Goal: Information Seeking & Learning: Learn about a topic

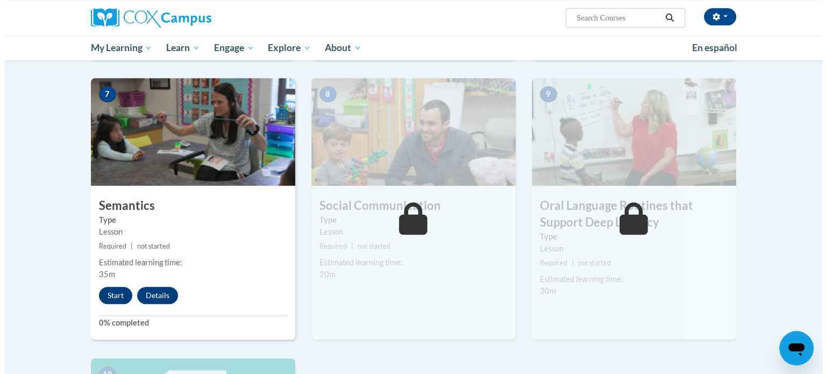
scroll to position [811, 0]
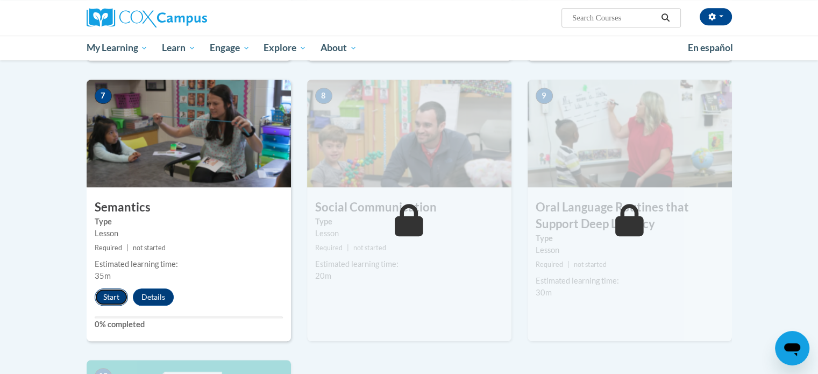
click at [108, 299] on button "Start" at bounding box center [111, 296] width 33 height 17
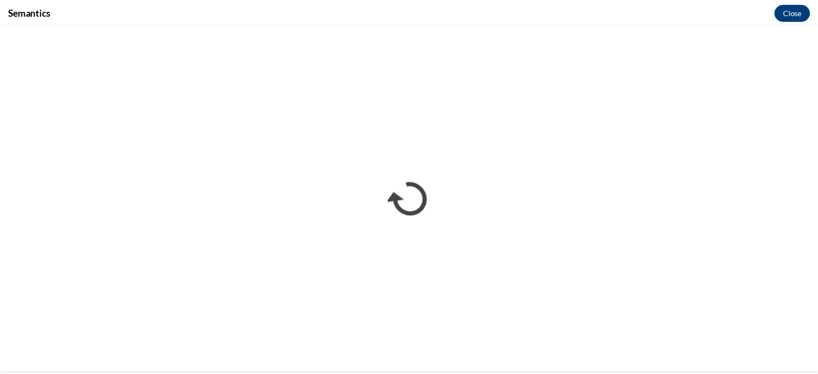
scroll to position [0, 0]
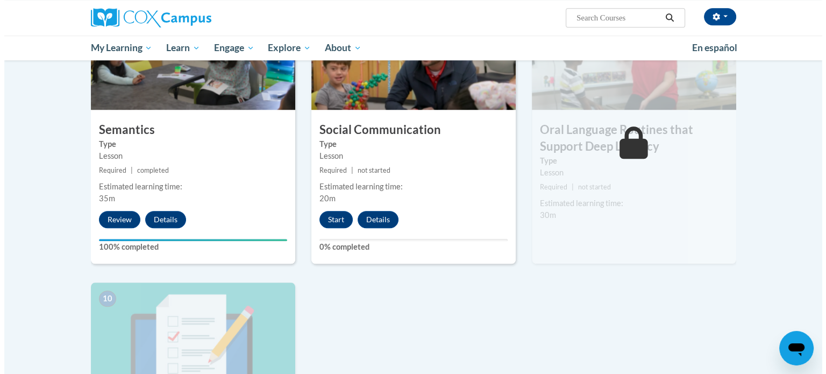
scroll to position [889, 0]
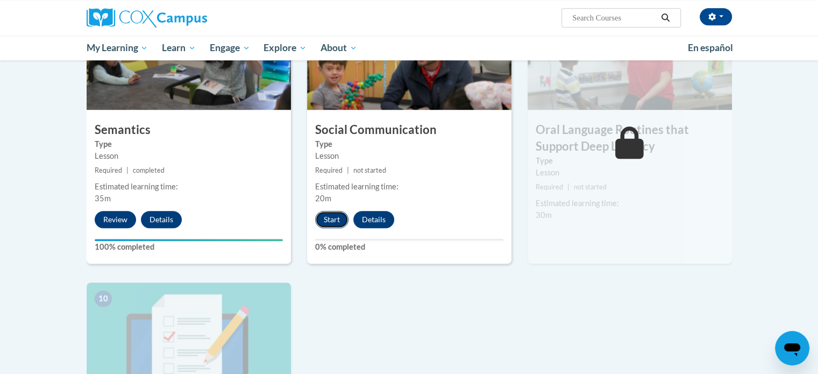
click at [332, 218] on button "Start" at bounding box center [331, 219] width 33 height 17
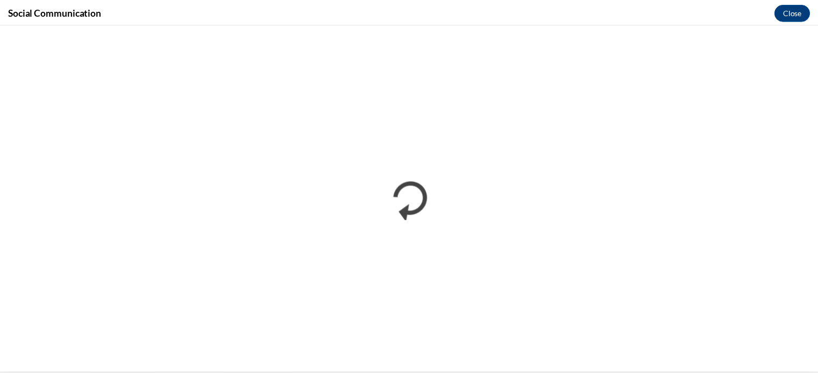
scroll to position [0, 0]
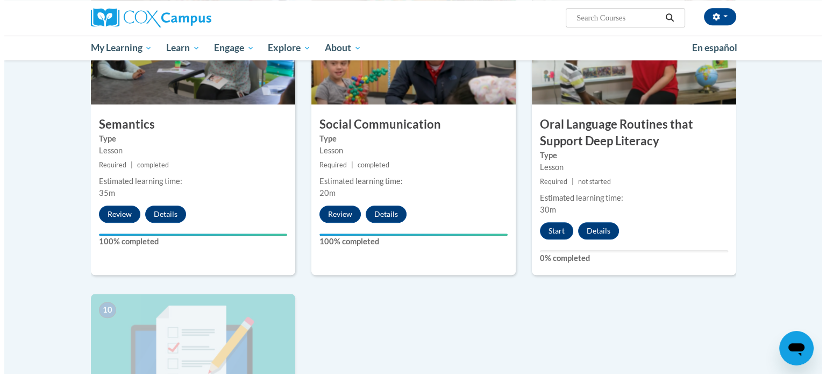
scroll to position [892, 0]
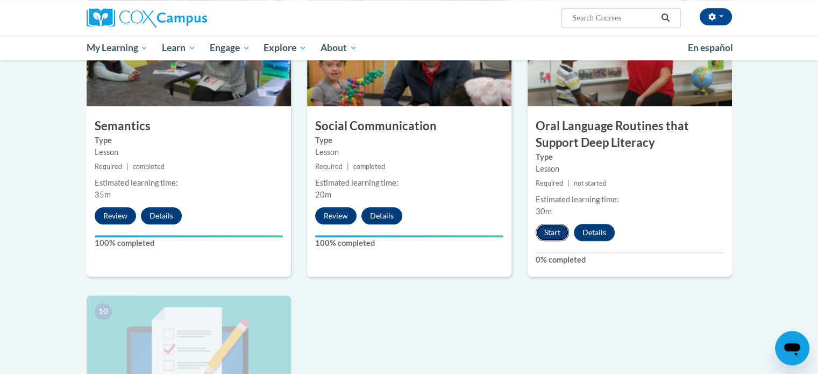
click at [560, 235] on button "Start" at bounding box center [552, 232] width 33 height 17
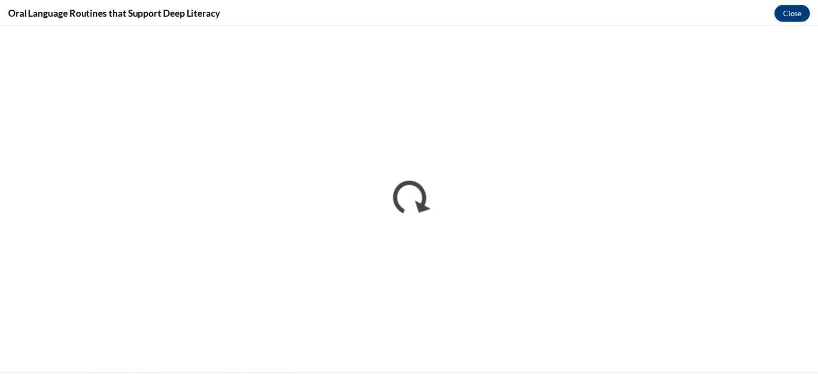
scroll to position [0, 0]
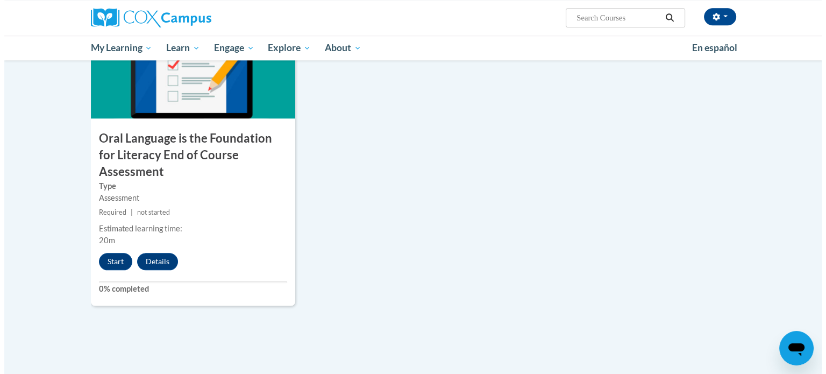
scroll to position [1179, 0]
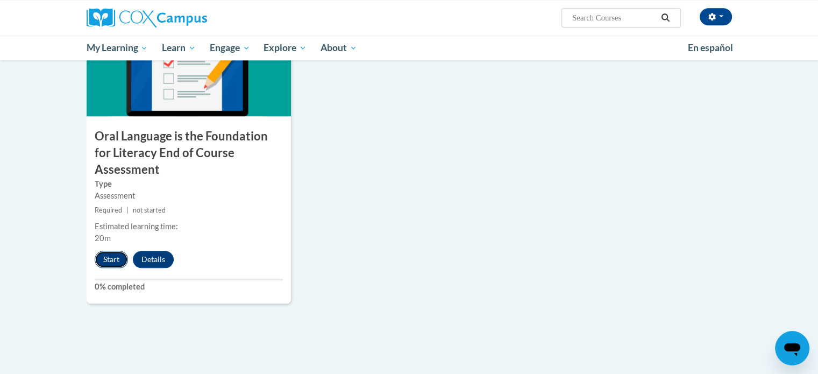
click at [118, 251] on button "Start" at bounding box center [111, 259] width 33 height 17
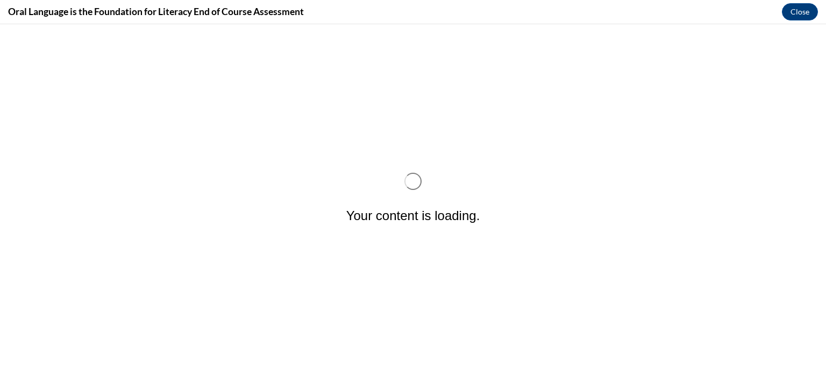
scroll to position [0, 0]
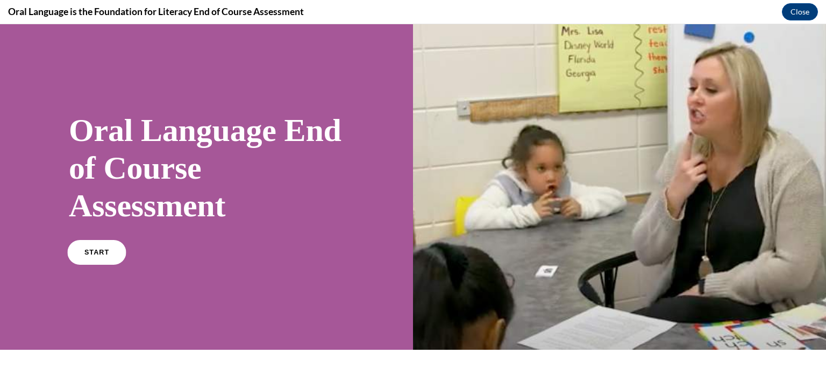
click at [112, 247] on link "START" at bounding box center [96, 252] width 59 height 25
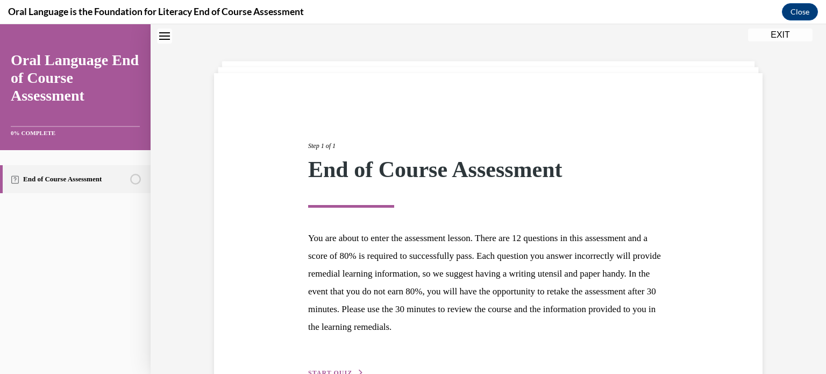
scroll to position [102, 0]
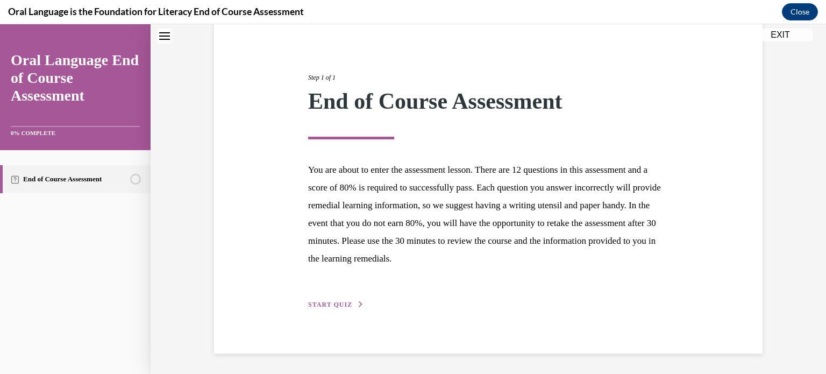
click at [330, 296] on div "Step 1 of 1 End of Course Assessment You are about to enter the assessment less…" at bounding box center [488, 179] width 376 height 262
click at [329, 300] on button "START QUIZ" at bounding box center [336, 305] width 56 height 10
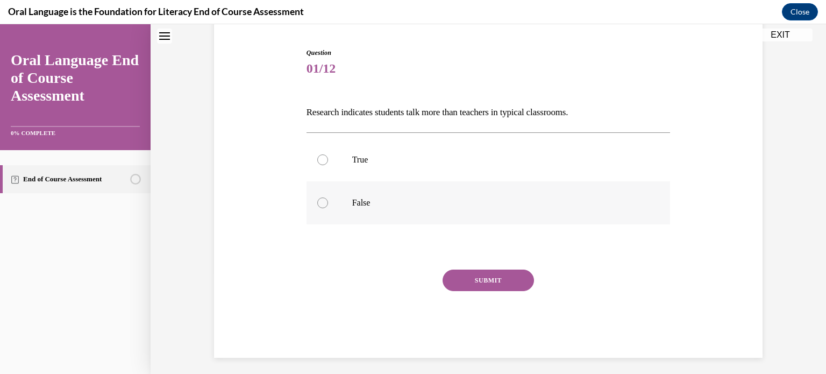
click at [357, 207] on p "False" at bounding box center [498, 202] width 292 height 11
click at [328, 207] on input "False" at bounding box center [322, 202] width 11 height 11
radio input "true"
click at [475, 268] on div "Question 01/12 Research indicates students talk more than teachers in typical c…" at bounding box center [489, 203] width 364 height 310
click at [475, 274] on button "SUBMIT" at bounding box center [488, 280] width 91 height 22
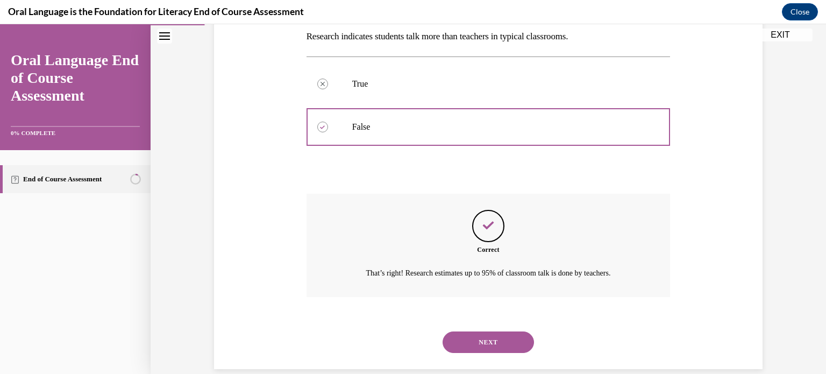
scroll to position [194, 0]
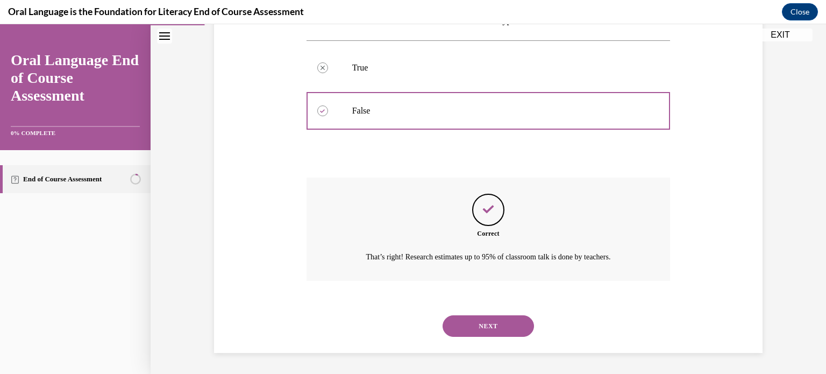
click at [473, 322] on button "NEXT" at bounding box center [488, 326] width 91 height 22
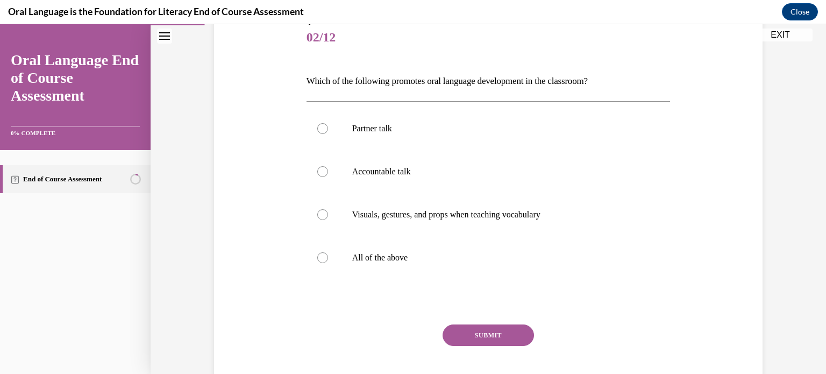
scroll to position [133, 0]
click at [442, 266] on label "All of the above" at bounding box center [489, 257] width 364 height 43
click at [328, 262] on input "All of the above" at bounding box center [322, 257] width 11 height 11
radio input "true"
click at [466, 330] on button "SUBMIT" at bounding box center [488, 335] width 91 height 22
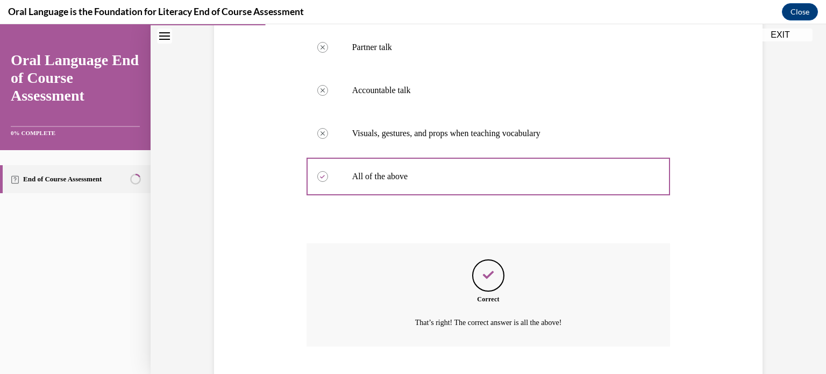
scroll to position [280, 0]
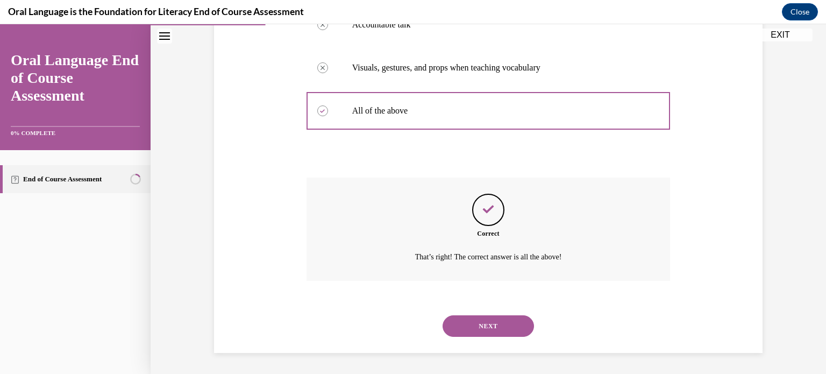
click at [466, 330] on button "NEXT" at bounding box center [488, 326] width 91 height 22
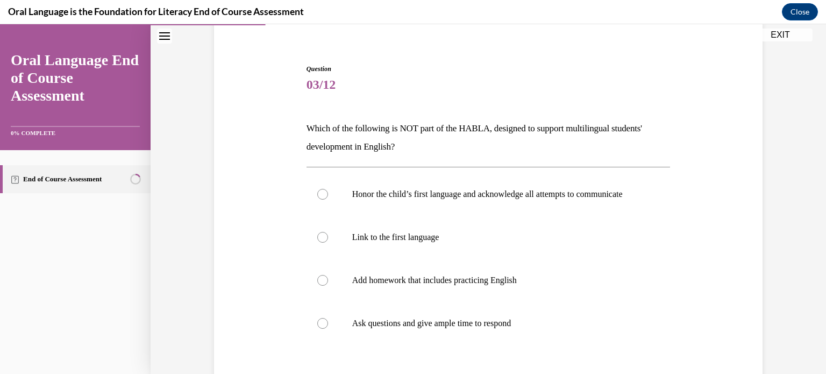
scroll to position [137, 0]
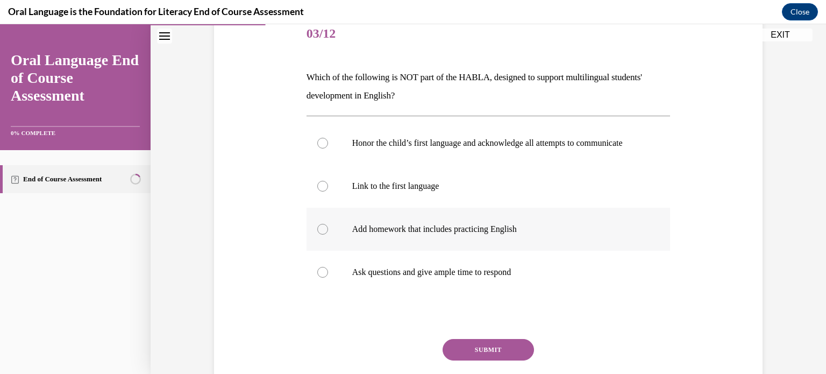
click at [500, 235] on p "Add homework that includes practicing English" at bounding box center [498, 229] width 292 height 11
click at [328, 235] on input "Add homework that includes practicing English" at bounding box center [322, 229] width 11 height 11
radio input "true"
click at [498, 357] on button "SUBMIT" at bounding box center [488, 350] width 91 height 22
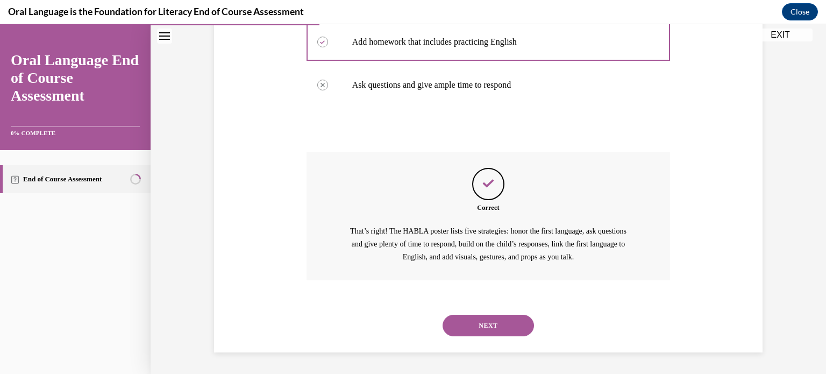
scroll to position [334, 0]
click at [514, 316] on button "NEXT" at bounding box center [488, 326] width 91 height 22
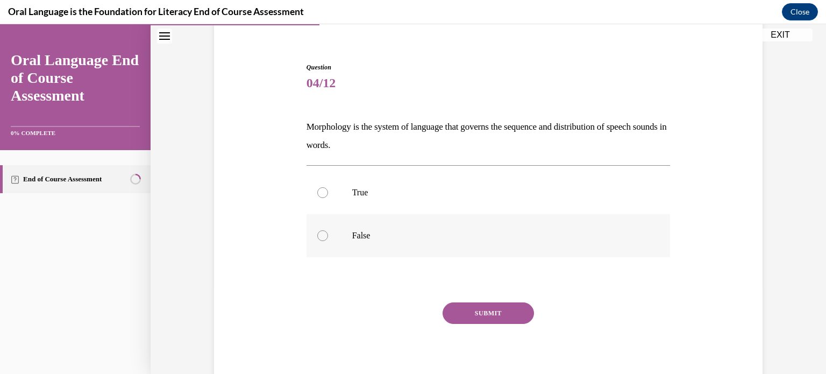
scroll to position [84, 0]
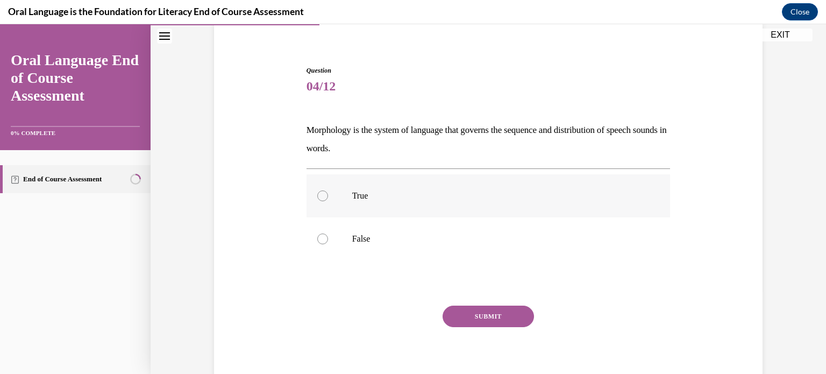
click at [336, 197] on label "True" at bounding box center [489, 195] width 364 height 43
click at [328, 197] on input "True" at bounding box center [322, 195] width 11 height 11
radio input "true"
click at [456, 311] on button "SUBMIT" at bounding box center [488, 317] width 91 height 22
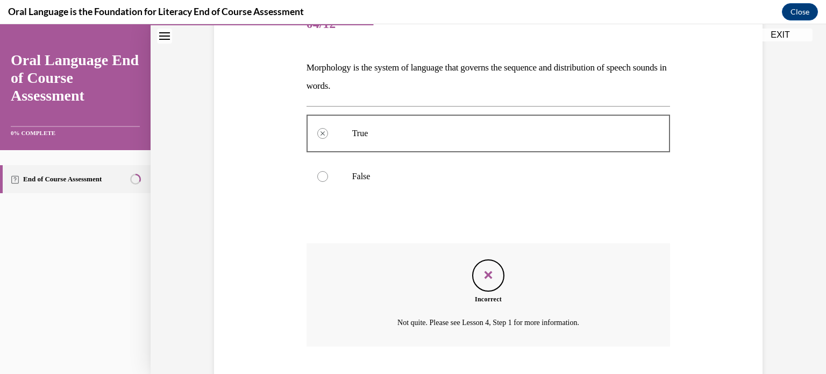
scroll to position [212, 0]
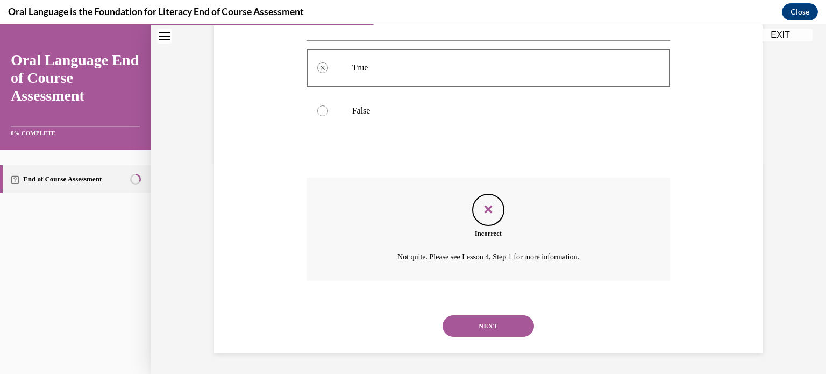
click at [460, 318] on button "NEXT" at bounding box center [488, 326] width 91 height 22
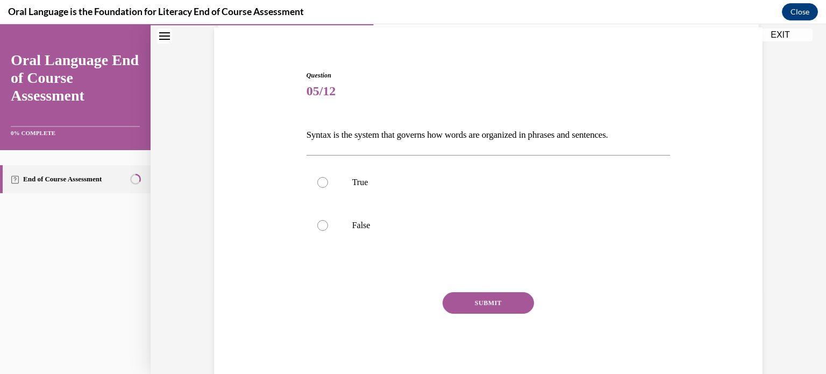
scroll to position [72, 0]
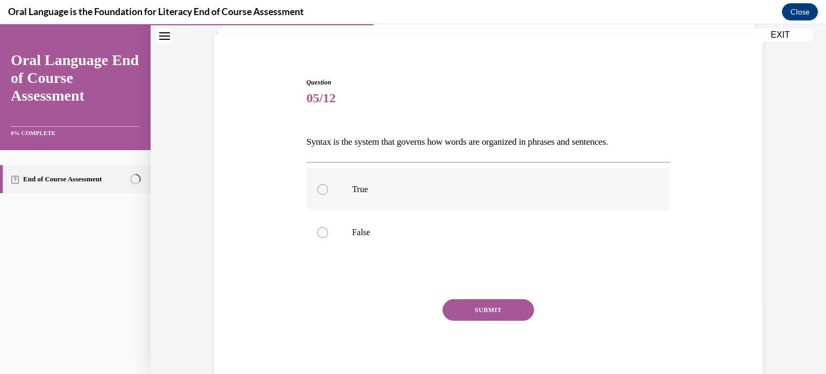
click at [410, 190] on p "True" at bounding box center [498, 189] width 292 height 11
click at [328, 190] on input "True" at bounding box center [322, 189] width 11 height 11
radio input "true"
click at [472, 305] on button "SUBMIT" at bounding box center [488, 310] width 91 height 22
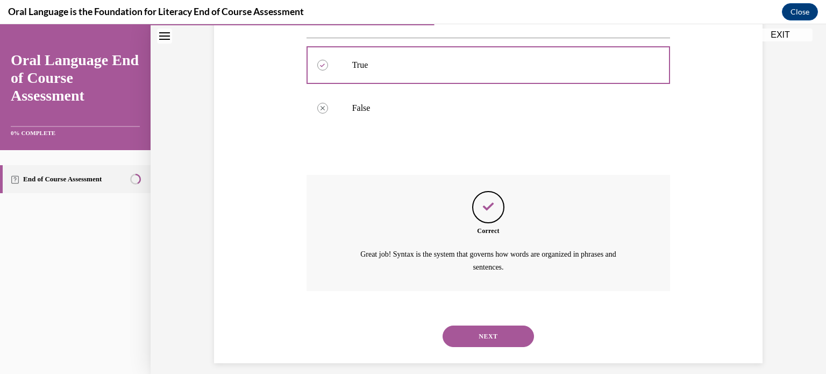
scroll to position [207, 0]
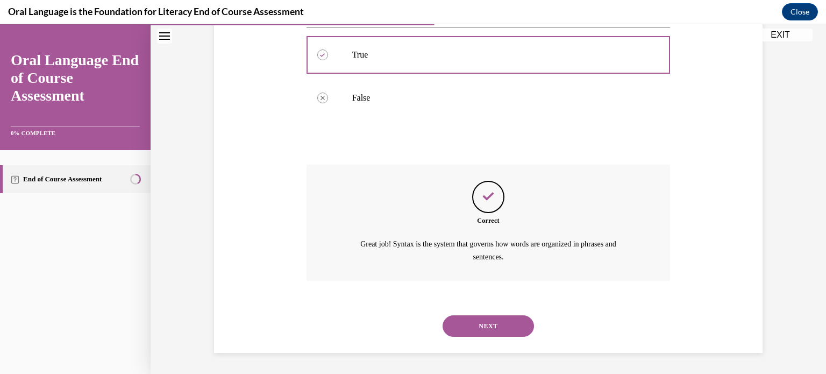
click at [475, 326] on button "NEXT" at bounding box center [488, 326] width 91 height 22
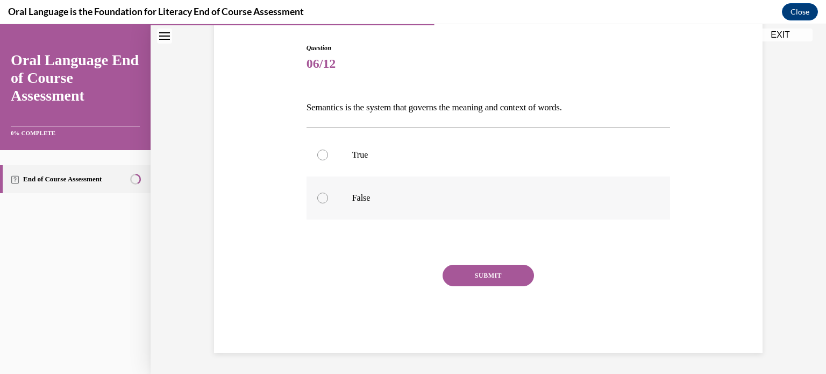
scroll to position [84, 0]
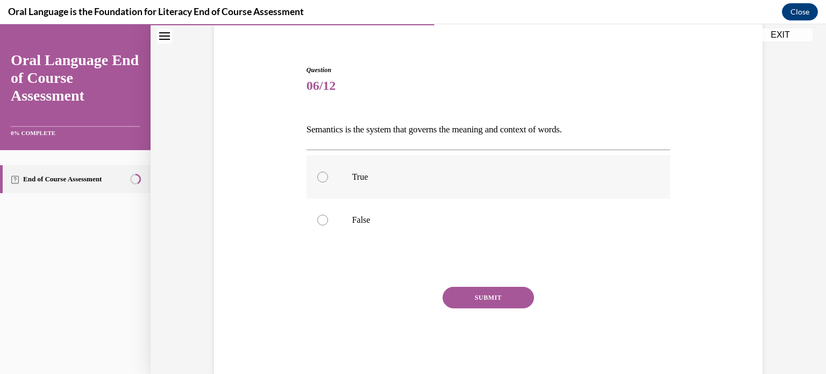
click at [441, 175] on p "True" at bounding box center [498, 177] width 292 height 11
click at [328, 175] on input "True" at bounding box center [322, 177] width 11 height 11
radio input "true"
click at [476, 292] on button "SUBMIT" at bounding box center [488, 298] width 91 height 22
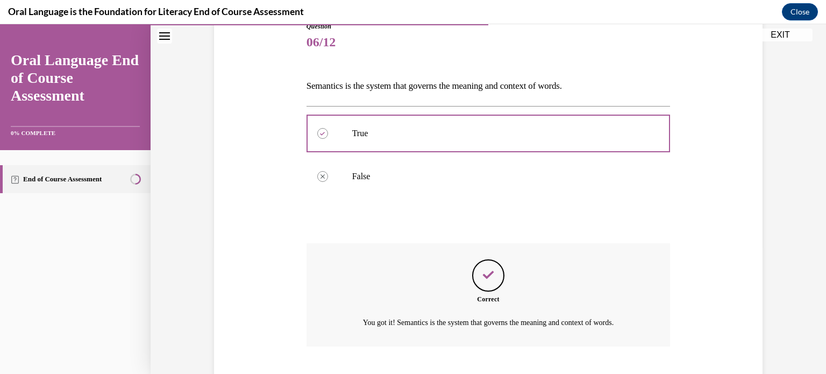
scroll to position [194, 0]
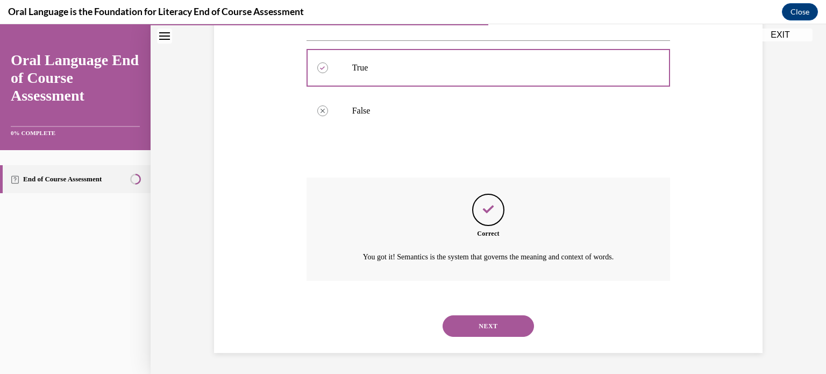
click at [481, 329] on button "NEXT" at bounding box center [488, 326] width 91 height 22
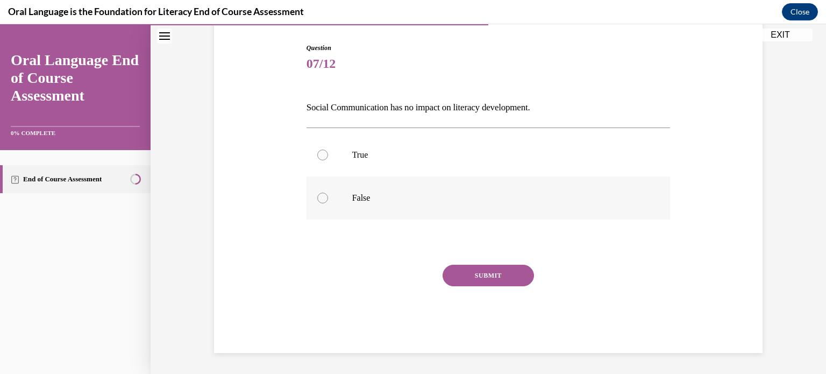
click at [418, 197] on p "False" at bounding box center [498, 198] width 292 height 11
click at [328, 197] on input "False" at bounding box center [322, 198] width 11 height 11
radio input "true"
click at [458, 269] on button "SUBMIT" at bounding box center [488, 276] width 91 height 22
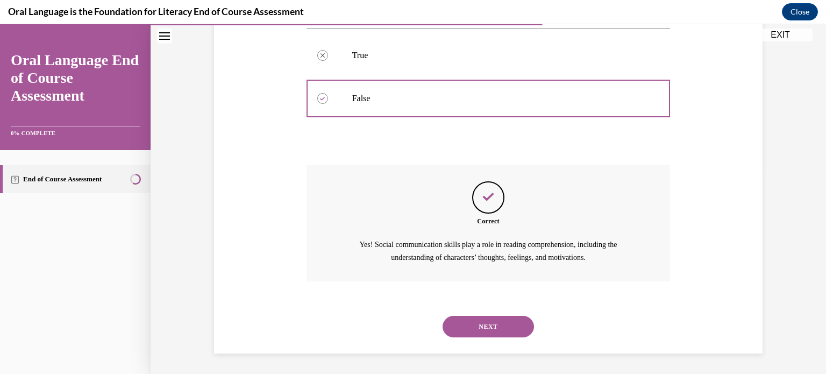
scroll to position [207, 0]
click at [471, 323] on button "NEXT" at bounding box center [488, 326] width 91 height 22
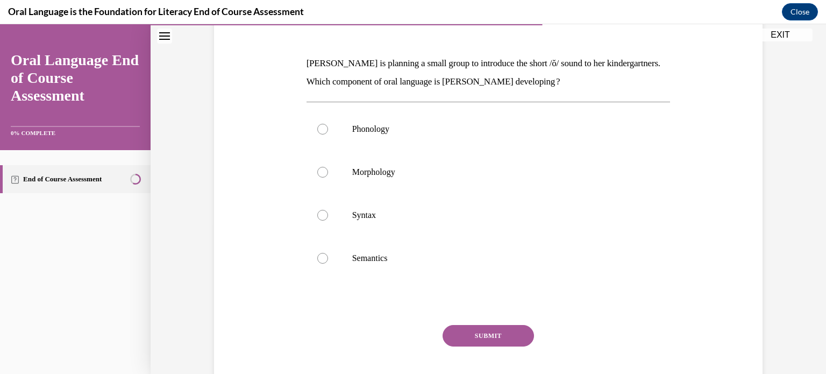
scroll to position [151, 0]
click at [480, 136] on label "Phonology" at bounding box center [489, 129] width 364 height 43
click at [328, 134] on input "Phonology" at bounding box center [322, 129] width 11 height 11
radio input "true"
click at [493, 339] on button "SUBMIT" at bounding box center [488, 336] width 91 height 22
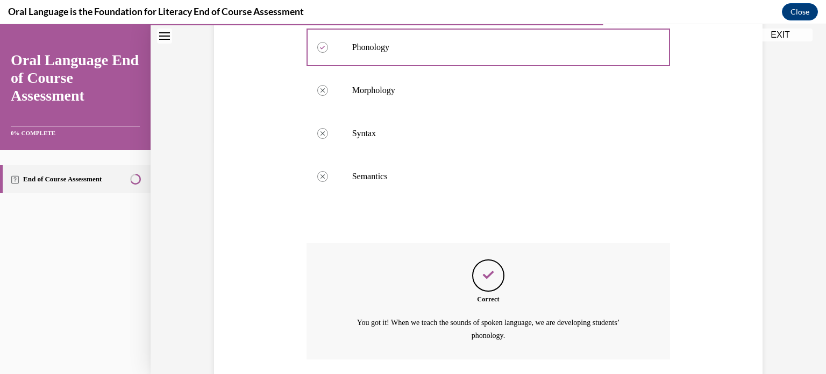
scroll to position [311, 0]
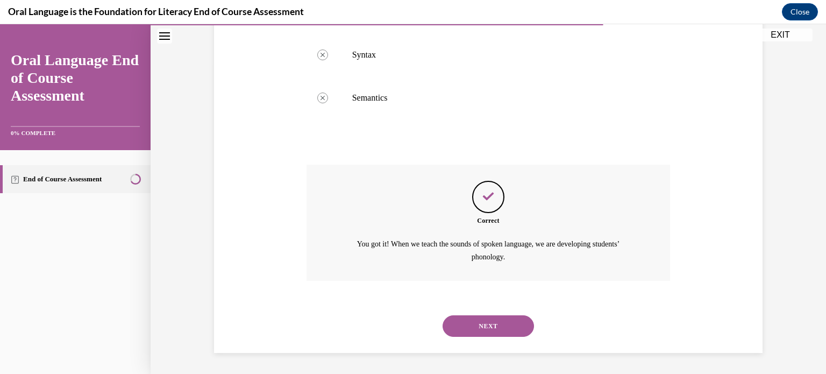
click at [491, 329] on button "NEXT" at bounding box center [488, 326] width 91 height 22
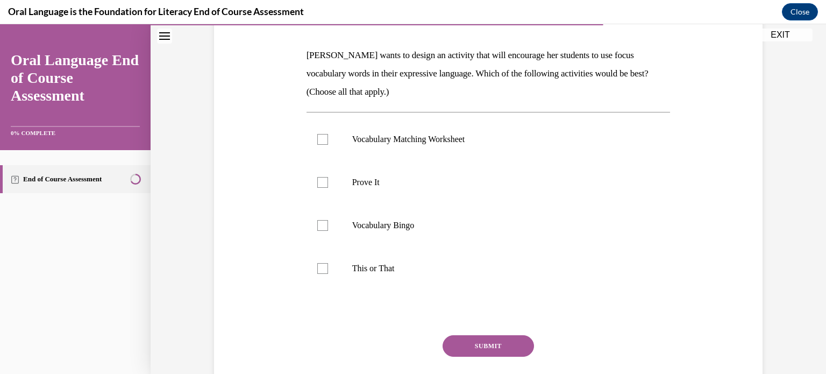
scroll to position [159, 0]
click at [459, 141] on p "Vocabulary Matching Worksheet" at bounding box center [498, 138] width 292 height 11
click at [328, 141] on input "Vocabulary Matching Worksheet" at bounding box center [322, 138] width 11 height 11
checkbox input "true"
click at [450, 179] on p "Prove It" at bounding box center [498, 181] width 292 height 11
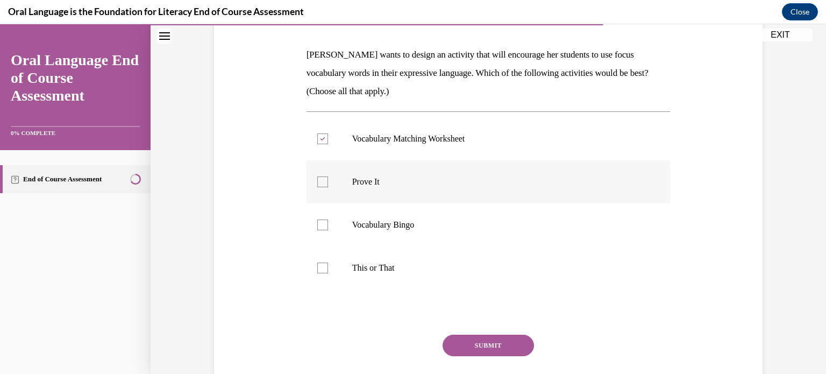
click at [328, 179] on input "Prove It" at bounding box center [322, 181] width 11 height 11
checkbox input "true"
click at [432, 264] on p "This or That" at bounding box center [498, 267] width 292 height 11
click at [328, 264] on input "This or That" at bounding box center [322, 267] width 11 height 11
checkbox input "true"
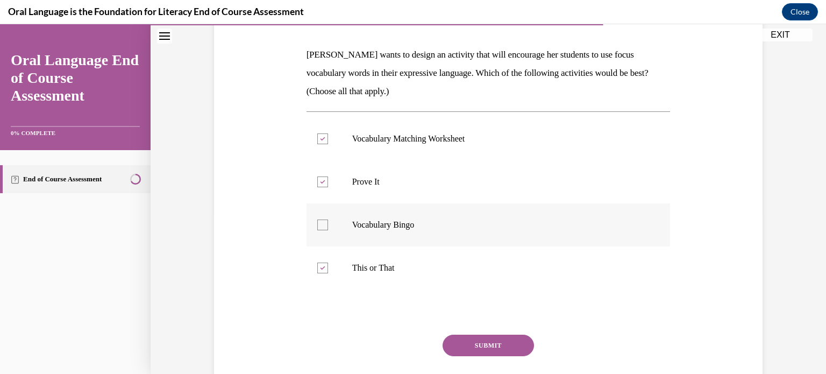
click at [435, 228] on p "Vocabulary Bingo" at bounding box center [498, 224] width 292 height 11
click at [328, 228] on input "Vocabulary Bingo" at bounding box center [322, 224] width 11 height 11
checkbox input "true"
click at [475, 347] on button "SUBMIT" at bounding box center [488, 346] width 91 height 22
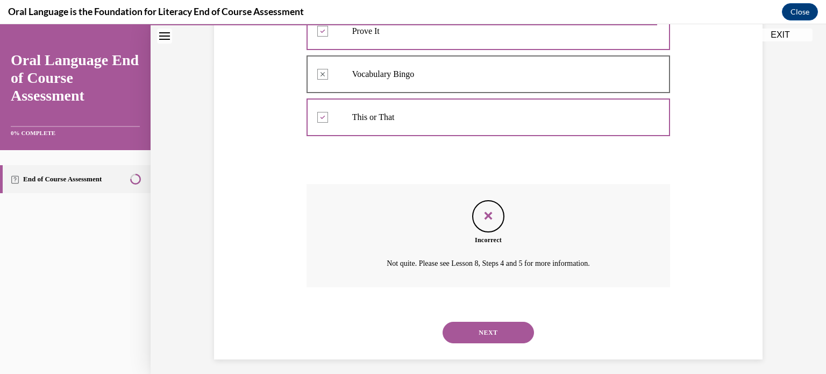
scroll to position [316, 0]
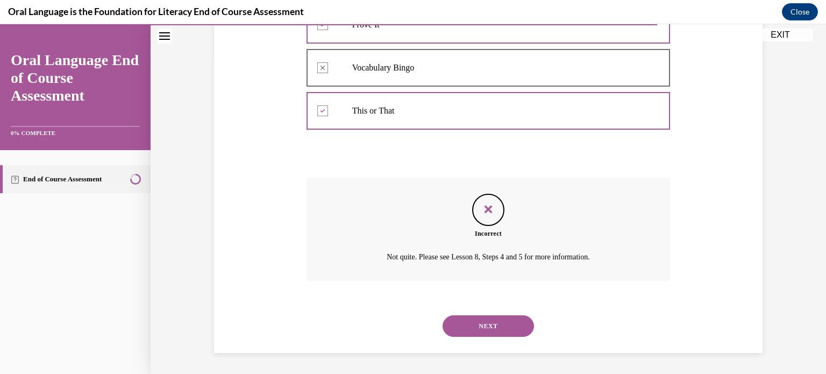
click at [475, 333] on button "NEXT" at bounding box center [488, 326] width 91 height 22
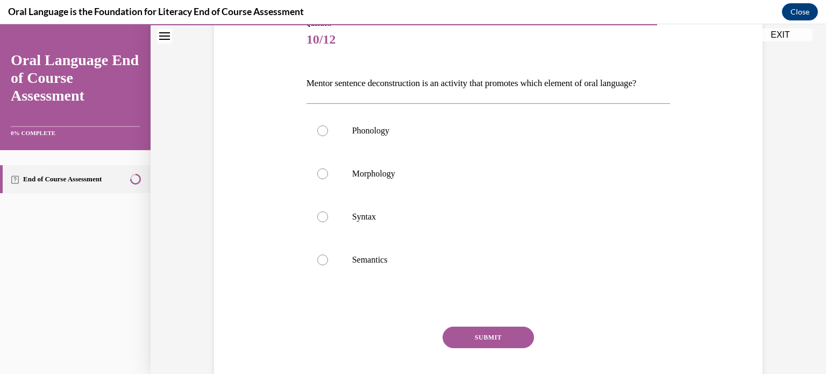
scroll to position [131, 0]
click at [405, 238] on label "Syntax" at bounding box center [489, 216] width 364 height 43
click at [328, 222] on input "Syntax" at bounding box center [322, 216] width 11 height 11
radio input "true"
click at [469, 347] on button "SUBMIT" at bounding box center [488, 337] width 91 height 22
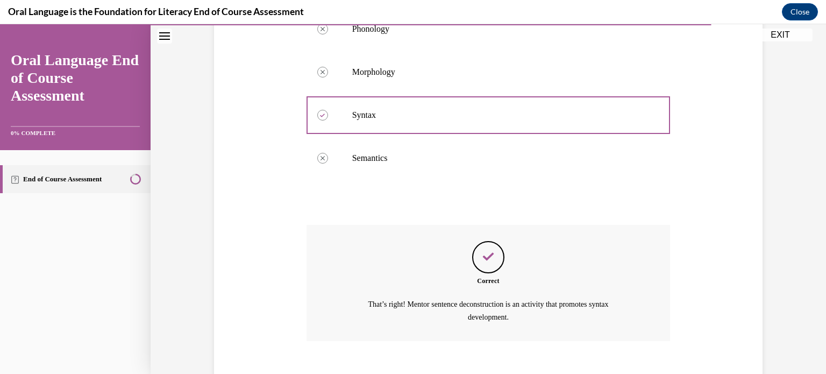
scroll to position [311, 0]
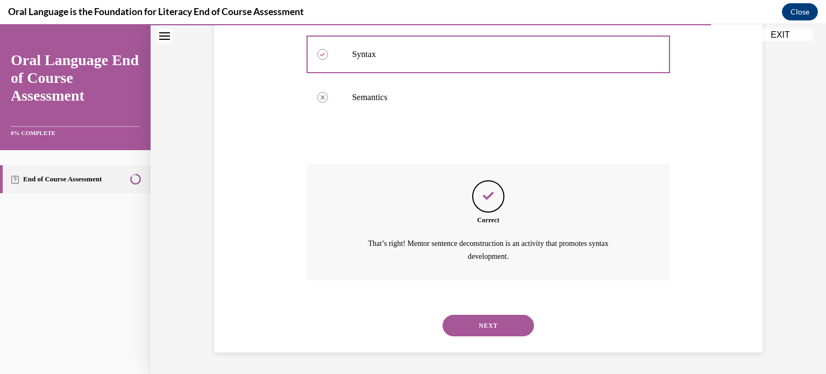
click at [471, 335] on button "NEXT" at bounding box center [488, 326] width 91 height 22
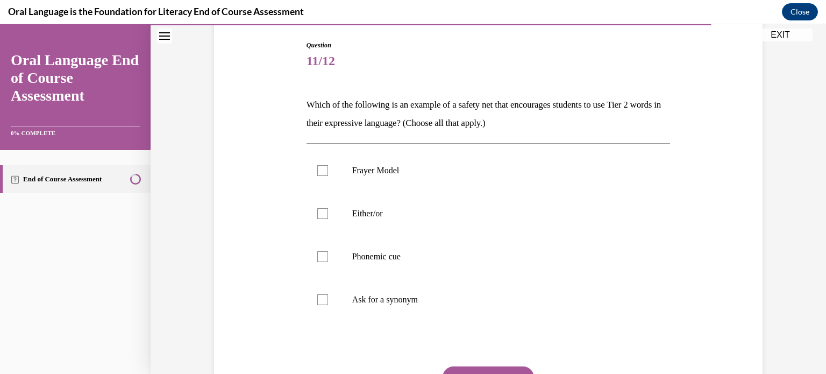
scroll to position [130, 0]
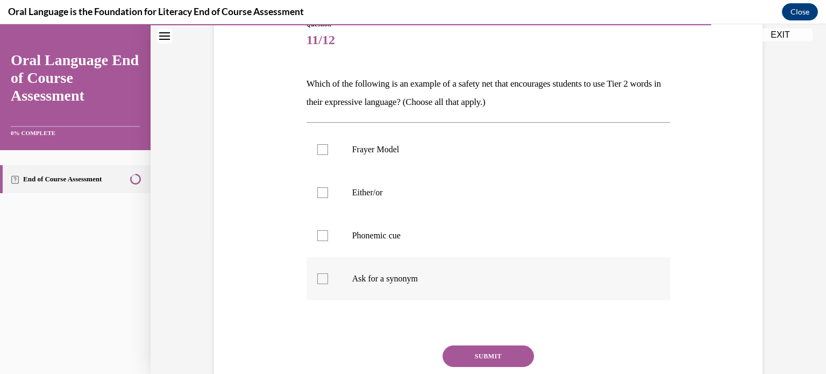
click at [409, 275] on p "Ask for a synonym" at bounding box center [498, 278] width 292 height 11
click at [328, 275] on input "Ask for a synonym" at bounding box center [322, 278] width 11 height 11
checkbox input "true"
click at [473, 349] on button "SUBMIT" at bounding box center [488, 356] width 91 height 22
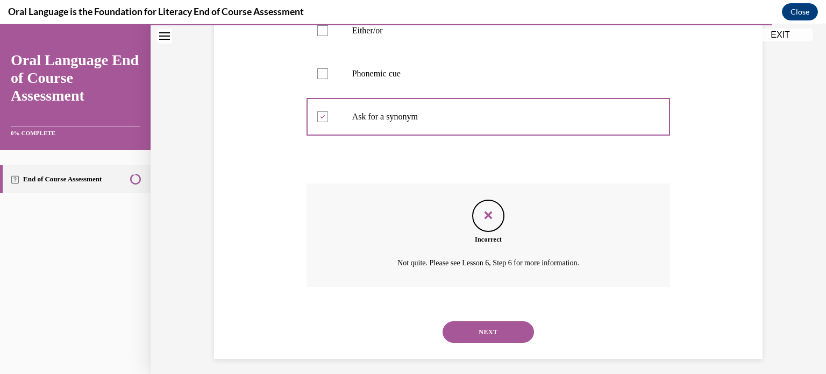
scroll to position [298, 0]
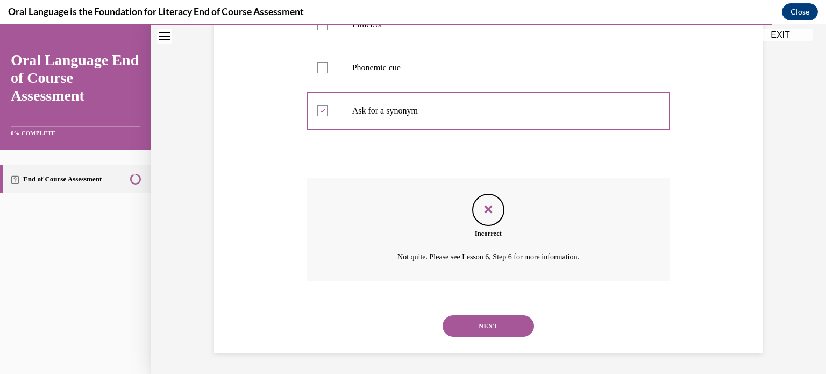
click at [474, 332] on button "NEXT" at bounding box center [488, 326] width 91 height 22
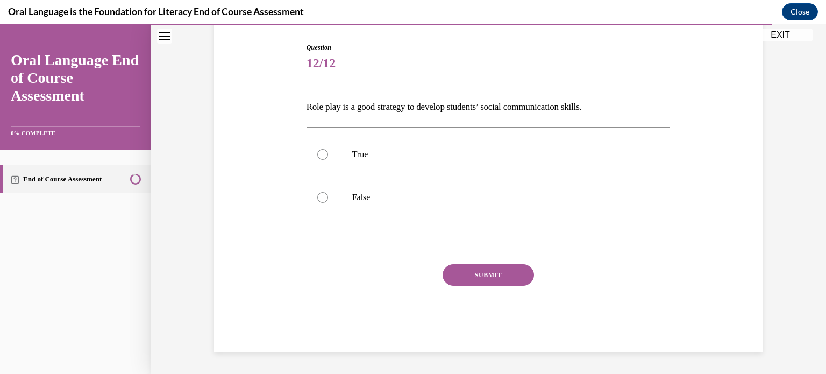
scroll to position [106, 0]
click at [427, 161] on label "True" at bounding box center [489, 154] width 364 height 43
click at [328, 160] on input "True" at bounding box center [322, 155] width 11 height 11
radio input "true"
click at [462, 269] on button "SUBMIT" at bounding box center [488, 276] width 91 height 22
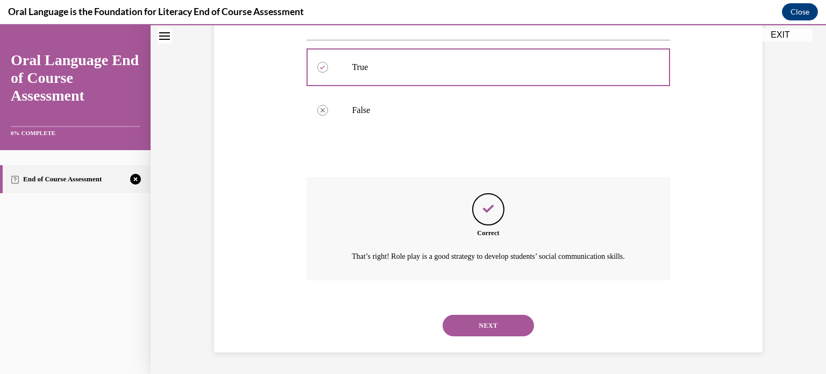
scroll to position [207, 0]
click at [479, 326] on button "NEXT" at bounding box center [488, 326] width 91 height 22
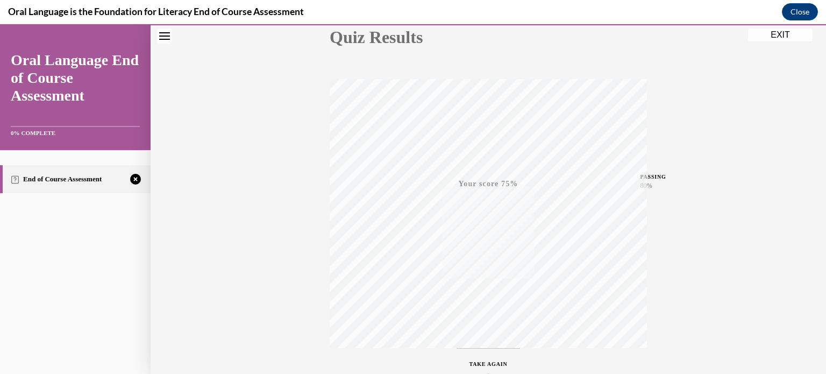
scroll to position [201, 0]
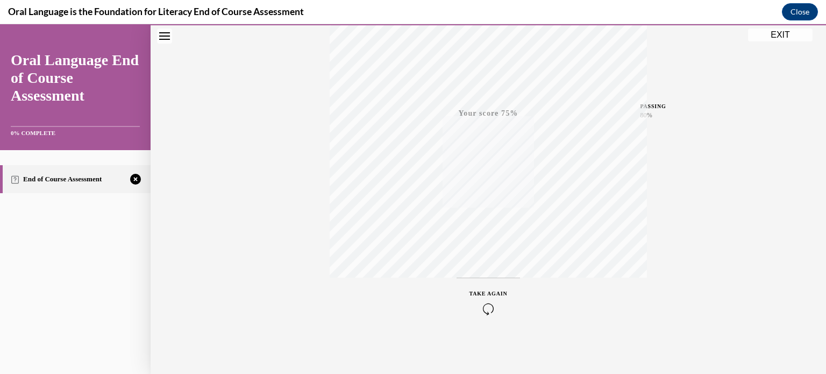
click at [480, 303] on icon "button" at bounding box center [489, 309] width 38 height 12
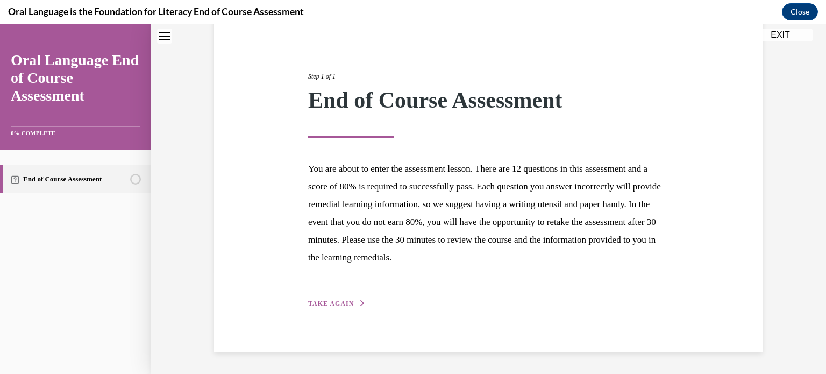
scroll to position [102, 0]
click at [348, 292] on div "Step 1 of 1 End of Course Assessment You are about to enter the assessment less…" at bounding box center [488, 179] width 376 height 262
click at [346, 295] on div "Step 1 of 1 End of Course Assessment You are about to enter the assessment less…" at bounding box center [488, 179] width 376 height 262
click at [337, 303] on span "TAKE AGAIN" at bounding box center [331, 305] width 46 height 8
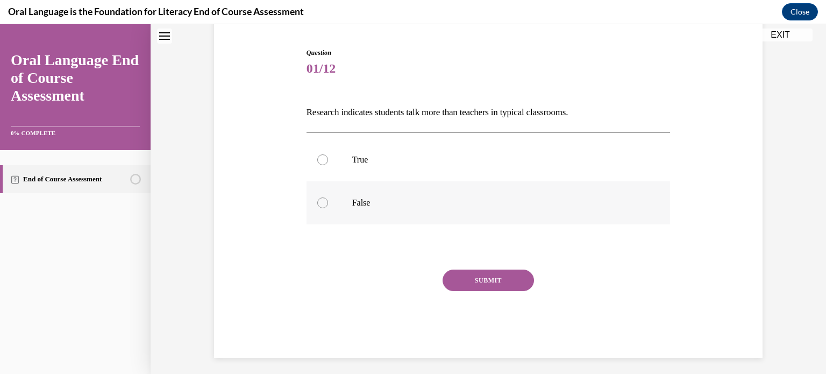
click at [397, 191] on label "False" at bounding box center [489, 202] width 364 height 43
click at [328, 197] on input "False" at bounding box center [322, 202] width 11 height 11
radio input "true"
click at [467, 273] on button "SUBMIT" at bounding box center [488, 280] width 91 height 22
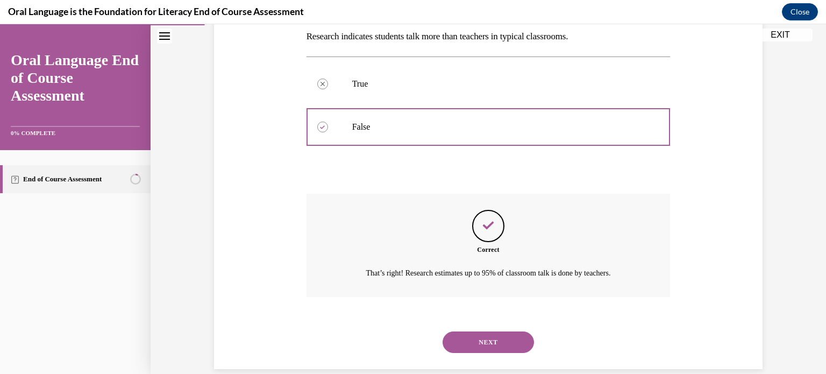
scroll to position [194, 0]
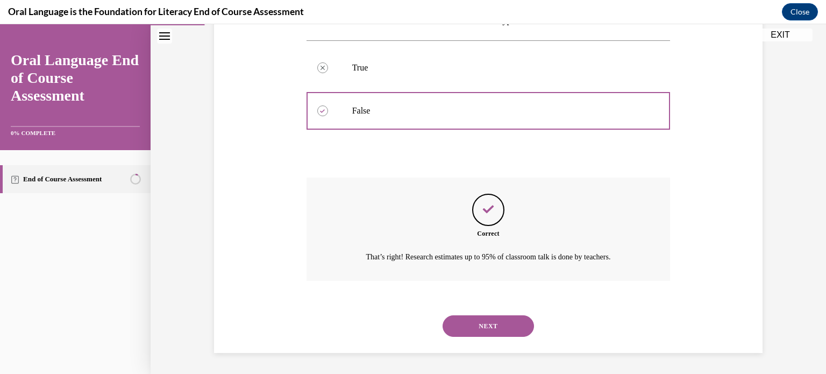
click at [467, 317] on button "NEXT" at bounding box center [488, 326] width 91 height 22
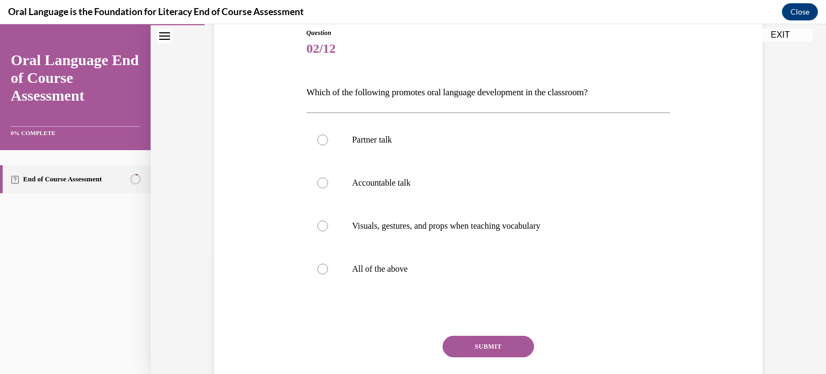
scroll to position [127, 0]
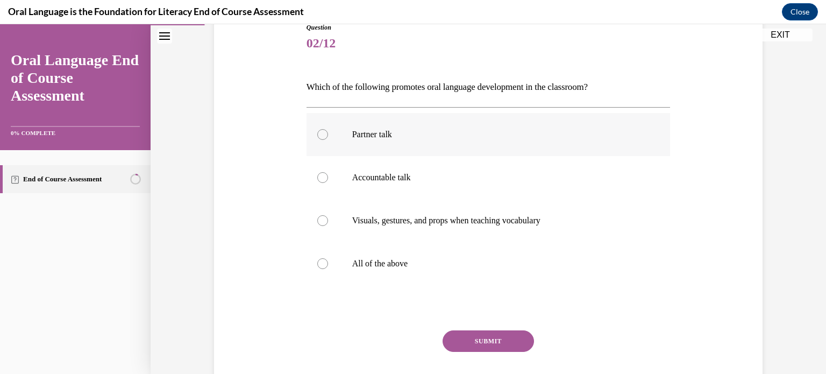
click at [405, 133] on p "Partner talk" at bounding box center [498, 134] width 292 height 11
click at [328, 133] on input "Partner talk" at bounding box center [322, 134] width 11 height 11
radio input "true"
click at [403, 180] on p "Accountable talk" at bounding box center [498, 177] width 292 height 11
click at [328, 180] on input "Accountable talk" at bounding box center [322, 177] width 11 height 11
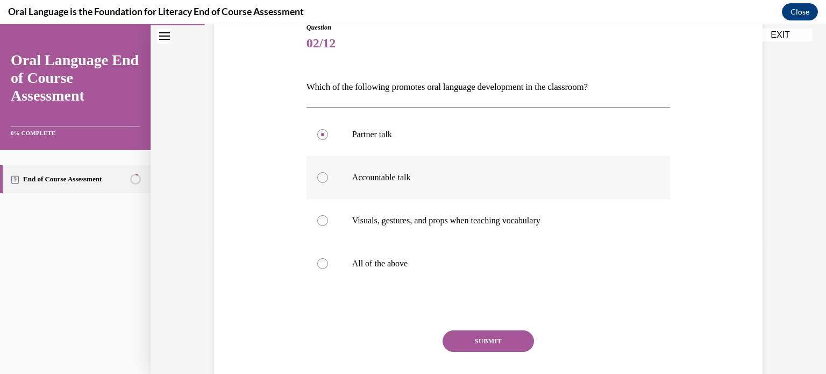
radio input "true"
click at [359, 265] on p "All of the above" at bounding box center [498, 263] width 292 height 11
click at [328, 265] on input "All of the above" at bounding box center [322, 263] width 11 height 11
radio input "true"
click at [460, 342] on button "SUBMIT" at bounding box center [488, 341] width 91 height 22
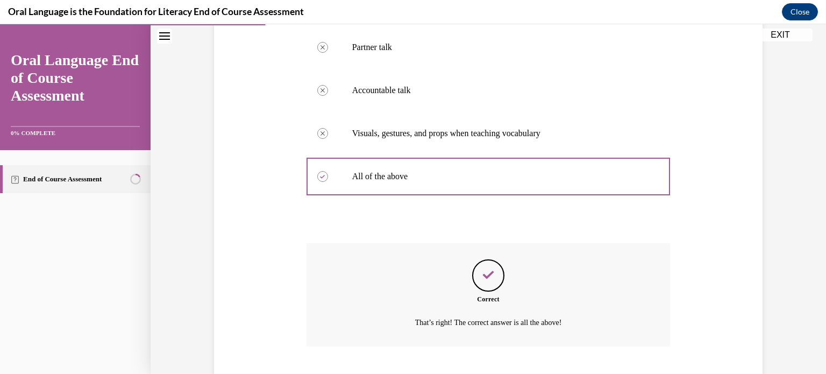
scroll to position [280, 0]
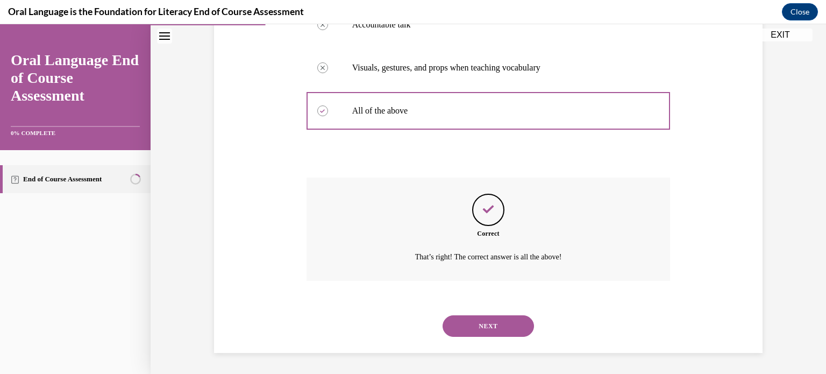
click at [465, 329] on button "NEXT" at bounding box center [488, 326] width 91 height 22
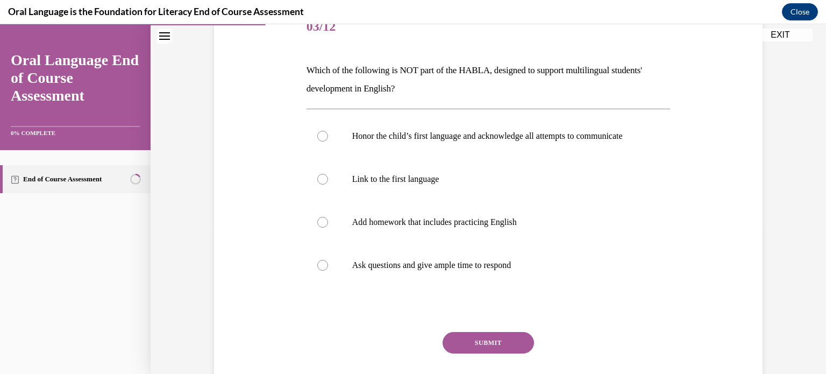
scroll to position [144, 0]
click at [493, 227] on p "Add homework that includes practicing English" at bounding box center [498, 221] width 292 height 11
click at [328, 227] on input "Add homework that includes practicing English" at bounding box center [322, 221] width 11 height 11
radio input "true"
click at [497, 352] on button "SUBMIT" at bounding box center [488, 342] width 91 height 22
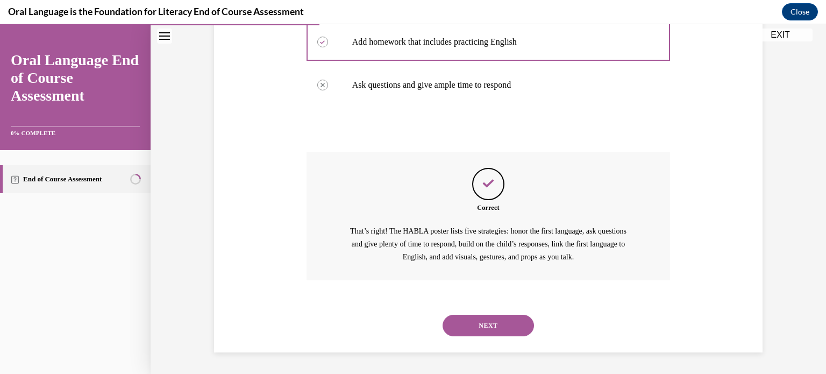
scroll to position [334, 0]
click at [489, 327] on button "NEXT" at bounding box center [488, 326] width 91 height 22
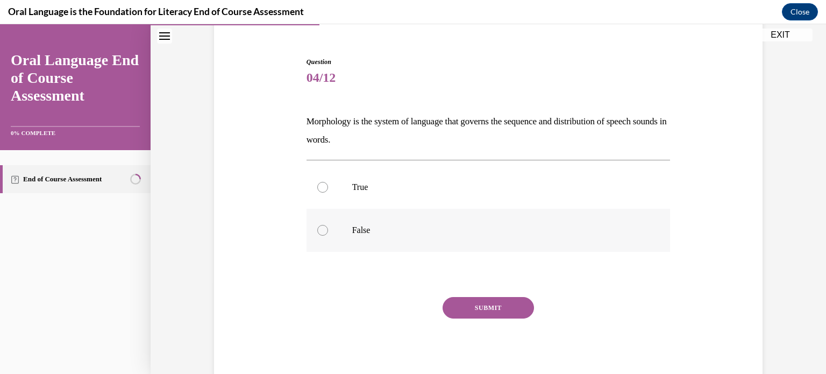
scroll to position [90, 0]
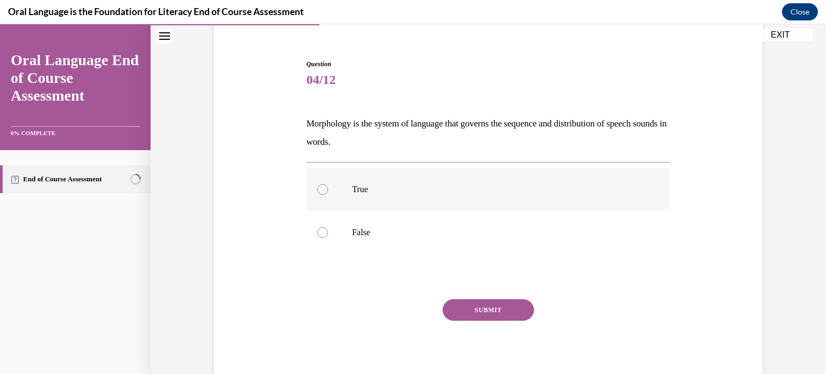
click at [451, 184] on p "True" at bounding box center [498, 189] width 292 height 11
click at [328, 184] on input "True" at bounding box center [322, 189] width 11 height 11
radio input "true"
click at [472, 314] on button "SUBMIT" at bounding box center [488, 310] width 91 height 22
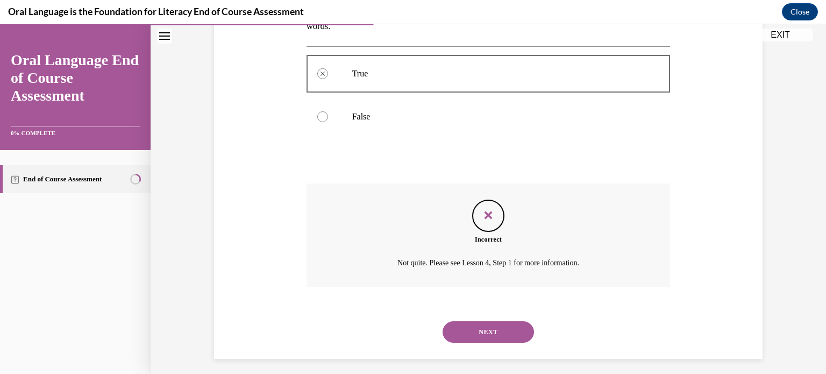
scroll to position [212, 0]
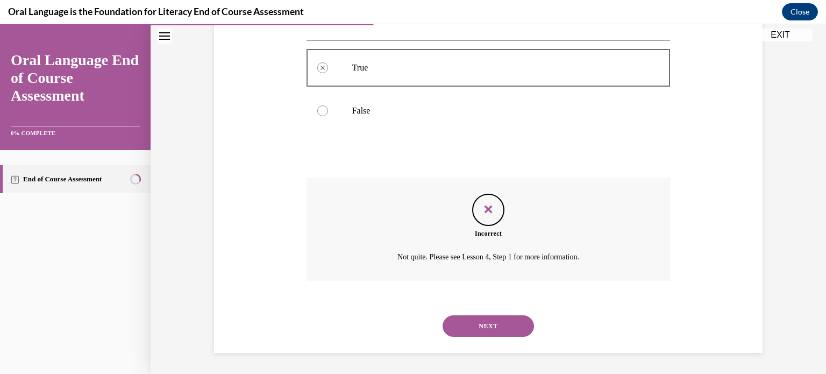
click at [472, 320] on button "NEXT" at bounding box center [488, 326] width 91 height 22
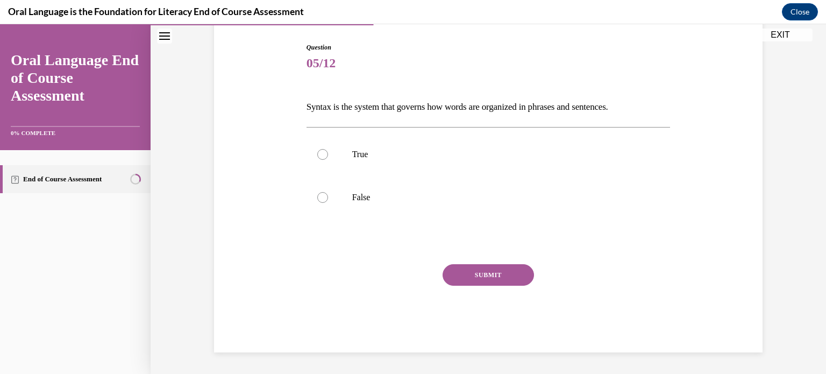
scroll to position [106, 0]
click at [434, 158] on p "True" at bounding box center [498, 155] width 292 height 11
click at [328, 158] on input "True" at bounding box center [322, 155] width 11 height 11
radio input "true"
click at [458, 261] on div "Question 05/12 Syntax is the system that governs how words are organized in phr…" at bounding box center [489, 198] width 364 height 310
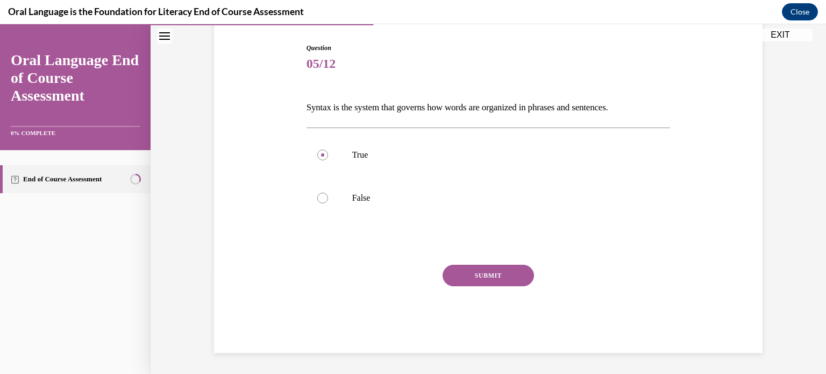
click at [459, 270] on button "SUBMIT" at bounding box center [488, 276] width 91 height 22
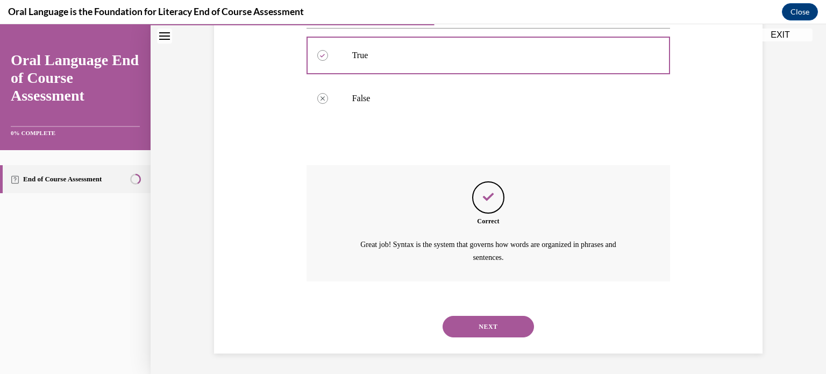
scroll to position [207, 0]
click at [466, 318] on button "NEXT" at bounding box center [488, 326] width 91 height 22
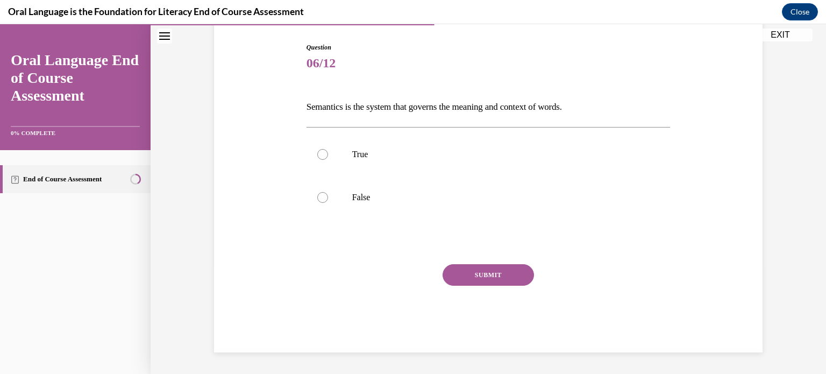
scroll to position [106, 0]
click at [434, 148] on label "True" at bounding box center [489, 154] width 364 height 43
click at [328, 150] on input "True" at bounding box center [322, 155] width 11 height 11
radio input "true"
click at [458, 280] on button "SUBMIT" at bounding box center [488, 276] width 91 height 22
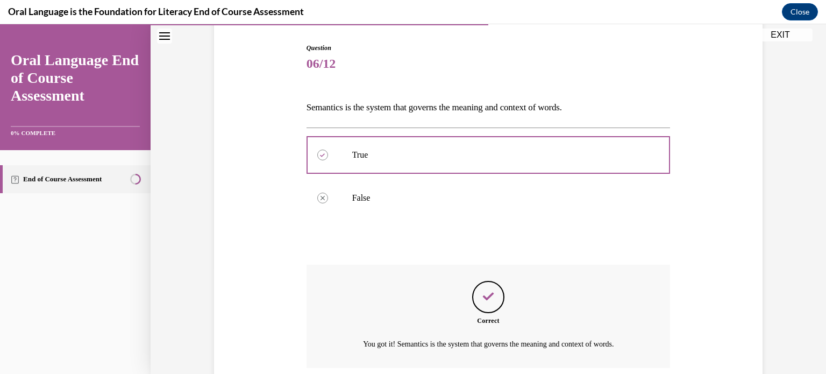
scroll to position [194, 0]
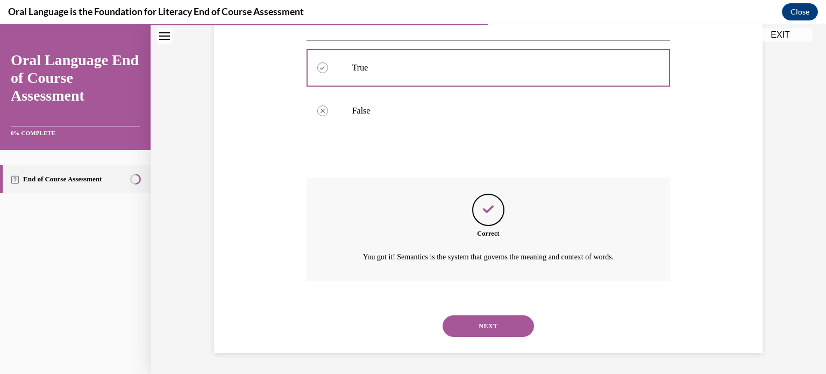
click at [465, 321] on button "NEXT" at bounding box center [488, 326] width 91 height 22
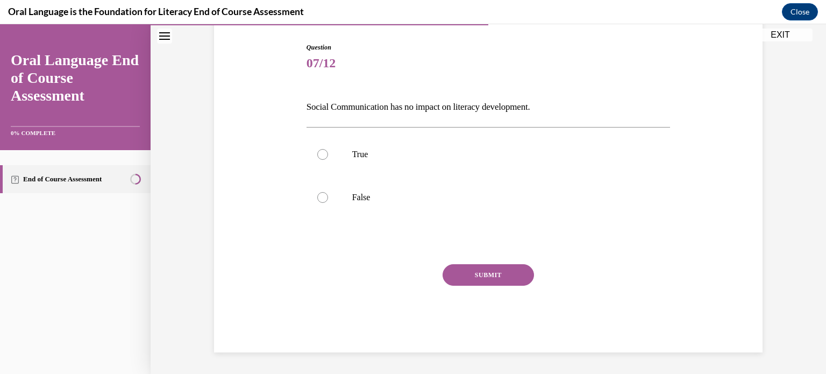
scroll to position [106, 0]
click at [431, 200] on p "False" at bounding box center [498, 198] width 292 height 11
click at [328, 200] on input "False" at bounding box center [322, 198] width 11 height 11
radio input "true"
click at [456, 271] on button "SUBMIT" at bounding box center [488, 276] width 91 height 22
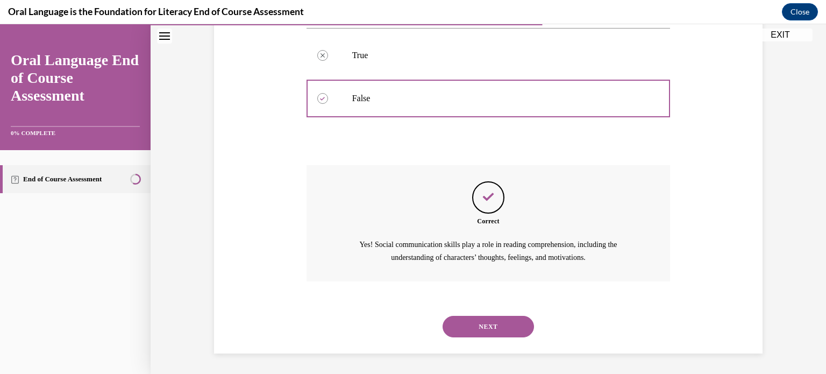
scroll to position [207, 0]
click at [471, 322] on button "NEXT" at bounding box center [488, 326] width 91 height 22
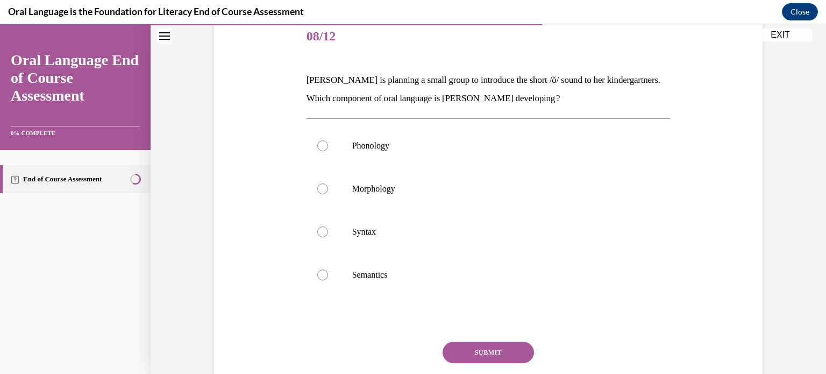
scroll to position [134, 0]
click at [463, 138] on label "Phonology" at bounding box center [489, 145] width 364 height 43
click at [328, 140] on input "Phonology" at bounding box center [322, 145] width 11 height 11
radio input "true"
click at [461, 346] on button "SUBMIT" at bounding box center [488, 352] width 91 height 22
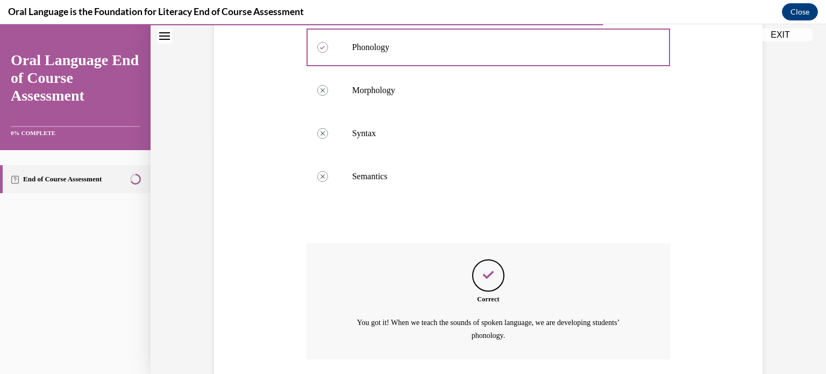
scroll to position [311, 0]
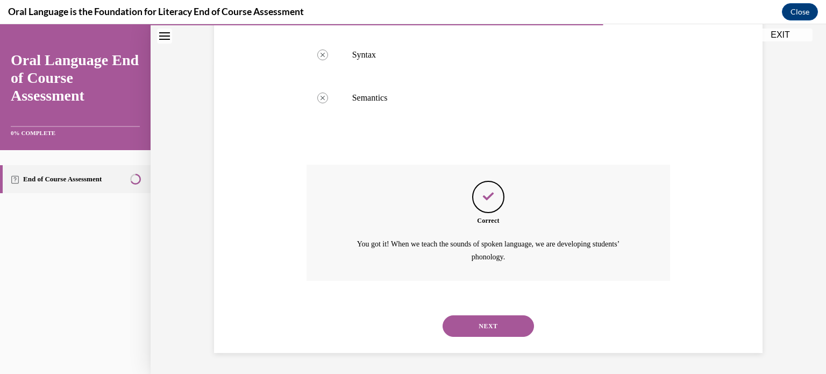
click at [466, 330] on button "NEXT" at bounding box center [488, 326] width 91 height 22
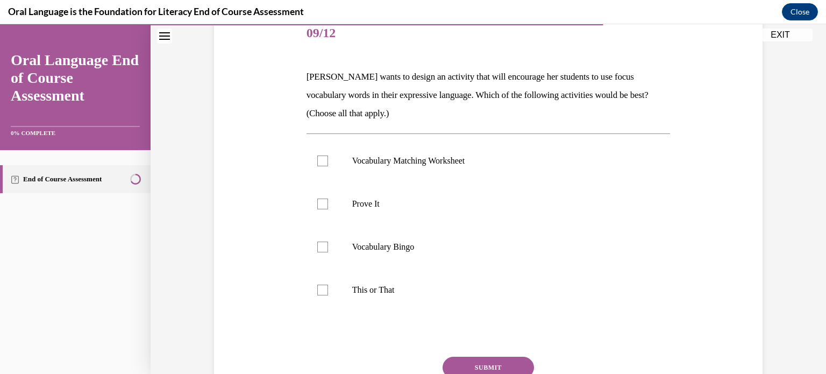
scroll to position [138, 0]
click at [323, 160] on div at bounding box center [322, 160] width 11 height 11
click at [323, 160] on input "Vocabulary Matching Worksheet" at bounding box center [322, 160] width 11 height 11
checkbox input "true"
click at [321, 204] on div at bounding box center [322, 203] width 11 height 11
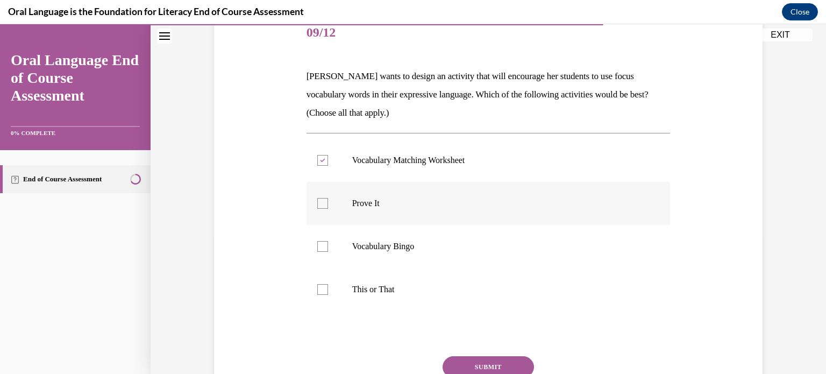
click at [321, 204] on input "Prove It" at bounding box center [322, 203] width 11 height 11
checkbox input "true"
click at [318, 288] on div at bounding box center [322, 289] width 11 height 11
click at [318, 288] on input "This or That" at bounding box center [322, 289] width 11 height 11
checkbox input "true"
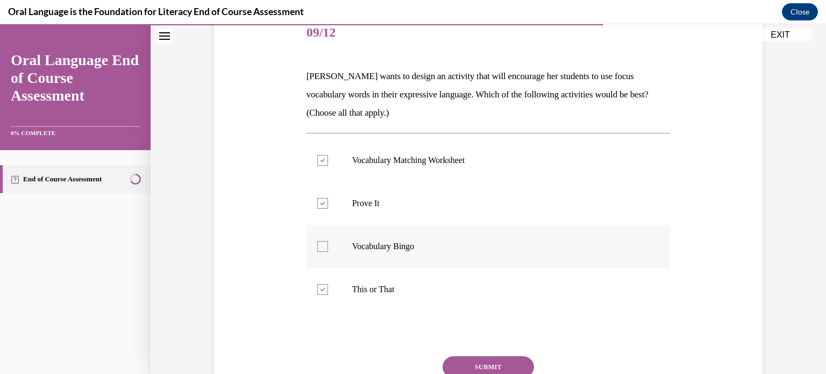
click at [320, 243] on div at bounding box center [322, 246] width 11 height 11
click at [320, 243] on input "Vocabulary Bingo" at bounding box center [322, 246] width 11 height 11
checkbox input "true"
click at [459, 360] on button "SUBMIT" at bounding box center [488, 367] width 91 height 22
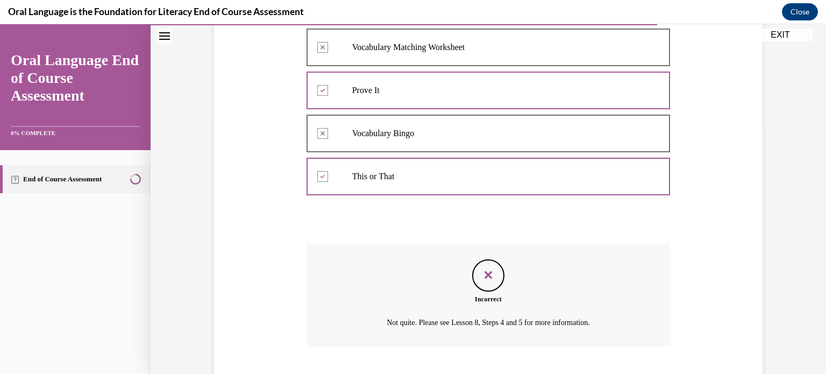
scroll to position [316, 0]
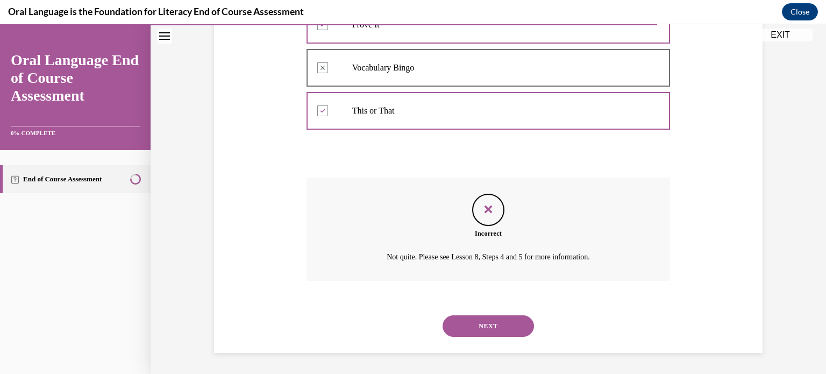
click at [460, 329] on button "NEXT" at bounding box center [488, 326] width 91 height 22
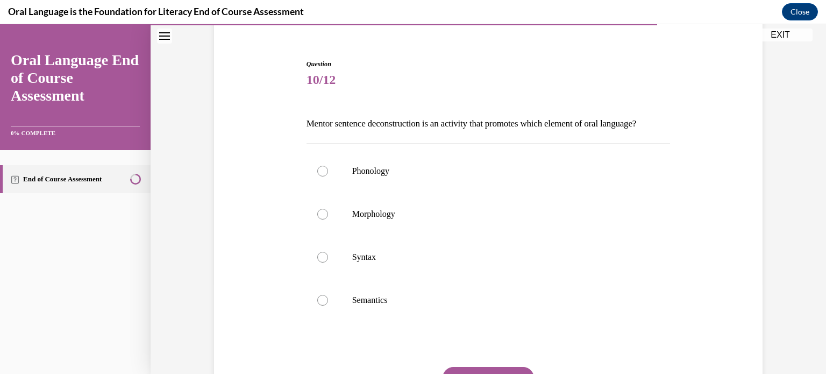
scroll to position [146, 0]
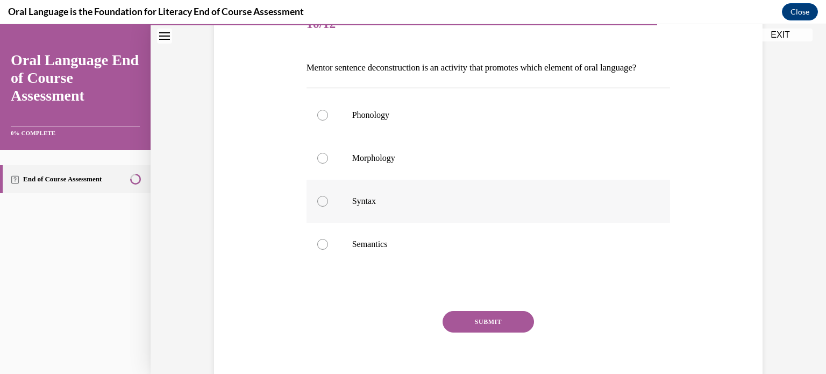
click at [391, 207] on p "Syntax" at bounding box center [498, 201] width 292 height 11
click at [328, 207] on input "Syntax" at bounding box center [322, 201] width 11 height 11
radio input "true"
click at [460, 332] on button "SUBMIT" at bounding box center [488, 322] width 91 height 22
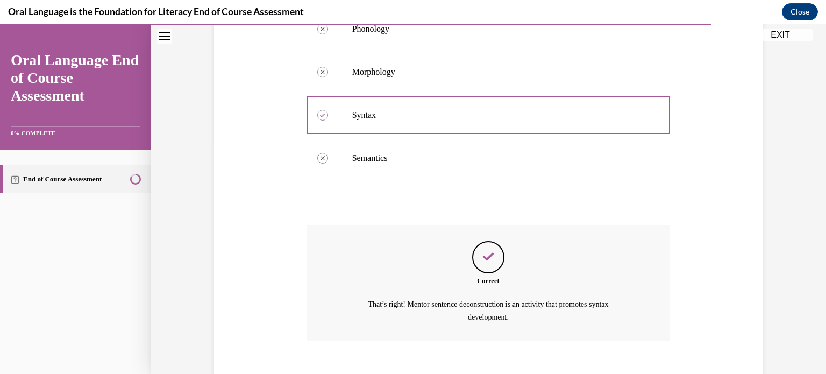
scroll to position [311, 0]
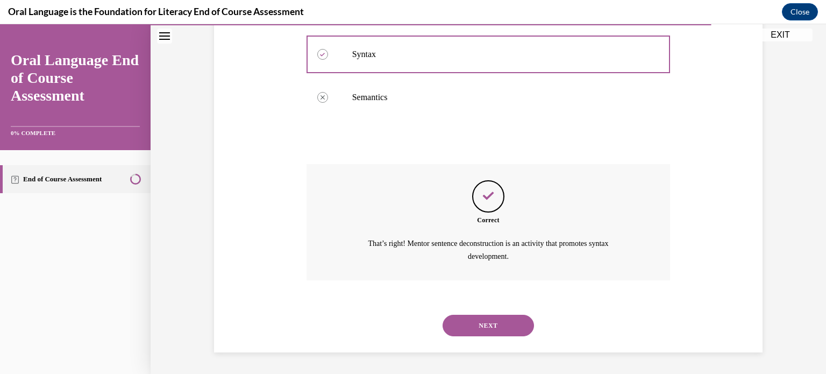
click at [462, 333] on button "NEXT" at bounding box center [488, 326] width 91 height 22
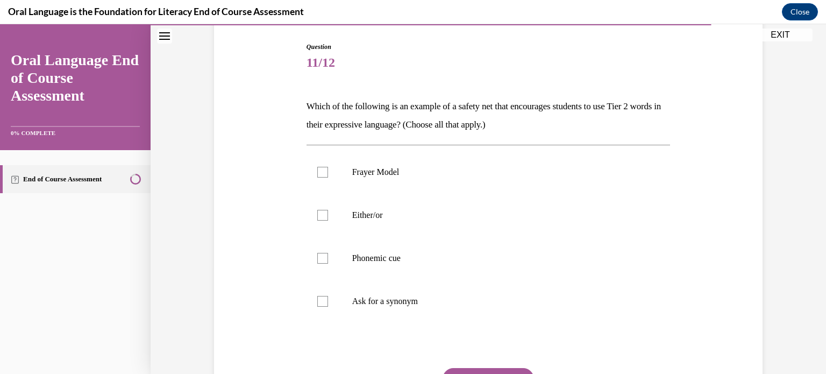
scroll to position [109, 0]
click at [311, 168] on label "Frayer Model" at bounding box center [489, 171] width 364 height 43
click at [317, 168] on input "Frayer Model" at bounding box center [322, 171] width 11 height 11
checkbox input "true"
click at [319, 218] on div at bounding box center [322, 214] width 11 height 11
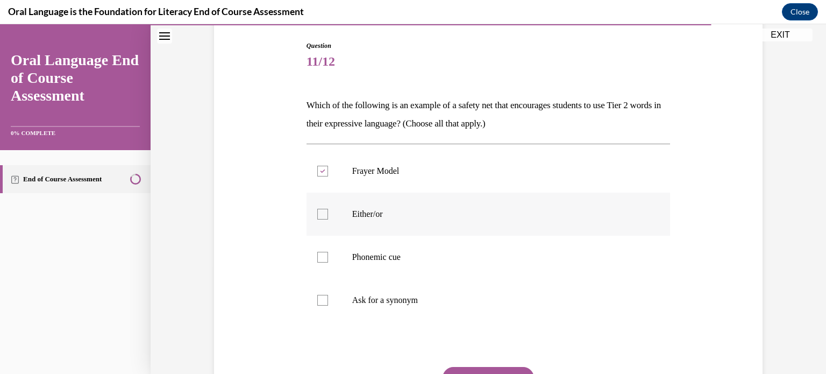
click at [319, 218] on input "Either/or" at bounding box center [322, 214] width 11 height 11
checkbox input "true"
click at [323, 255] on div at bounding box center [322, 257] width 11 height 11
click at [323, 255] on input "Phonemic cue" at bounding box center [322, 257] width 11 height 11
checkbox input "true"
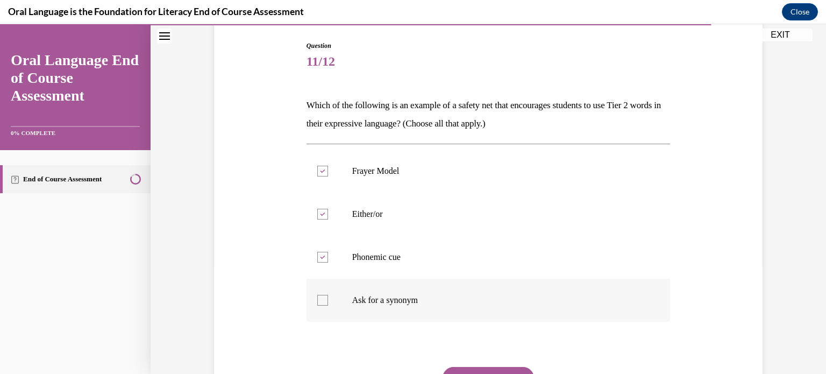
click at [325, 300] on label "Ask for a synonym" at bounding box center [489, 300] width 364 height 43
click at [325, 300] on input "Ask for a synonym" at bounding box center [322, 300] width 11 height 11
checkbox input "true"
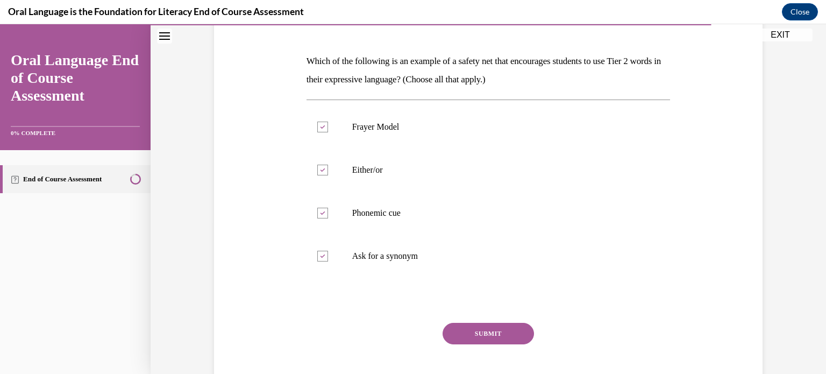
click at [477, 330] on button "SUBMIT" at bounding box center [488, 334] width 91 height 22
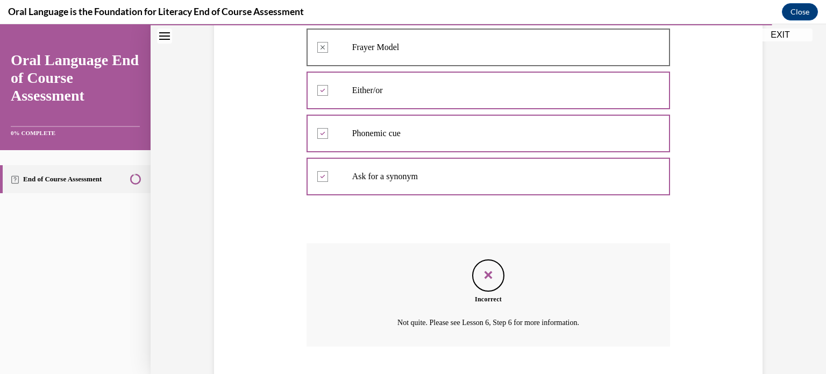
scroll to position [298, 0]
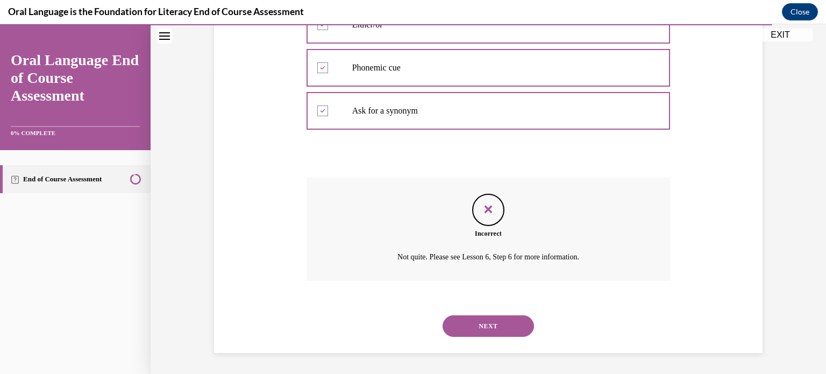
click at [477, 330] on button "NEXT" at bounding box center [488, 326] width 91 height 22
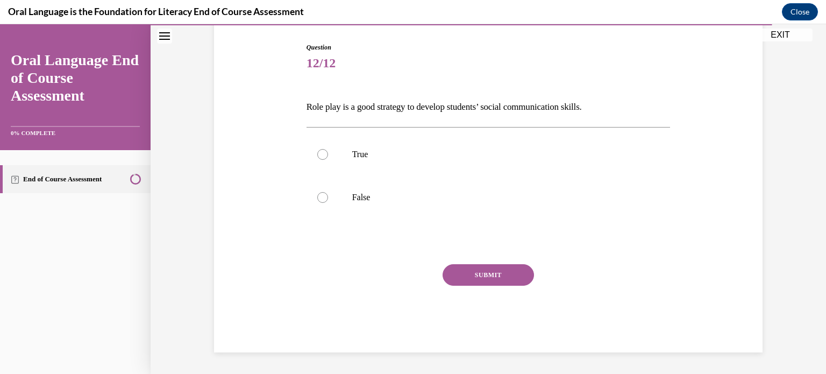
scroll to position [106, 0]
click at [407, 152] on p "True" at bounding box center [498, 155] width 292 height 11
click at [328, 152] on input "True" at bounding box center [322, 155] width 11 height 11
radio input "true"
click at [469, 270] on button "SUBMIT" at bounding box center [488, 276] width 91 height 22
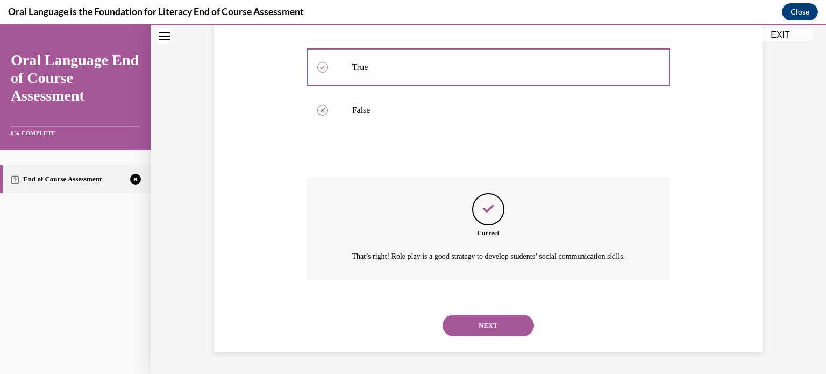
scroll to position [207, 0]
click at [480, 324] on button "NEXT" at bounding box center [488, 326] width 91 height 22
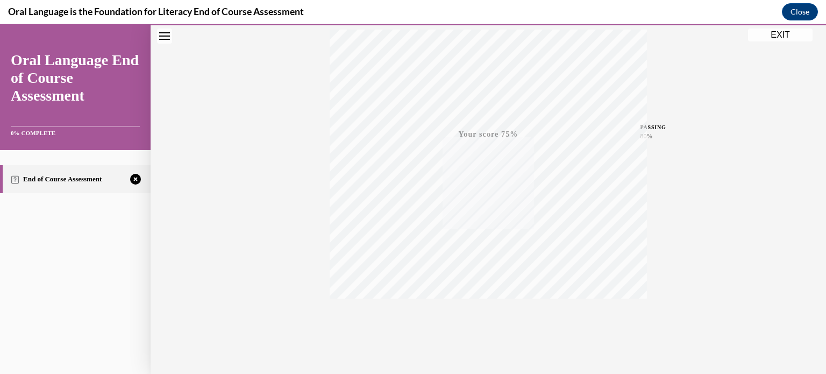
scroll to position [201, 0]
click at [480, 308] on icon "button" at bounding box center [489, 309] width 38 height 12
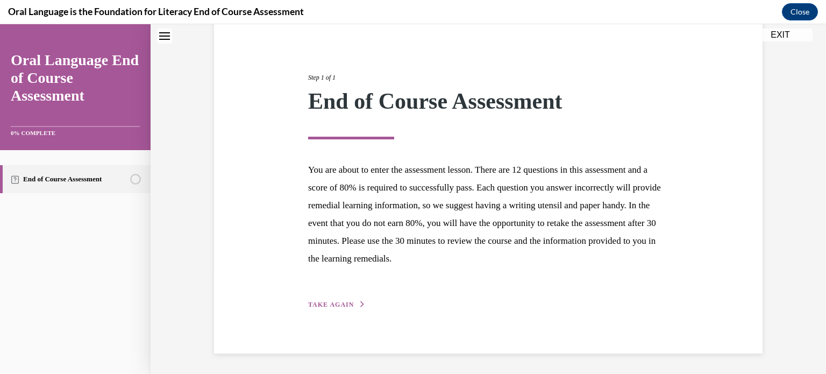
click at [349, 301] on button "TAKE AGAIN" at bounding box center [337, 305] width 58 height 10
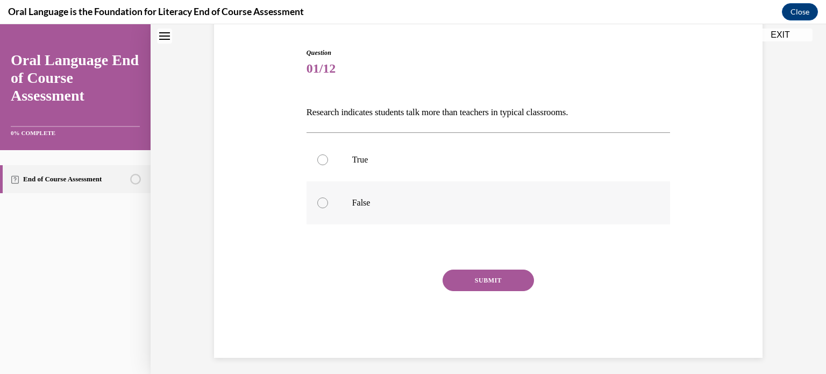
click at [374, 202] on p "False" at bounding box center [498, 202] width 292 height 11
click at [328, 202] on input "False" at bounding box center [322, 202] width 11 height 11
radio input "true"
click at [474, 268] on div "Question 01/12 Research indicates students talk more than teachers in typical c…" at bounding box center [489, 203] width 364 height 310
click at [474, 275] on button "SUBMIT" at bounding box center [488, 280] width 91 height 22
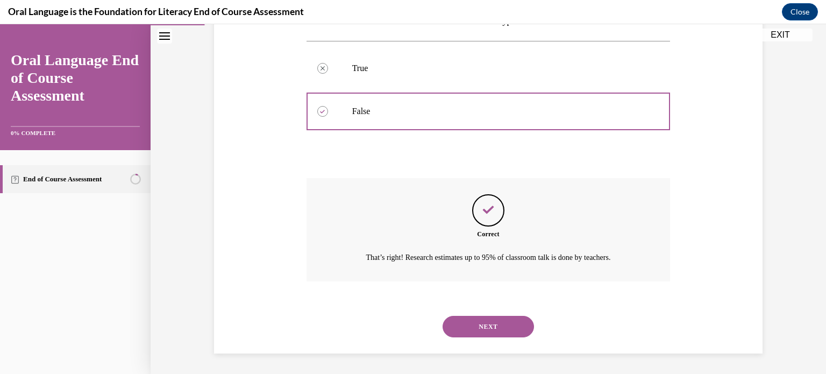
scroll to position [194, 0]
click at [471, 322] on button "NEXT" at bounding box center [488, 326] width 91 height 22
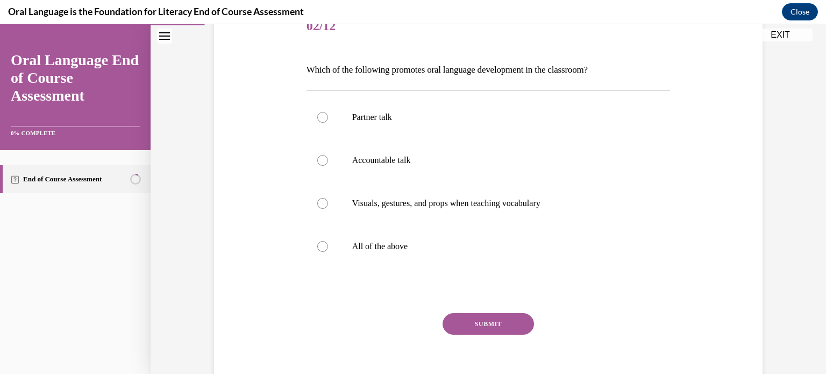
scroll to position [146, 0]
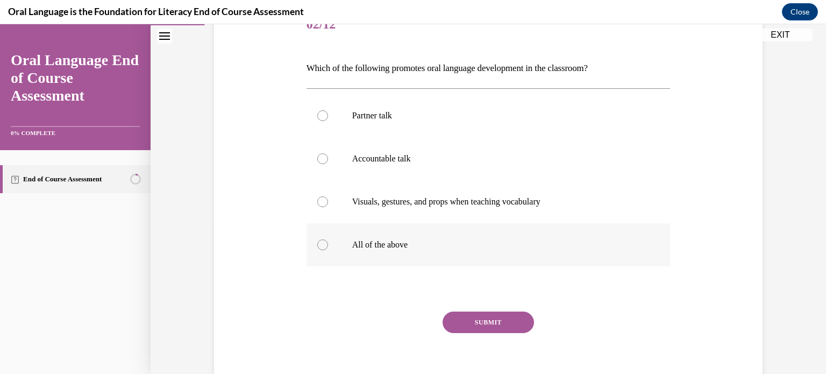
click at [317, 239] on div at bounding box center [322, 244] width 11 height 11
click at [317, 239] on input "All of the above" at bounding box center [322, 244] width 11 height 11
radio input "true"
click at [466, 316] on button "SUBMIT" at bounding box center [488, 322] width 91 height 22
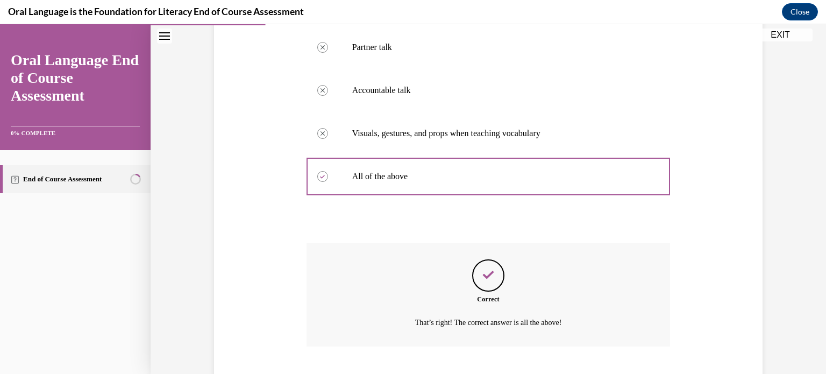
scroll to position [280, 0]
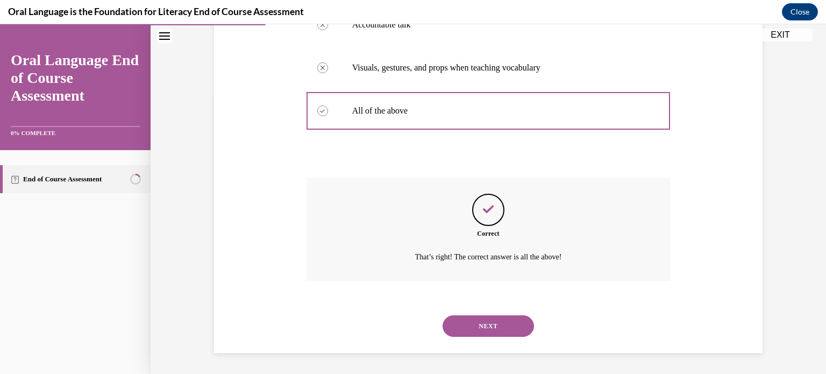
click at [470, 328] on button "NEXT" at bounding box center [488, 326] width 91 height 22
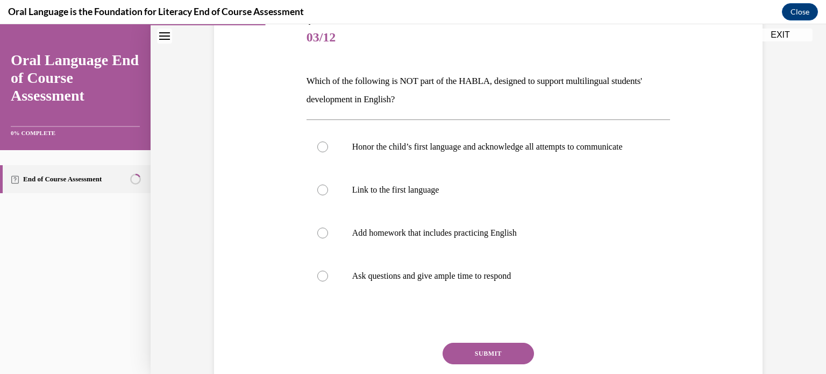
scroll to position [133, 0]
click at [322, 238] on div at bounding box center [322, 232] width 11 height 11
click at [322, 238] on input "Add homework that includes practicing English" at bounding box center [322, 232] width 11 height 11
radio input "true"
click at [467, 358] on button "SUBMIT" at bounding box center [488, 353] width 91 height 22
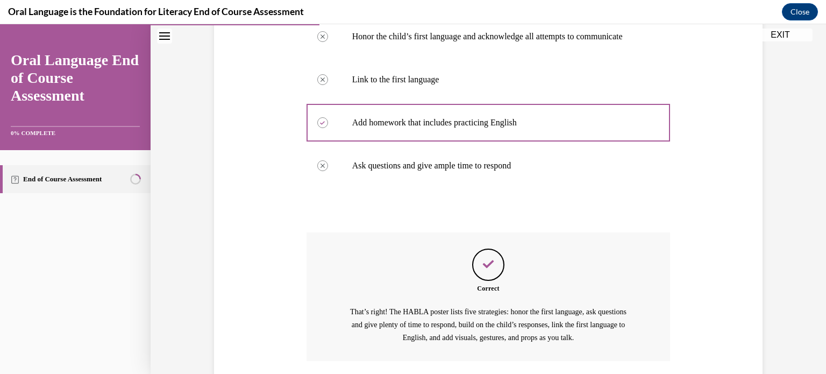
scroll to position [334, 0]
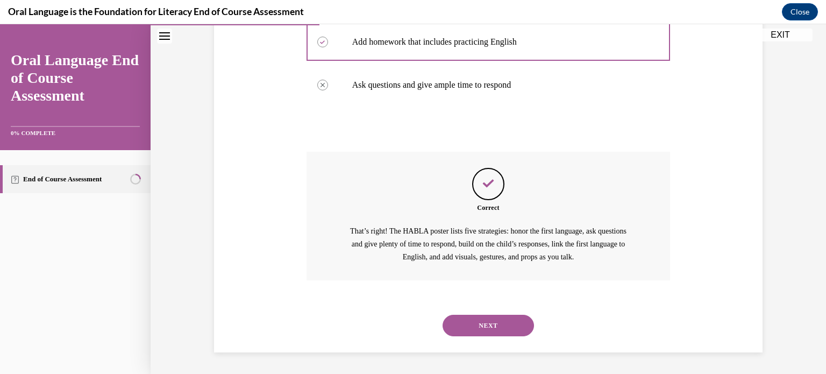
click at [467, 330] on button "NEXT" at bounding box center [488, 326] width 91 height 22
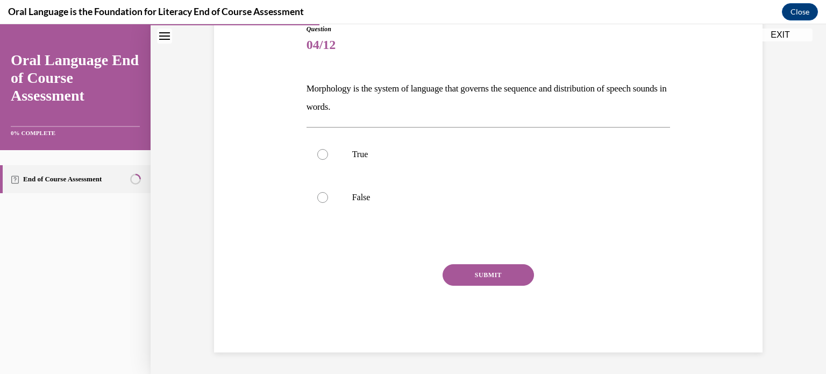
scroll to position [119, 0]
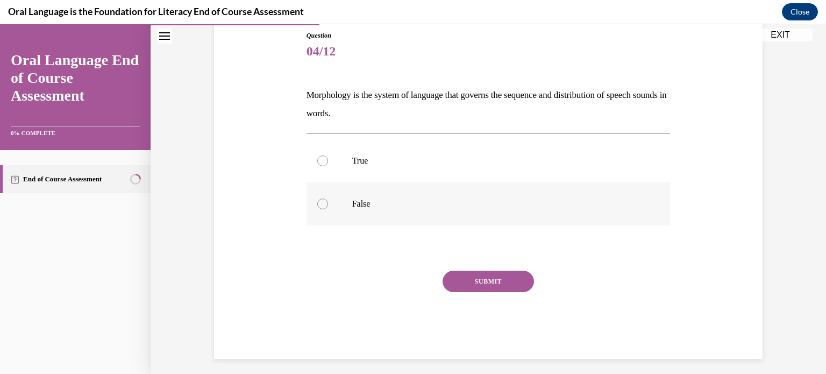
click at [383, 203] on p "False" at bounding box center [498, 203] width 292 height 11
click at [328, 203] on input "False" at bounding box center [322, 203] width 11 height 11
radio input "true"
click at [469, 283] on button "SUBMIT" at bounding box center [488, 282] width 91 height 22
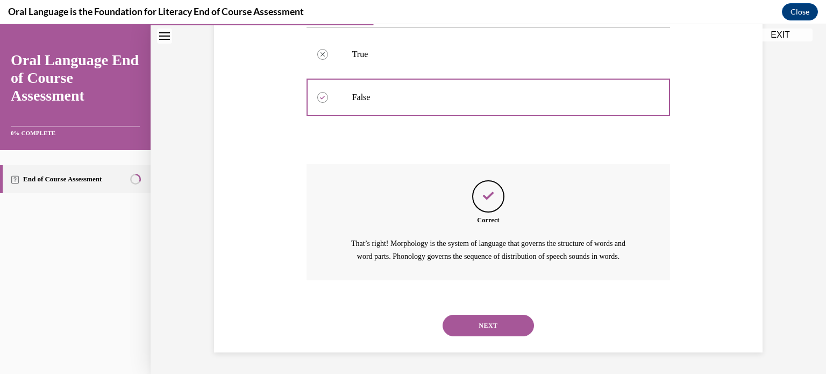
scroll to position [237, 0]
click at [480, 329] on button "NEXT" at bounding box center [488, 326] width 91 height 22
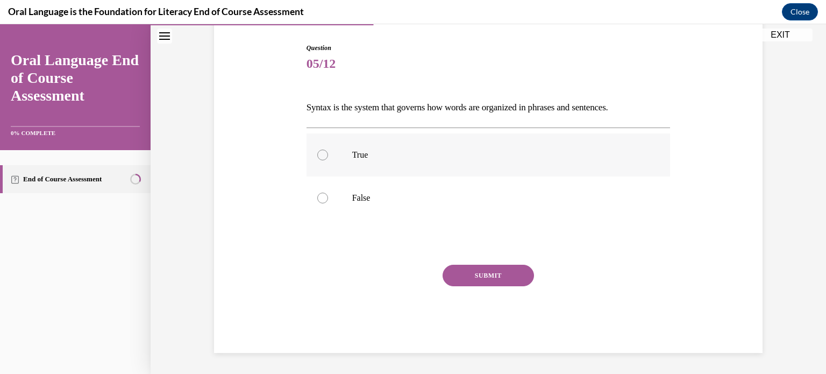
click at [429, 155] on p "True" at bounding box center [498, 155] width 292 height 11
click at [328, 155] on input "True" at bounding box center [322, 155] width 11 height 11
radio input "true"
click at [463, 265] on button "SUBMIT" at bounding box center [488, 276] width 91 height 22
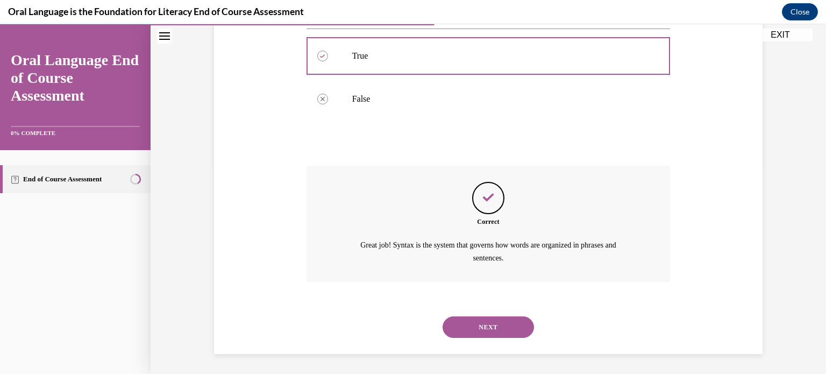
scroll to position [207, 0]
click at [482, 319] on button "NEXT" at bounding box center [488, 326] width 91 height 22
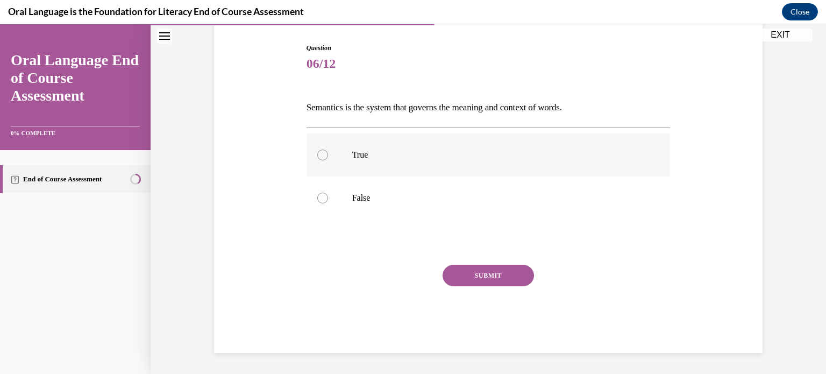
click at [434, 159] on p "True" at bounding box center [498, 155] width 292 height 11
click at [328, 159] on input "True" at bounding box center [322, 155] width 11 height 11
radio input "true"
click at [460, 276] on button "SUBMIT" at bounding box center [488, 276] width 91 height 22
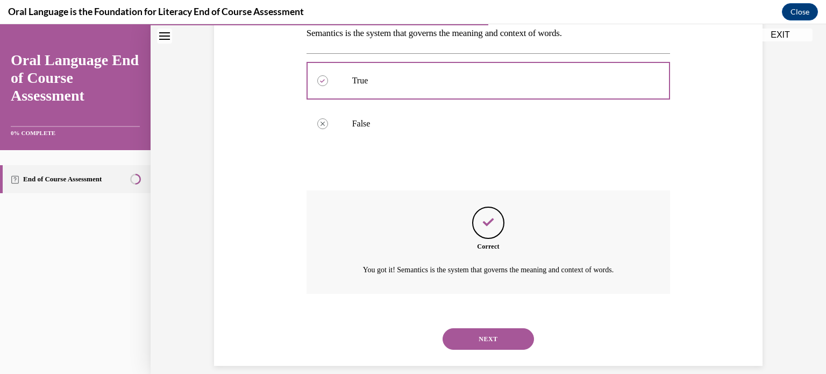
scroll to position [194, 0]
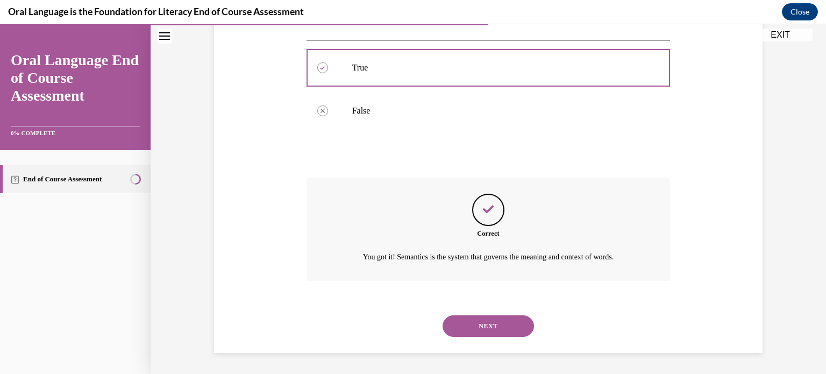
click at [468, 327] on button "NEXT" at bounding box center [488, 326] width 91 height 22
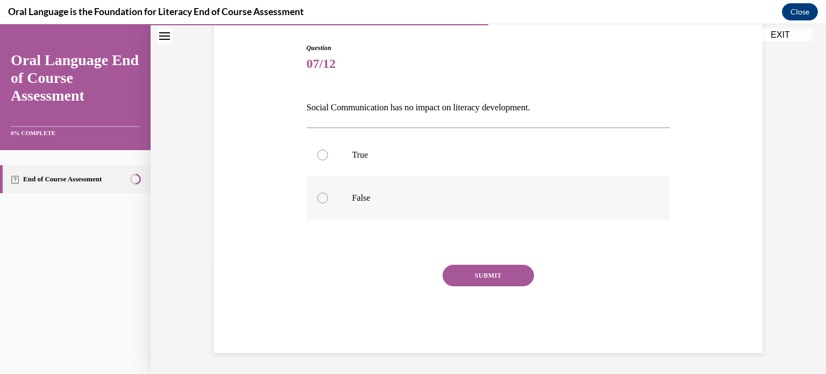
click at [433, 182] on label "False" at bounding box center [489, 197] width 364 height 43
click at [328, 193] on input "False" at bounding box center [322, 198] width 11 height 11
radio input "true"
click at [464, 277] on button "SUBMIT" at bounding box center [488, 276] width 91 height 22
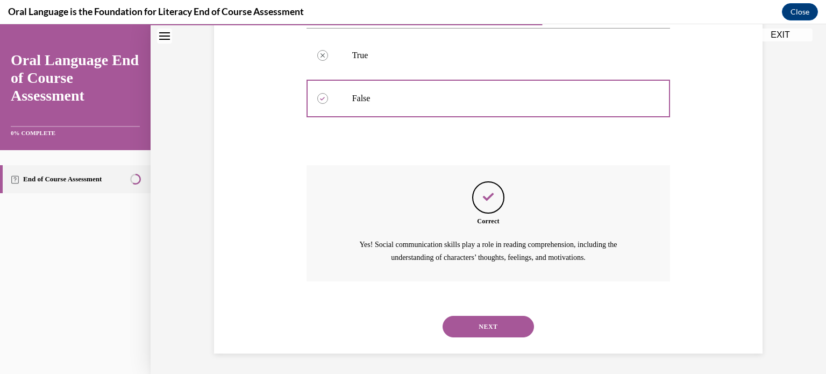
scroll to position [207, 0]
click at [468, 328] on button "NEXT" at bounding box center [488, 326] width 91 height 22
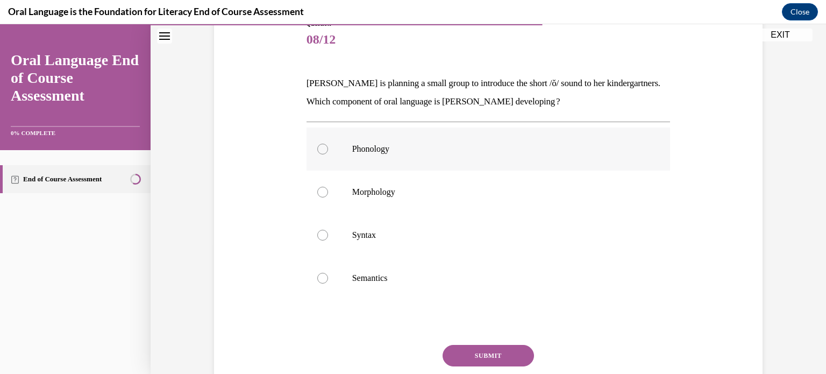
scroll to position [131, 0]
click at [428, 190] on p "Morphology" at bounding box center [498, 191] width 292 height 11
click at [328, 190] on input "Morphology" at bounding box center [322, 191] width 11 height 11
radio input "true"
click at [418, 143] on p "Phonology" at bounding box center [498, 148] width 292 height 11
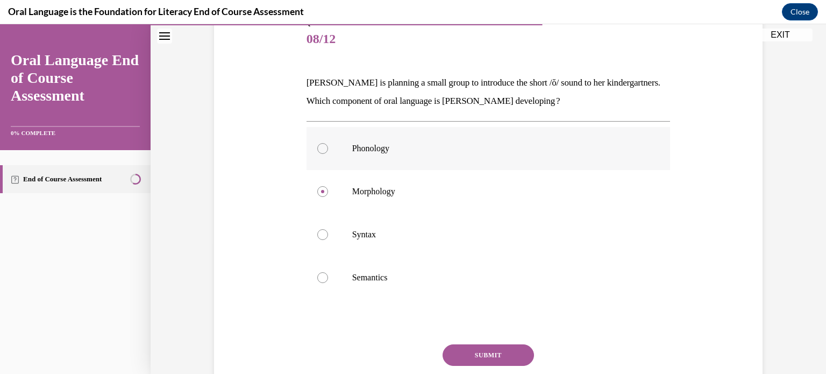
click at [328, 143] on input "Phonology" at bounding box center [322, 148] width 11 height 11
radio input "true"
click at [475, 352] on button "SUBMIT" at bounding box center [488, 355] width 91 height 22
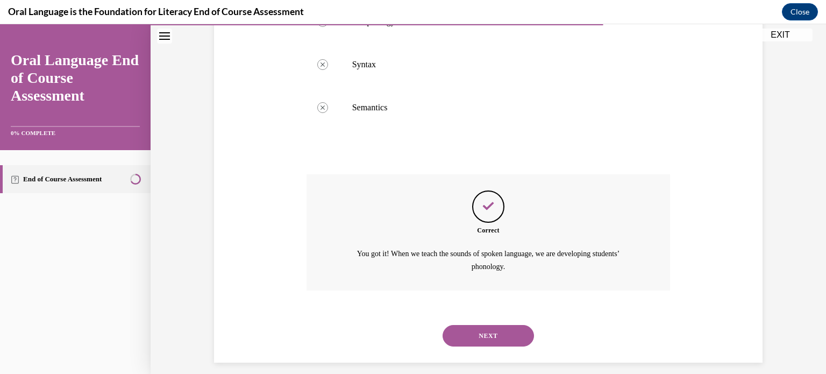
scroll to position [311, 0]
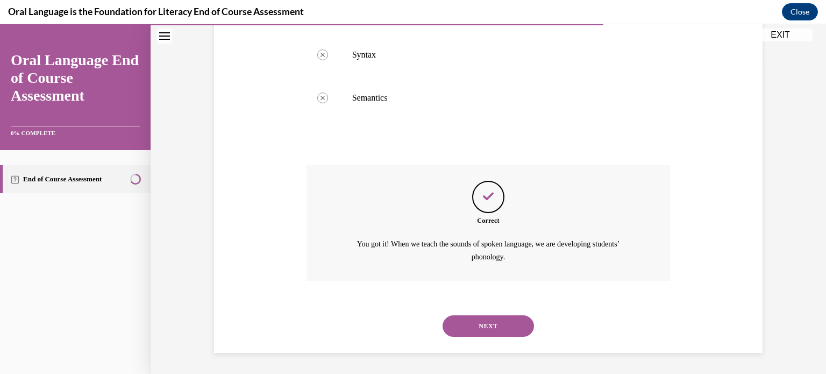
click at [477, 333] on button "NEXT" at bounding box center [488, 326] width 91 height 22
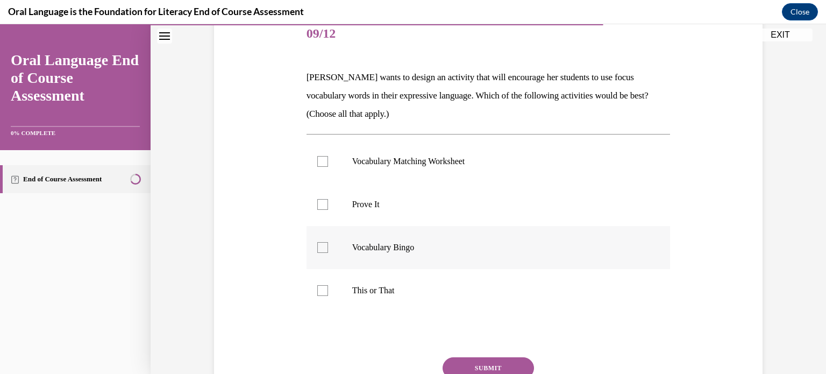
scroll to position [134, 0]
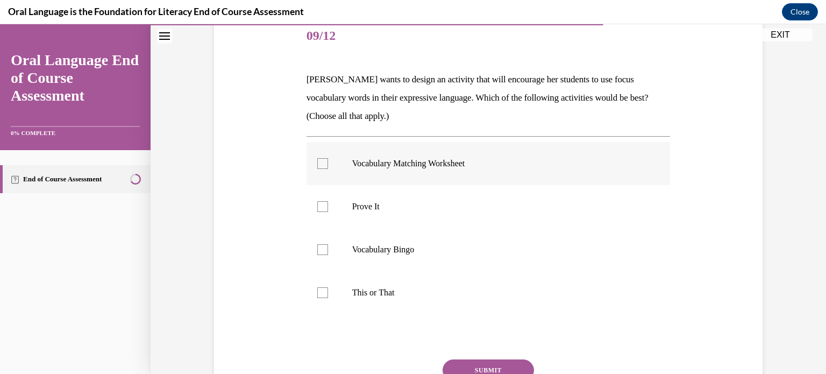
click at [321, 161] on div at bounding box center [322, 163] width 11 height 11
click at [321, 161] on input "Vocabulary Matching Worksheet" at bounding box center [322, 163] width 11 height 11
checkbox input "true"
click at [319, 206] on div at bounding box center [322, 206] width 11 height 11
click at [319, 206] on input "Prove It" at bounding box center [322, 206] width 11 height 11
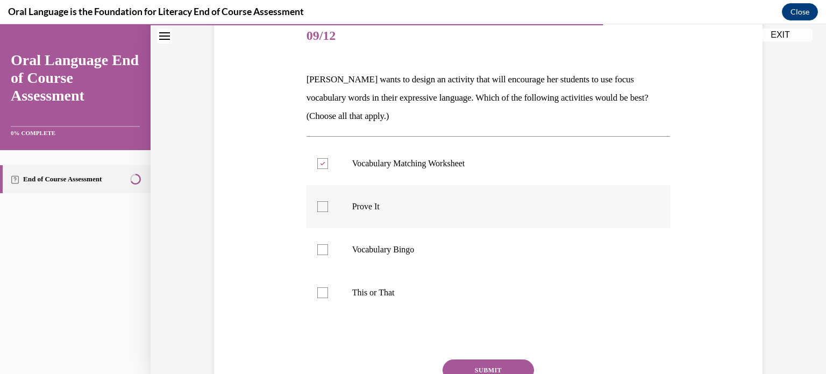
checkbox input "true"
click at [317, 293] on div at bounding box center [322, 292] width 11 height 11
click at [317, 293] on input "This or That" at bounding box center [322, 292] width 11 height 11
checkbox input "true"
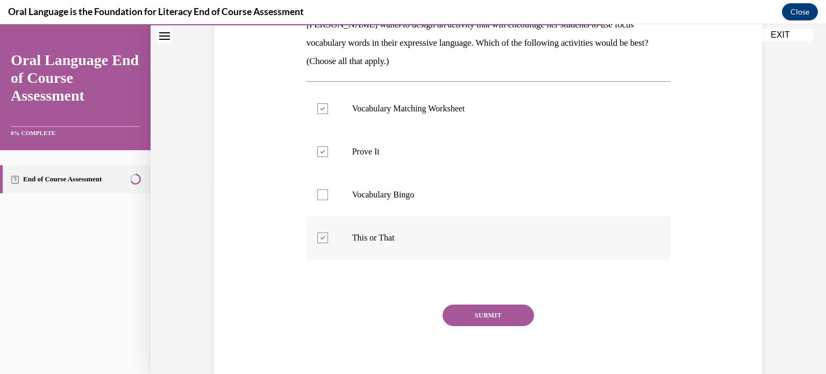
scroll to position [189, 0]
click at [475, 311] on button "SUBMIT" at bounding box center [488, 315] width 91 height 22
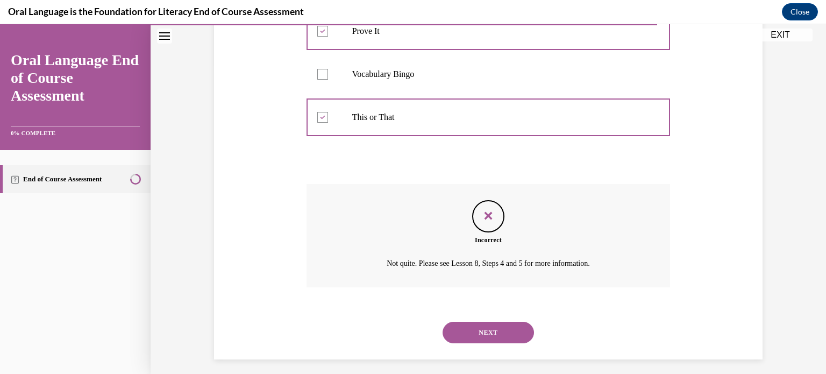
scroll to position [316, 0]
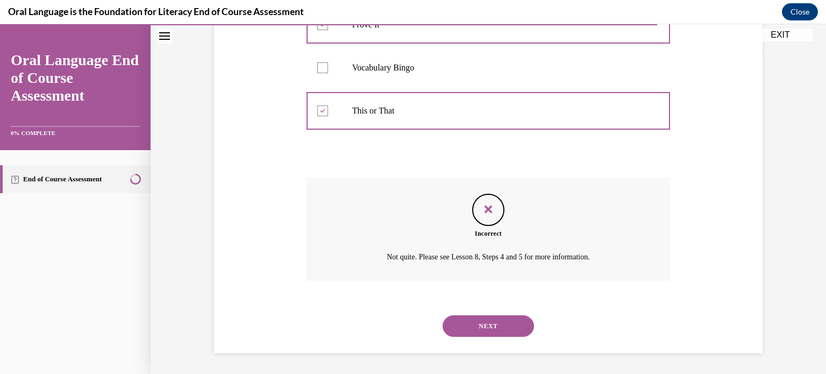
click at [475, 317] on button "NEXT" at bounding box center [488, 326] width 91 height 22
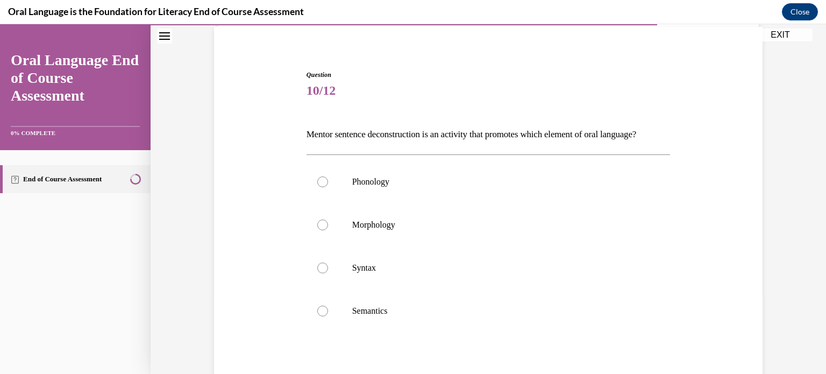
scroll to position [112, 0]
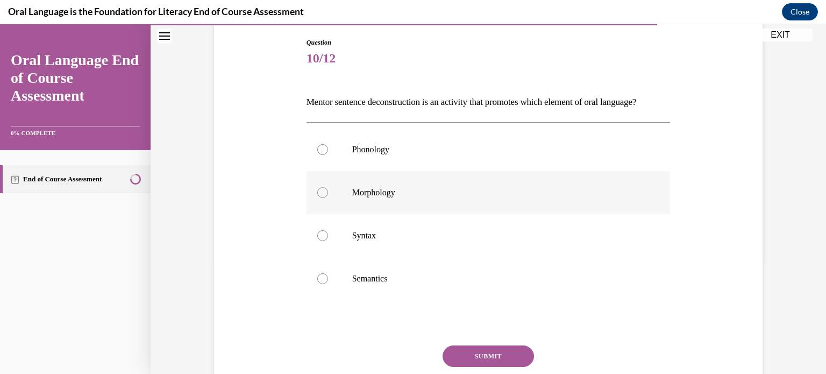
click at [392, 204] on label "Morphology" at bounding box center [489, 192] width 364 height 43
click at [328, 198] on input "Morphology" at bounding box center [322, 192] width 11 height 11
radio input "true"
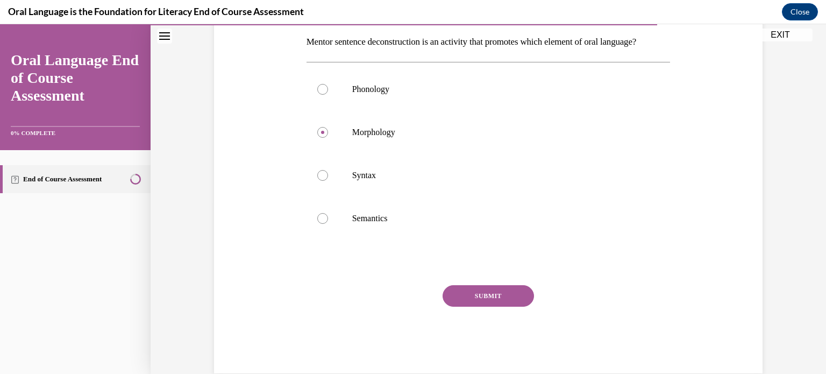
click at [463, 307] on button "SUBMIT" at bounding box center [488, 296] width 91 height 22
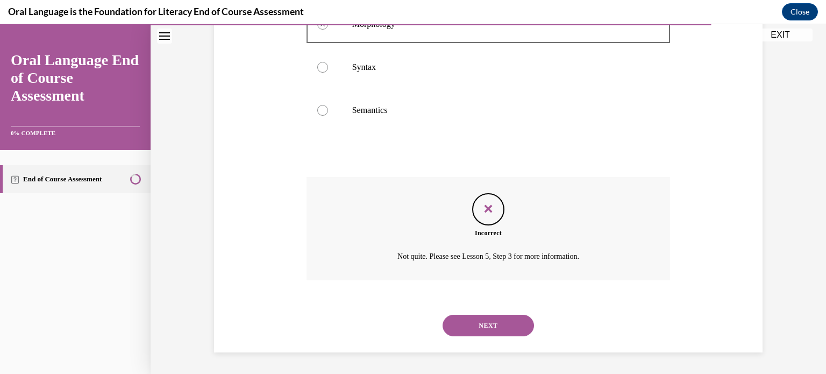
scroll to position [298, 0]
click at [472, 331] on button "NEXT" at bounding box center [488, 326] width 91 height 22
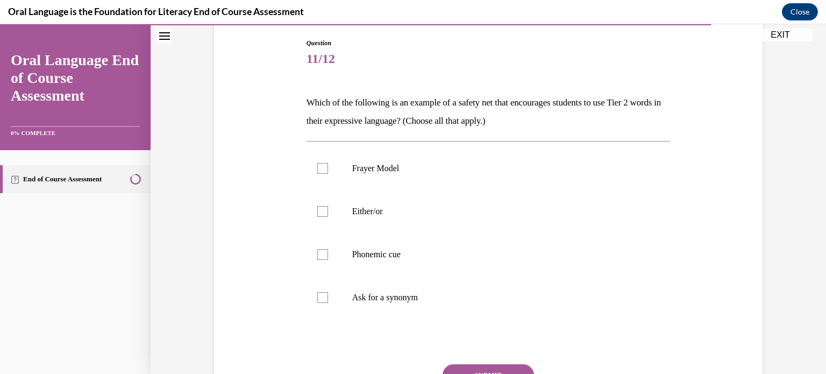
scroll to position [112, 0]
click at [317, 171] on div at bounding box center [322, 167] width 11 height 11
click at [317, 171] on input "Frayer Model" at bounding box center [322, 167] width 11 height 11
checkbox input "true"
click at [321, 212] on div at bounding box center [322, 210] width 11 height 11
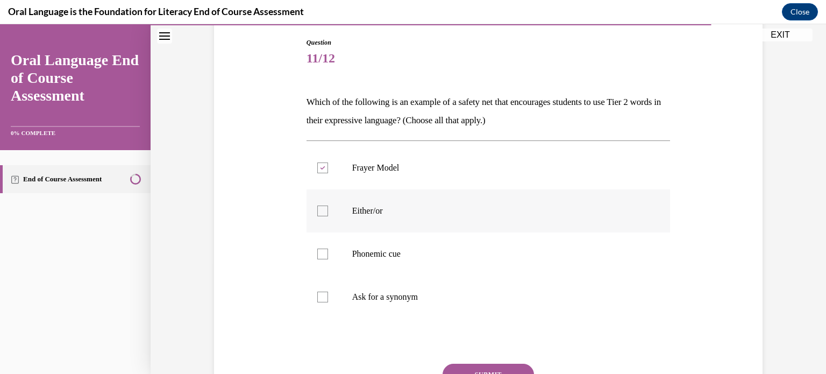
click at [321, 212] on input "Either/or" at bounding box center [322, 210] width 11 height 11
checkbox input "true"
click at [322, 296] on div at bounding box center [322, 297] width 11 height 11
click at [322, 296] on input "Ask for a synonym" at bounding box center [322, 297] width 11 height 11
checkbox input "true"
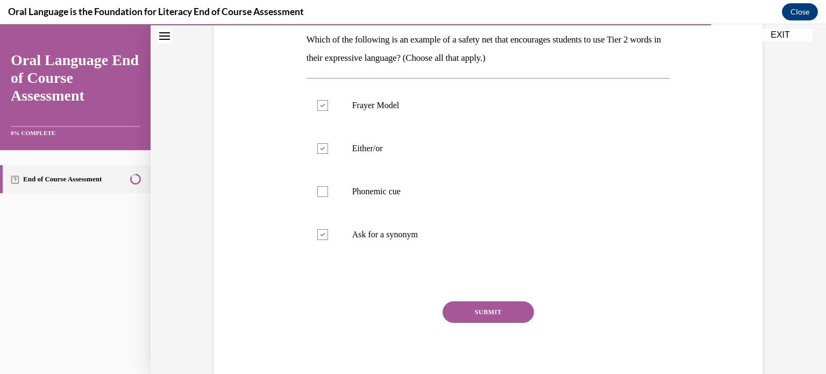
click at [458, 307] on button "SUBMIT" at bounding box center [488, 312] width 91 height 22
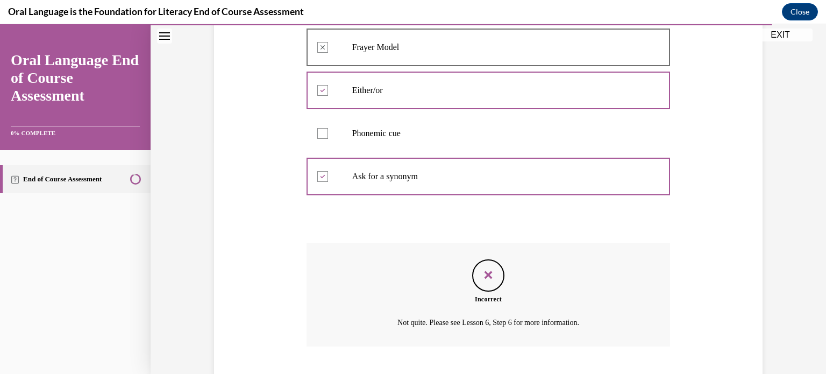
scroll to position [298, 0]
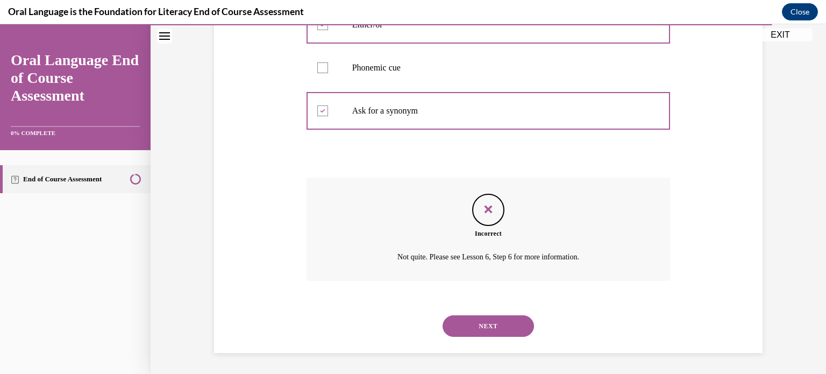
click at [460, 320] on button "NEXT" at bounding box center [488, 326] width 91 height 22
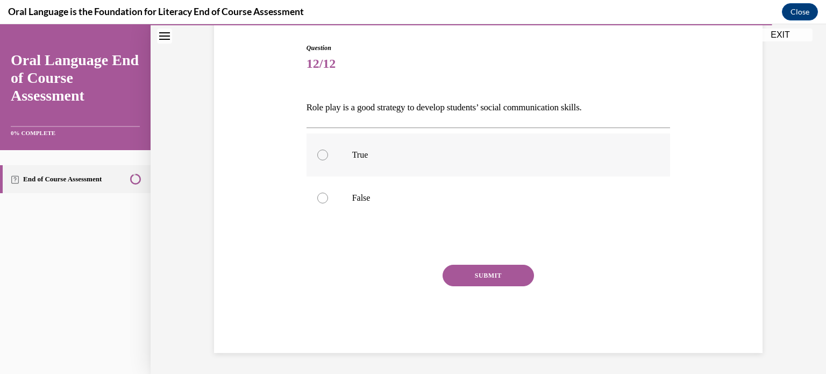
click at [420, 154] on p "True" at bounding box center [498, 155] width 292 height 11
click at [328, 154] on input "True" at bounding box center [322, 155] width 11 height 11
radio input "true"
click at [471, 274] on button "SUBMIT" at bounding box center [488, 276] width 91 height 22
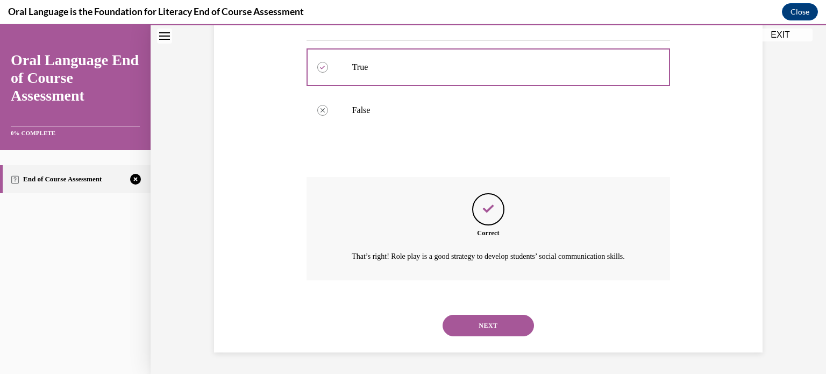
scroll to position [207, 0]
click at [486, 318] on button "NEXT" at bounding box center [488, 326] width 91 height 22
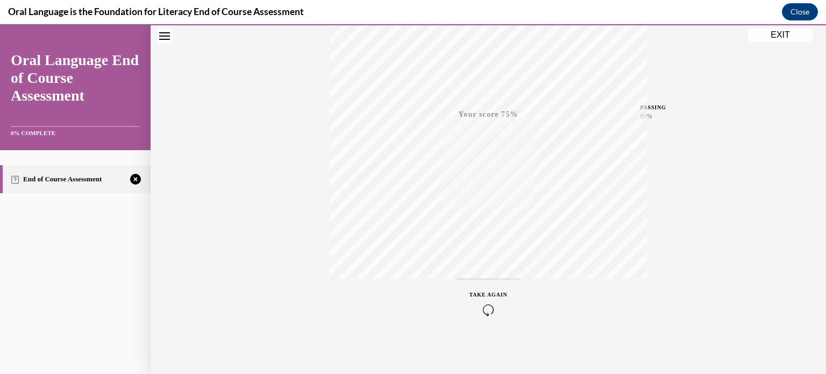
scroll to position [201, 0]
click at [482, 310] on icon "button" at bounding box center [489, 309] width 38 height 12
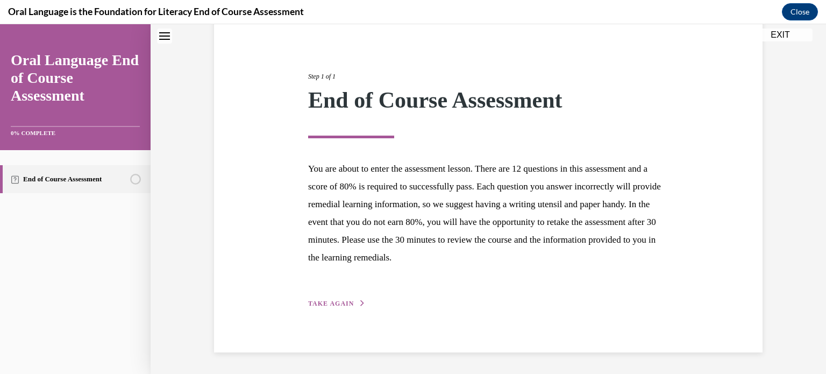
scroll to position [102, 0]
click at [336, 303] on span "TAKE AGAIN" at bounding box center [331, 305] width 46 height 8
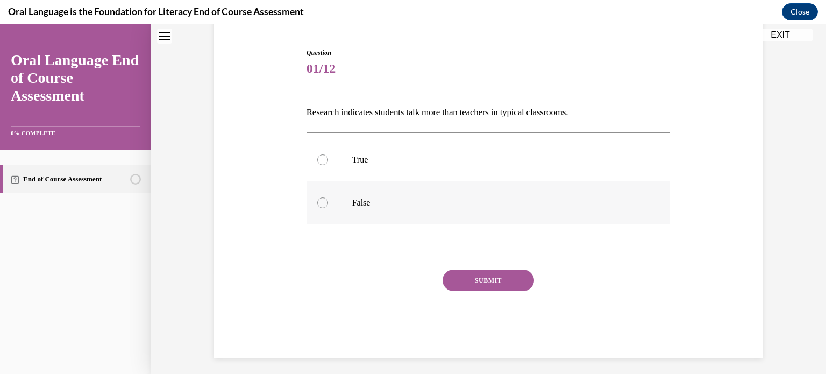
click at [396, 193] on label "False" at bounding box center [489, 202] width 364 height 43
click at [328, 197] on input "False" at bounding box center [322, 202] width 11 height 11
radio input "true"
click at [473, 284] on button "SUBMIT" at bounding box center [488, 280] width 91 height 22
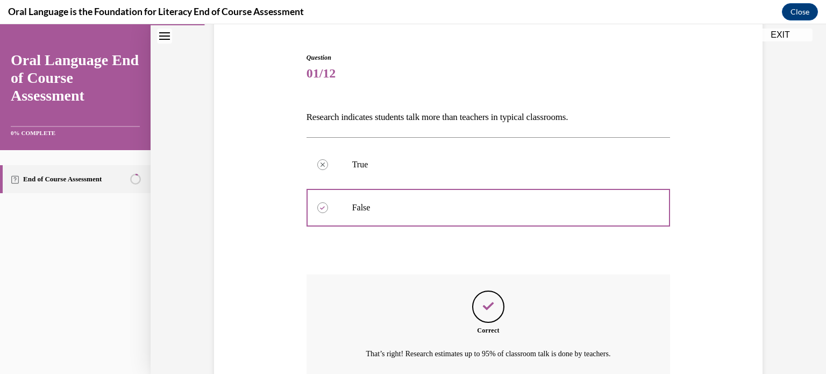
scroll to position [194, 0]
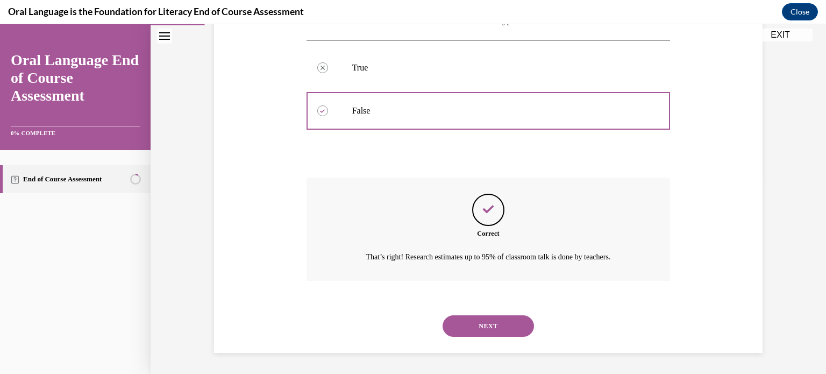
click at [467, 315] on button "NEXT" at bounding box center [488, 326] width 91 height 22
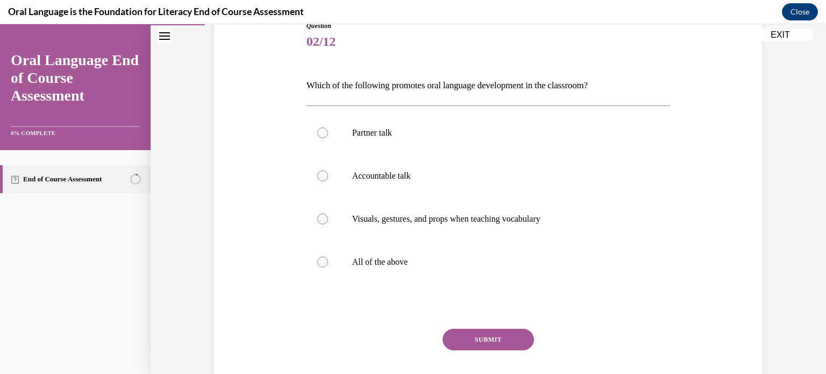
scroll to position [130, 0]
click at [317, 261] on div at bounding box center [322, 260] width 11 height 11
click at [317, 261] on input "All of the above" at bounding box center [322, 260] width 11 height 11
radio input "true"
click at [465, 343] on button "SUBMIT" at bounding box center [488, 338] width 91 height 22
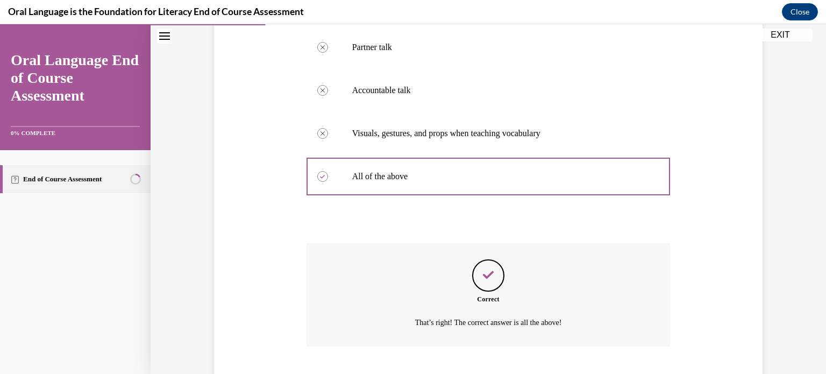
scroll to position [280, 0]
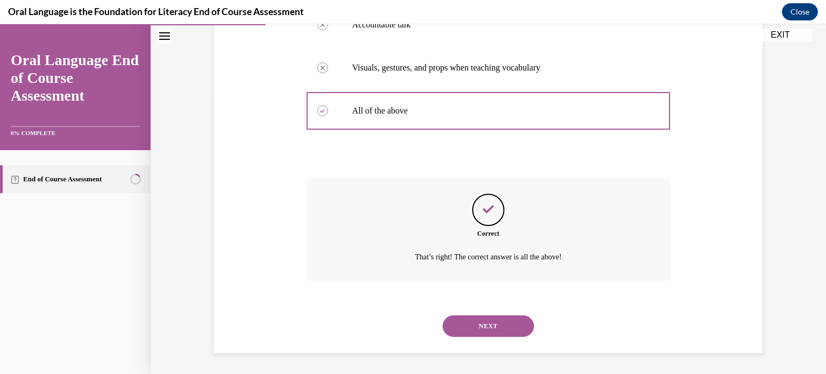
click at [469, 324] on button "NEXT" at bounding box center [488, 326] width 91 height 22
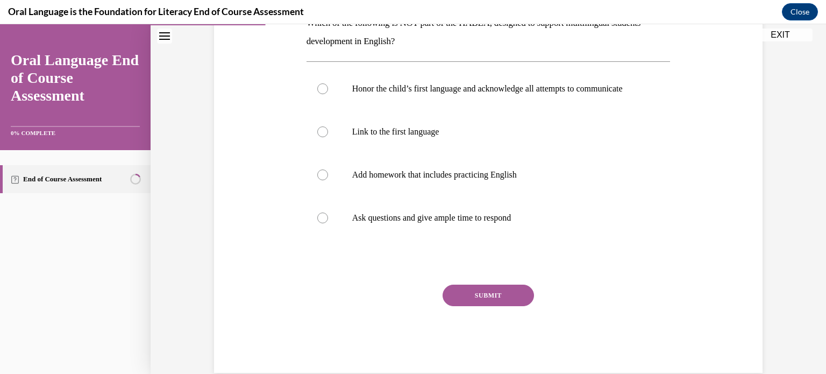
scroll to position [195, 0]
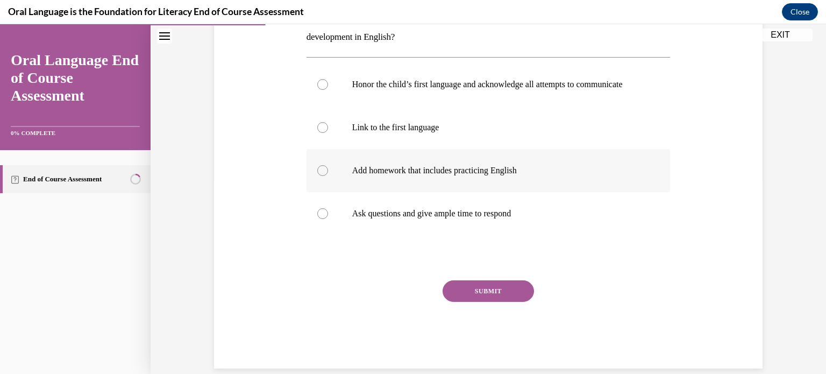
click at [378, 192] on label "Add homework that includes practicing English" at bounding box center [489, 170] width 364 height 43
click at [328, 176] on input "Add homework that includes practicing English" at bounding box center [322, 170] width 11 height 11
radio input "true"
click at [378, 192] on label "Add homework that includes practicing English" at bounding box center [489, 170] width 364 height 43
click at [328, 176] on input "Add homework that includes practicing English" at bounding box center [322, 170] width 11 height 11
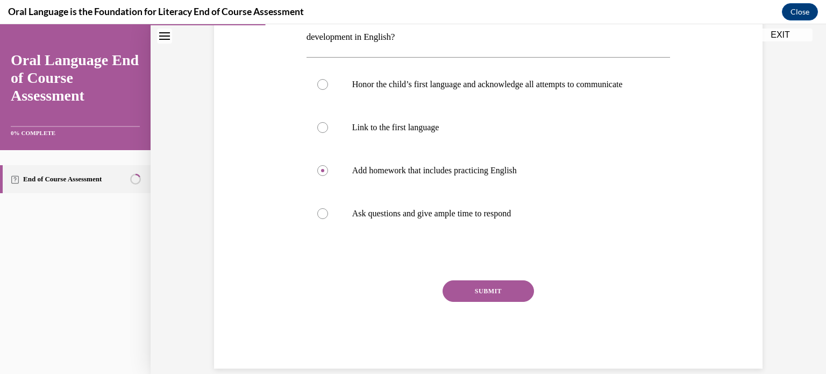
click at [454, 301] on button "SUBMIT" at bounding box center [488, 291] width 91 height 22
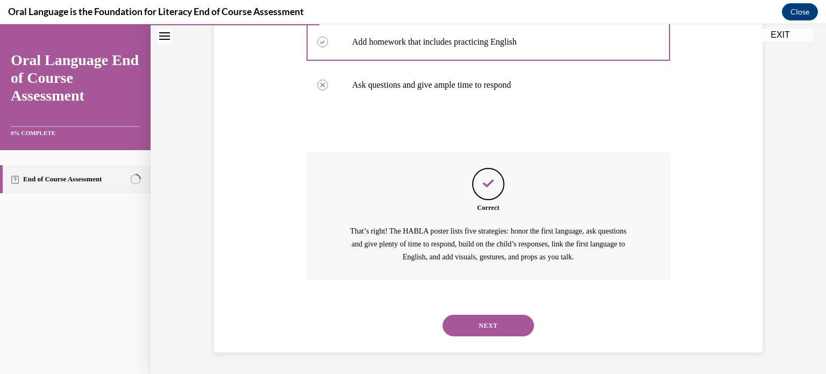
scroll to position [334, 0]
click at [463, 322] on button "NEXT" at bounding box center [488, 326] width 91 height 22
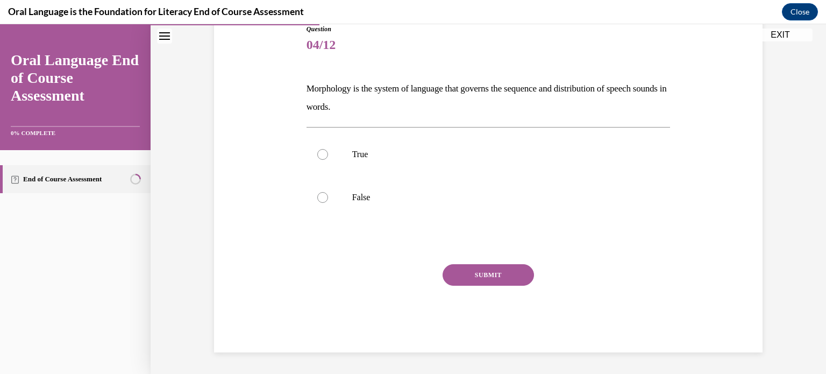
scroll to position [119, 0]
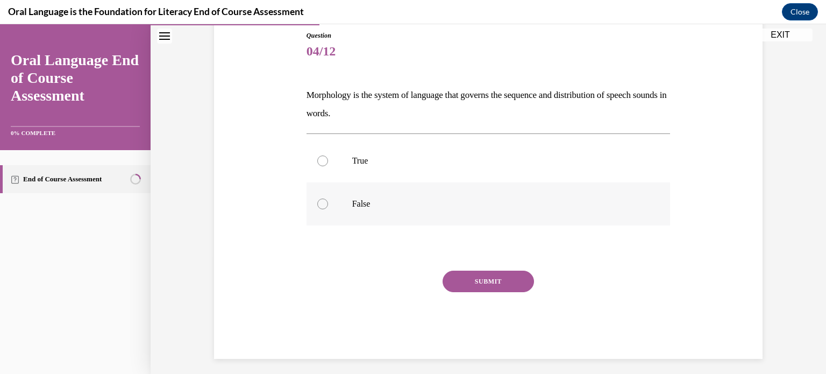
click at [404, 188] on label "False" at bounding box center [489, 203] width 364 height 43
click at [328, 198] on input "False" at bounding box center [322, 203] width 11 height 11
radio input "true"
click at [462, 280] on button "SUBMIT" at bounding box center [488, 282] width 91 height 22
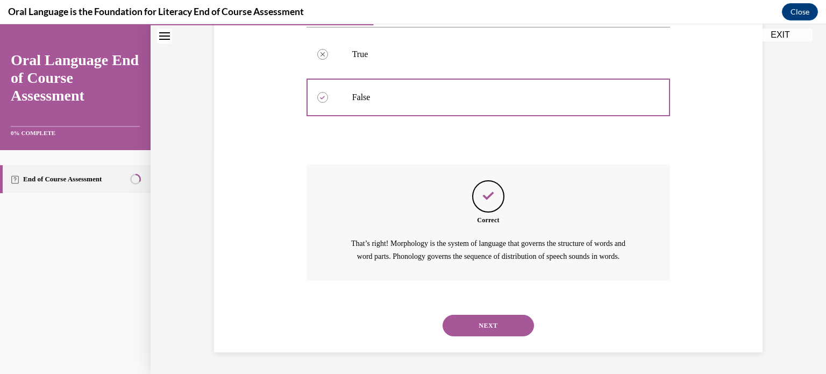
scroll to position [237, 0]
click at [476, 333] on button "NEXT" at bounding box center [488, 326] width 91 height 22
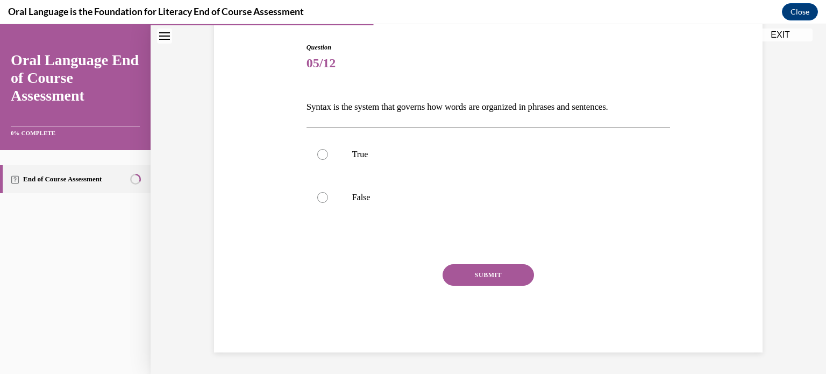
scroll to position [106, 0]
click at [409, 155] on p "True" at bounding box center [498, 155] width 292 height 11
click at [328, 155] on input "True" at bounding box center [322, 155] width 11 height 11
radio input "true"
click at [454, 274] on button "SUBMIT" at bounding box center [488, 276] width 91 height 22
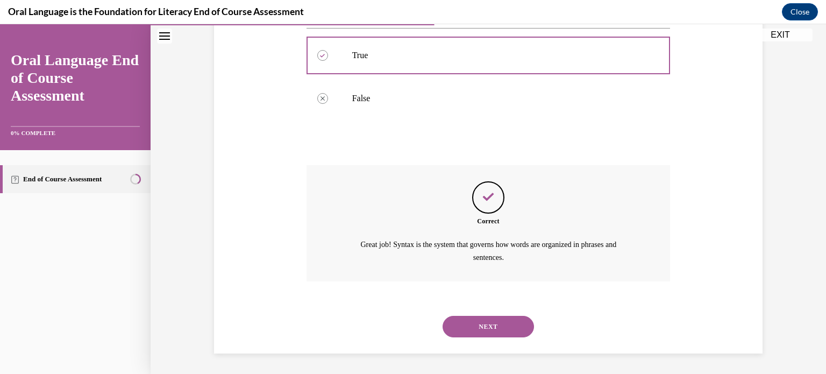
scroll to position [207, 0]
click at [469, 329] on button "NEXT" at bounding box center [488, 326] width 91 height 22
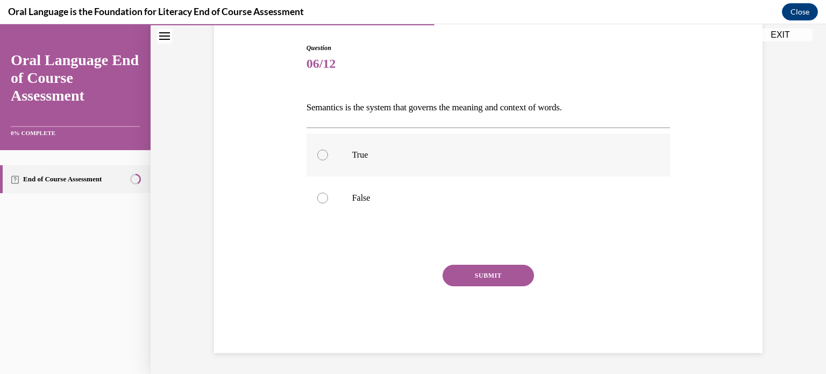
click at [421, 159] on p "True" at bounding box center [498, 155] width 292 height 11
click at [328, 159] on input "True" at bounding box center [322, 155] width 11 height 11
radio input "true"
click at [462, 277] on button "SUBMIT" at bounding box center [488, 276] width 91 height 22
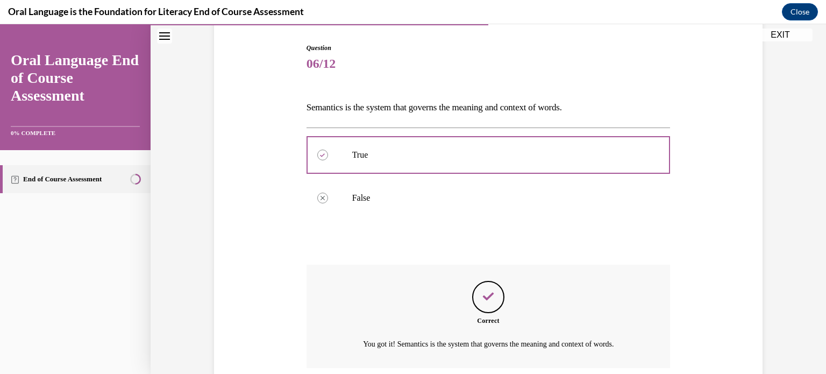
scroll to position [194, 0]
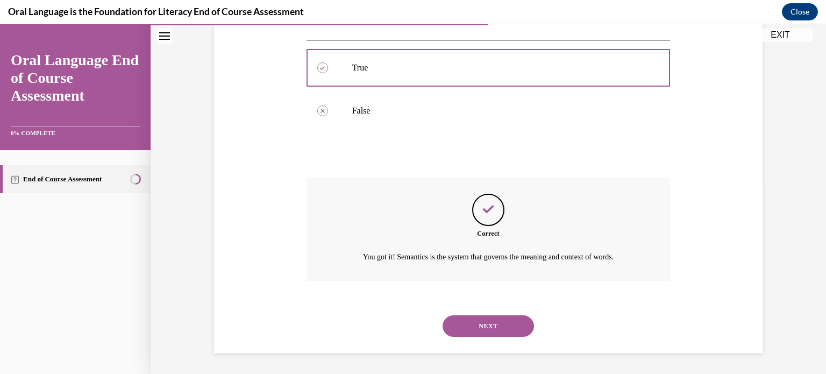
click at [472, 323] on button "NEXT" at bounding box center [488, 326] width 91 height 22
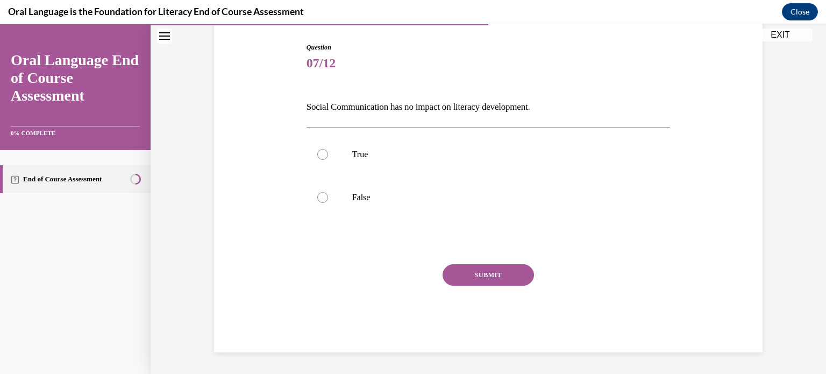
scroll to position [106, 0]
click at [423, 189] on label "False" at bounding box center [489, 197] width 364 height 43
click at [328, 193] on input "False" at bounding box center [322, 198] width 11 height 11
radio input "true"
click at [467, 272] on button "SUBMIT" at bounding box center [488, 276] width 91 height 22
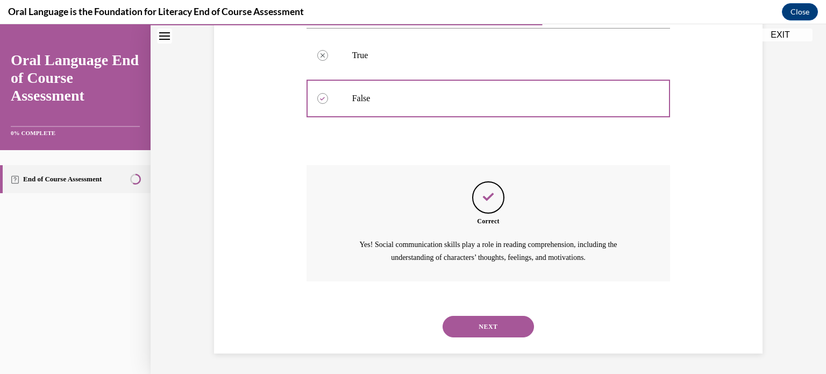
scroll to position [207, 0]
click at [473, 326] on button "NEXT" at bounding box center [488, 326] width 91 height 22
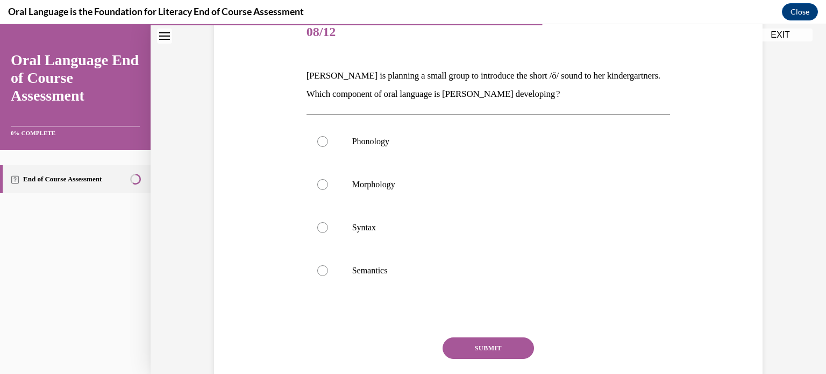
scroll to position [144, 0]
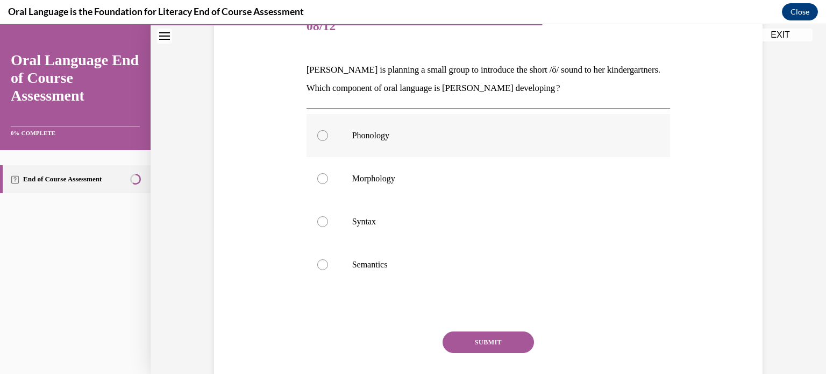
click at [443, 154] on label "Phonology" at bounding box center [489, 135] width 364 height 43
click at [328, 141] on input "Phonology" at bounding box center [322, 135] width 11 height 11
radio input "true"
click at [468, 340] on button "SUBMIT" at bounding box center [488, 342] width 91 height 22
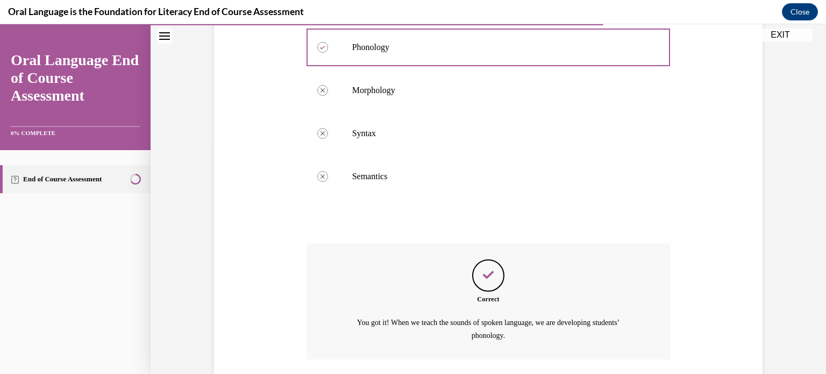
scroll to position [311, 0]
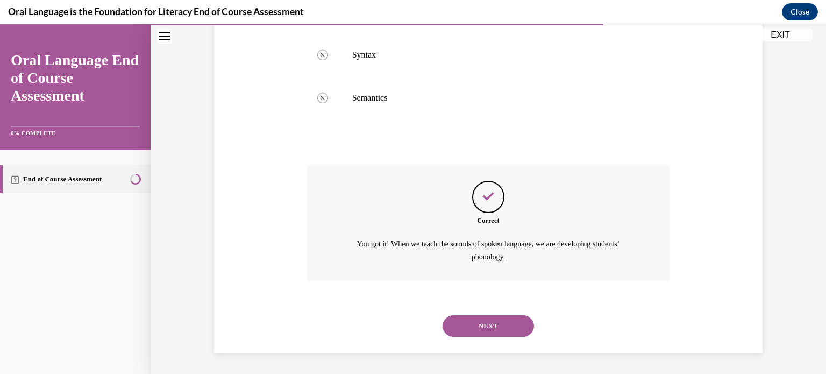
click at [468, 340] on div "NEXT" at bounding box center [489, 325] width 364 height 43
click at [469, 332] on button "NEXT" at bounding box center [488, 326] width 91 height 22
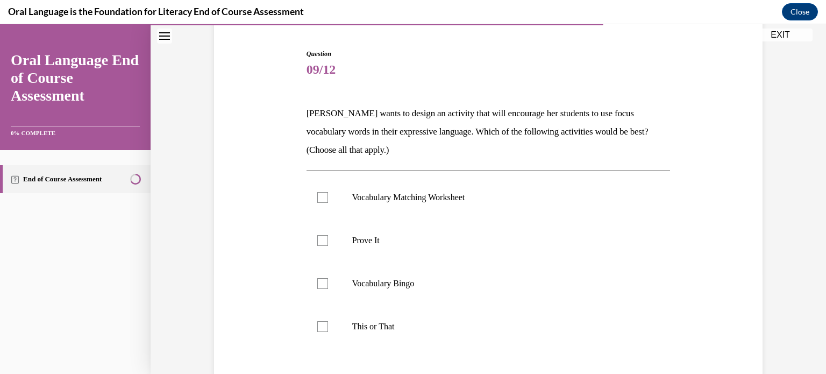
scroll to position [131, 0]
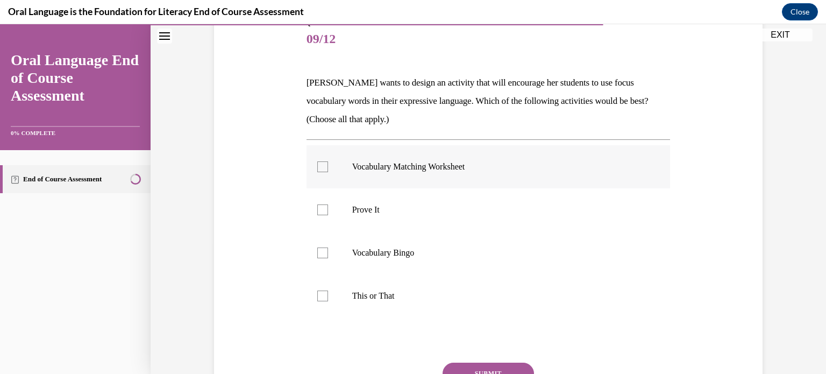
click at [325, 168] on label "Vocabulary Matching Worksheet" at bounding box center [489, 166] width 364 height 43
click at [325, 168] on input "Vocabulary Matching Worksheet" at bounding box center [322, 166] width 11 height 11
click at [325, 168] on label "Vocabulary Matching Worksheet" at bounding box center [489, 166] width 364 height 43
click at [325, 168] on input "Vocabulary Matching Worksheet" at bounding box center [322, 166] width 11 height 11
checkbox input "false"
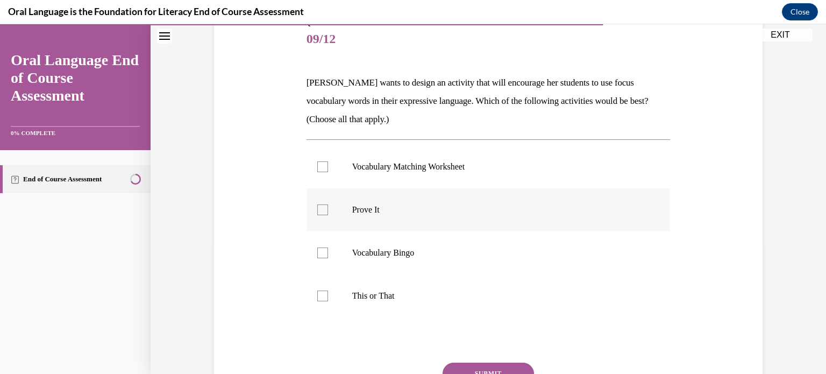
click at [317, 208] on div at bounding box center [322, 209] width 11 height 11
click at [317, 208] on input "Prove It" at bounding box center [322, 209] width 11 height 11
checkbox input "true"
click at [317, 289] on label "This or That" at bounding box center [489, 295] width 364 height 43
click at [317, 290] on input "This or That" at bounding box center [322, 295] width 11 height 11
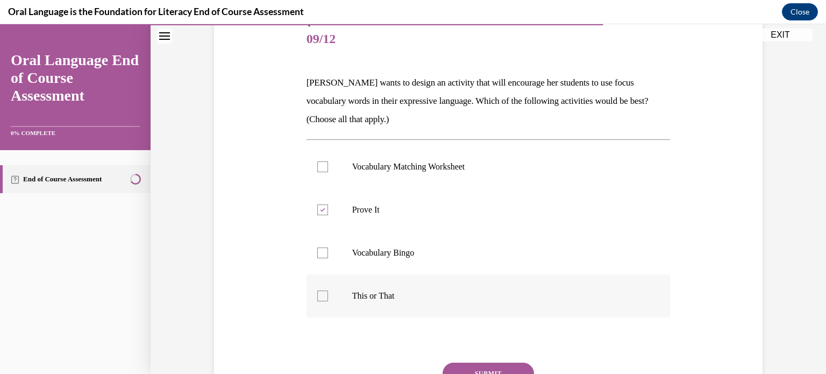
checkbox input "true"
click at [453, 365] on button "SUBMIT" at bounding box center [488, 374] width 91 height 22
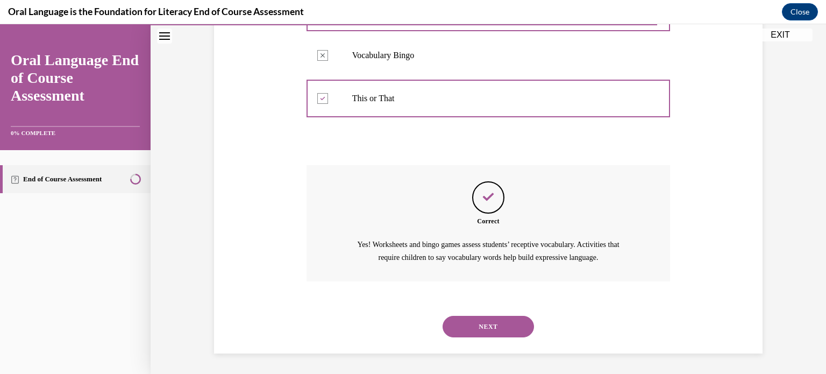
scroll to position [329, 0]
click at [466, 328] on button "NEXT" at bounding box center [488, 326] width 91 height 22
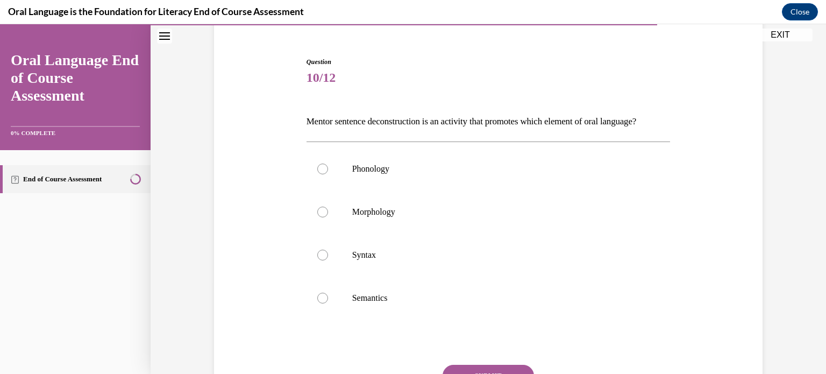
scroll to position [107, 0]
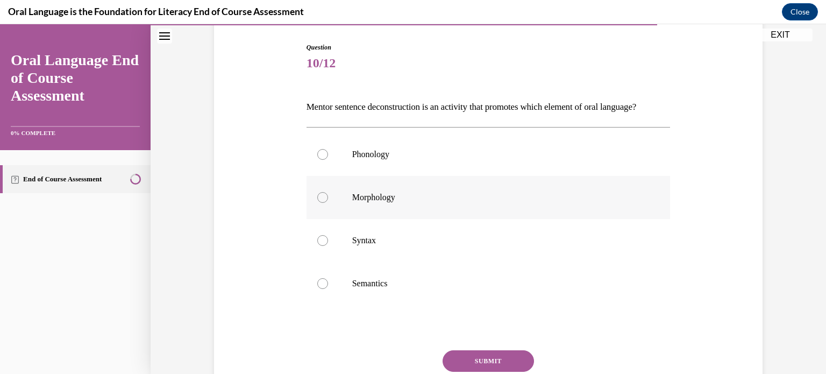
click at [430, 203] on p "Morphology" at bounding box center [498, 197] width 292 height 11
click at [328, 203] on input "Morphology" at bounding box center [322, 197] width 11 height 11
radio input "true"
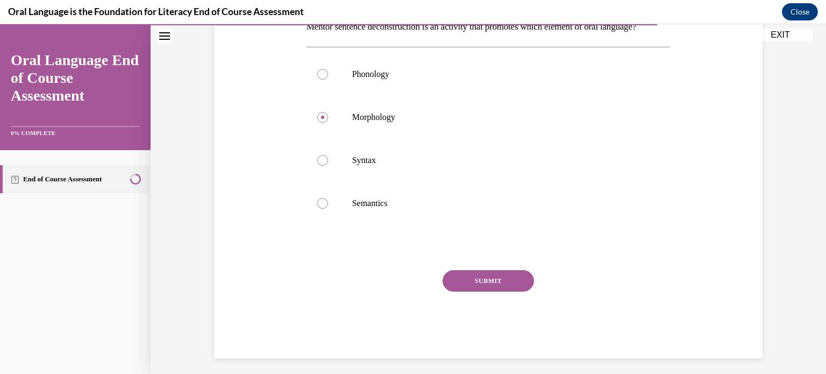
click at [479, 292] on button "SUBMIT" at bounding box center [488, 281] width 91 height 22
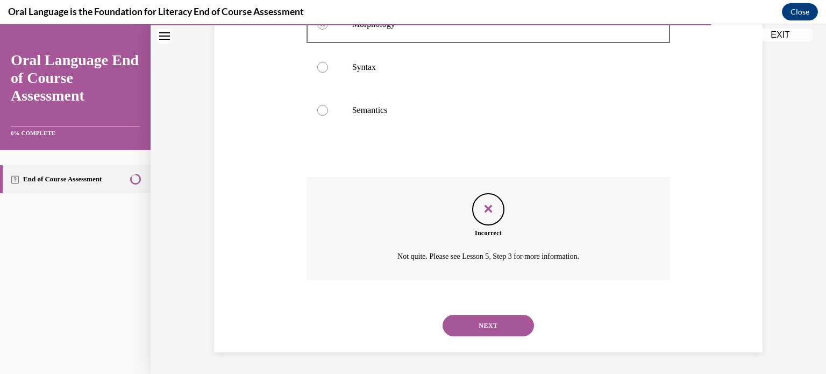
scroll to position [298, 0]
click at [486, 326] on button "NEXT" at bounding box center [488, 326] width 91 height 22
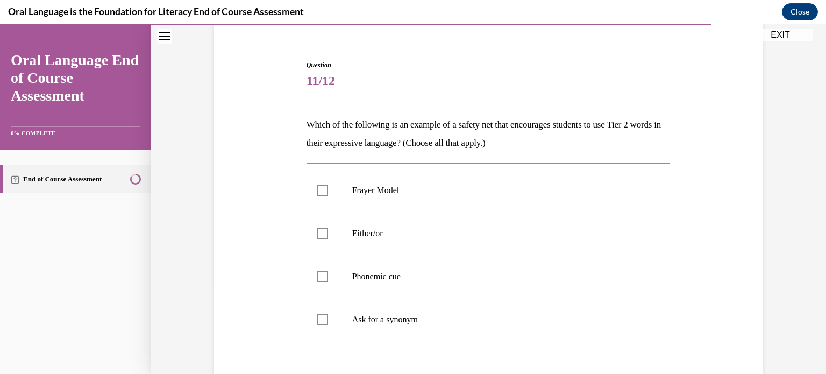
scroll to position [90, 0]
click at [319, 232] on div at bounding box center [322, 233] width 11 height 11
click at [319, 232] on input "Either/or" at bounding box center [322, 233] width 11 height 11
checkbox input "true"
click at [323, 316] on div at bounding box center [322, 319] width 11 height 11
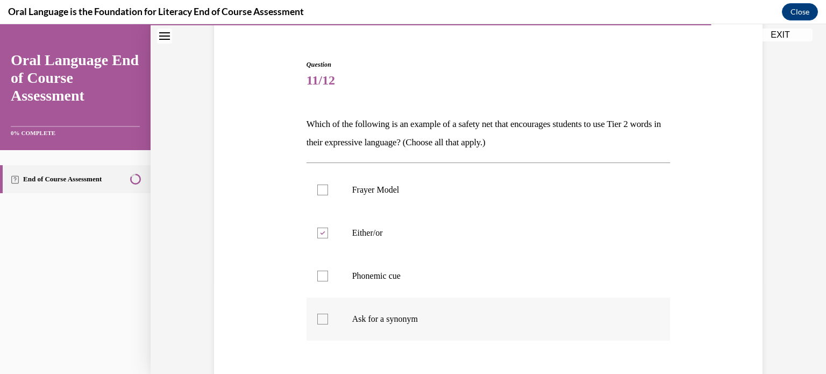
click at [323, 316] on input "Ask for a synonym" at bounding box center [322, 319] width 11 height 11
checkbox input "true"
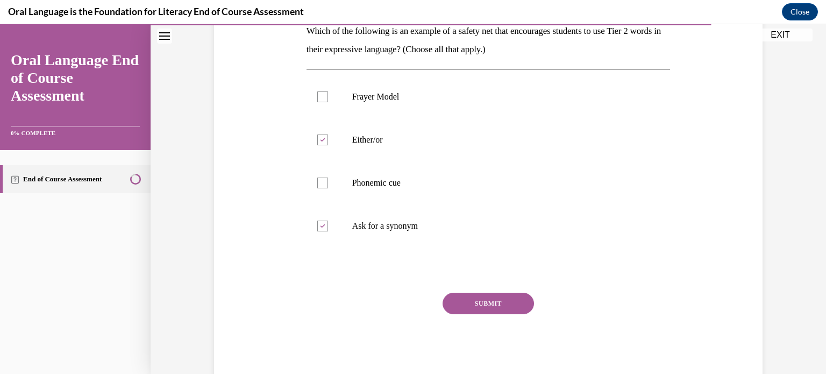
click at [476, 299] on button "SUBMIT" at bounding box center [488, 304] width 91 height 22
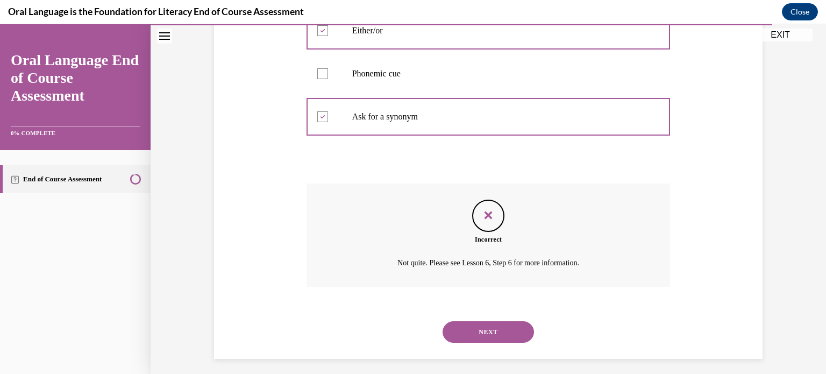
scroll to position [298, 0]
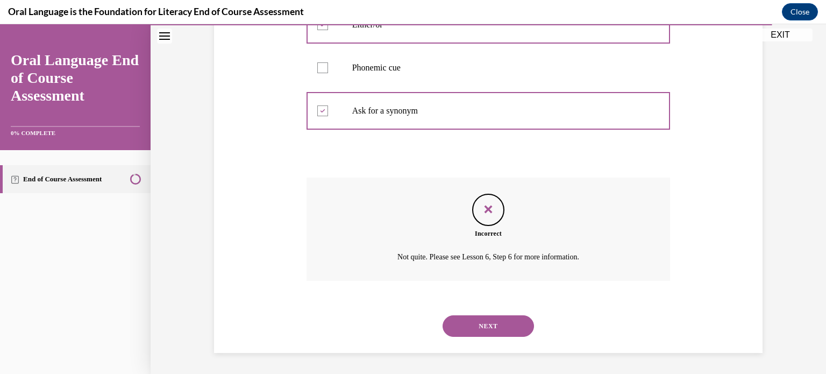
click at [474, 324] on button "NEXT" at bounding box center [488, 326] width 91 height 22
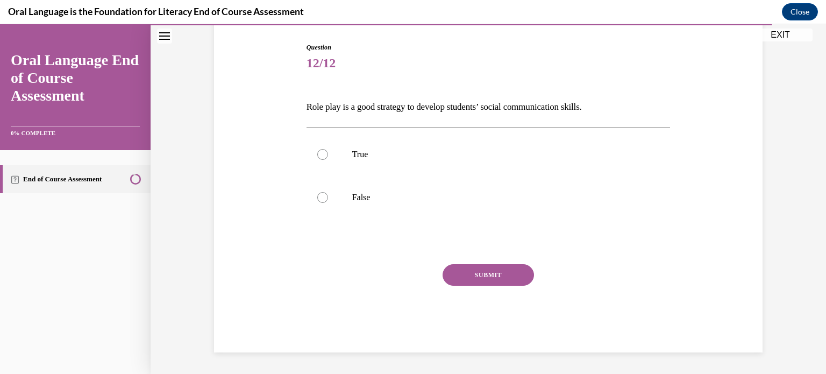
scroll to position [106, 0]
click at [418, 158] on p "True" at bounding box center [498, 155] width 292 height 11
click at [328, 158] on input "True" at bounding box center [322, 155] width 11 height 11
radio input "true"
click at [451, 271] on button "SUBMIT" at bounding box center [488, 276] width 91 height 22
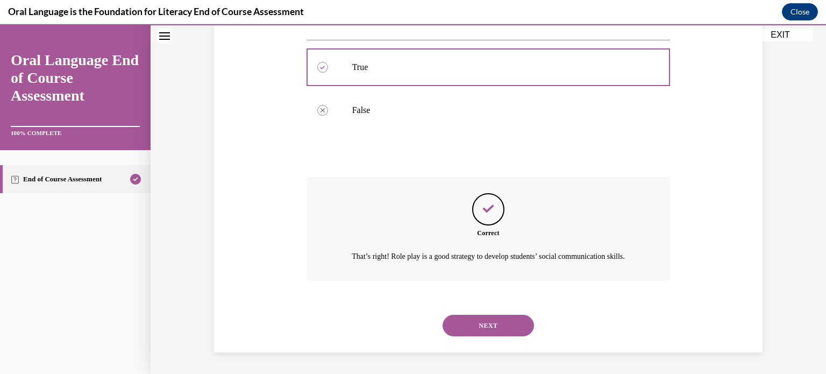
scroll to position [207, 0]
click at [468, 316] on button "NEXT" at bounding box center [488, 326] width 91 height 22
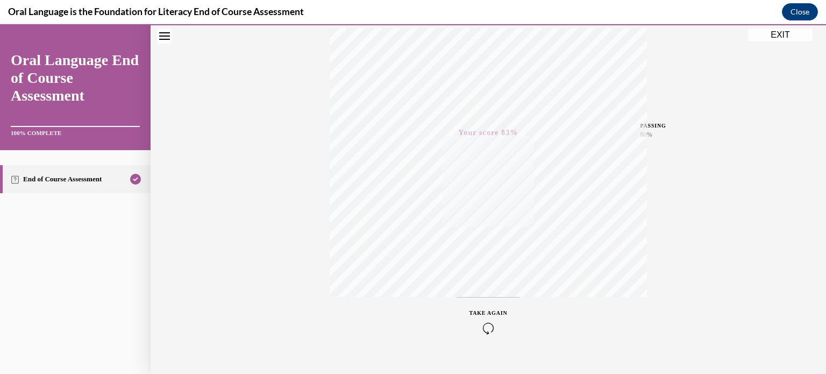
scroll to position [201, 0]
click at [778, 36] on button "EXIT" at bounding box center [780, 35] width 65 height 13
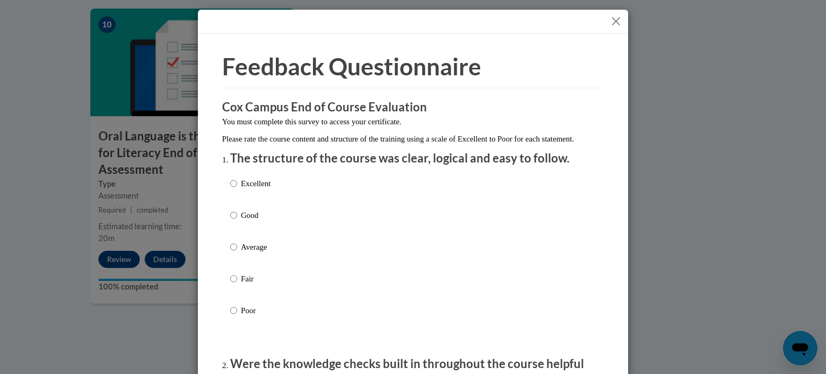
click at [236, 223] on label "Good" at bounding box center [250, 223] width 40 height 29
click at [236, 221] on input "Good" at bounding box center [233, 215] width 7 height 12
radio input "true"
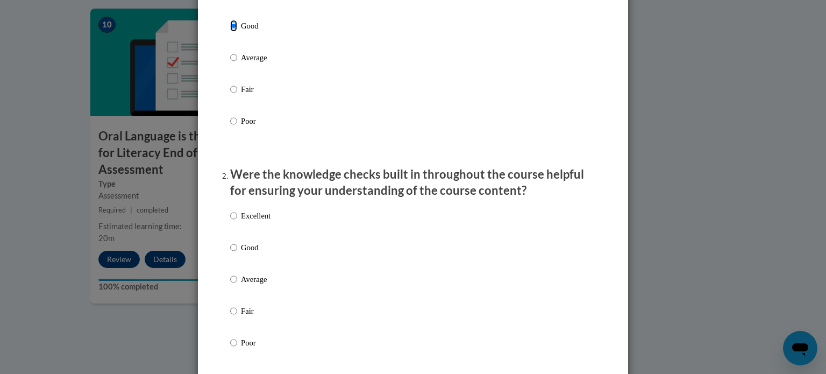
scroll to position [191, 0]
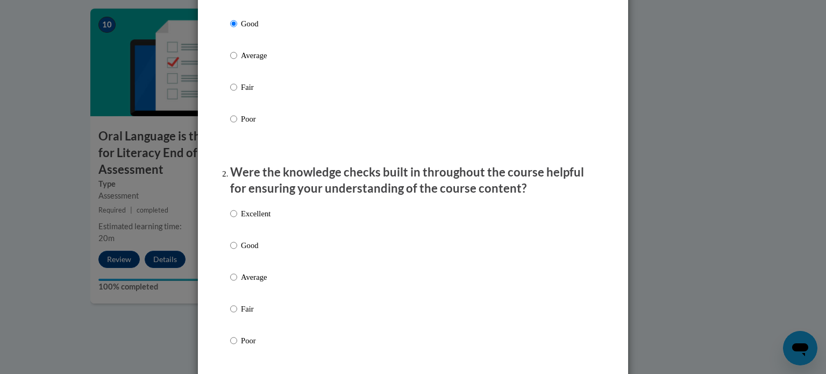
click at [244, 251] on p "Good" at bounding box center [256, 245] width 30 height 12
click at [237, 251] on input "Good" at bounding box center [233, 245] width 7 height 12
radio input "true"
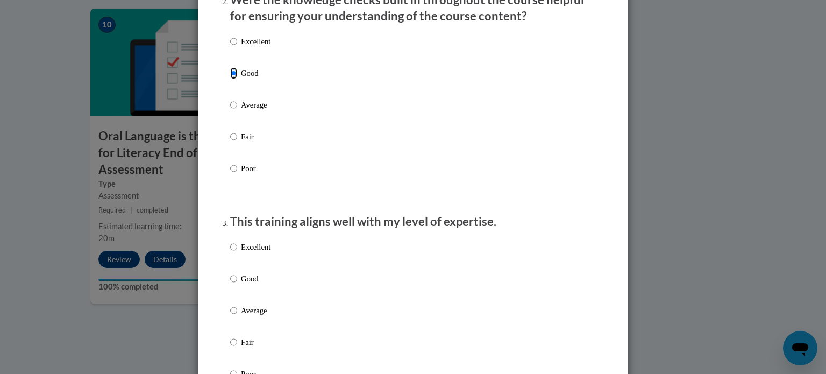
scroll to position [367, 0]
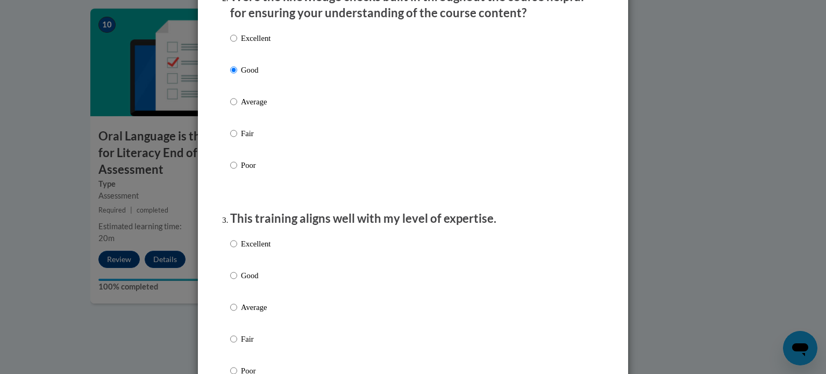
click at [245, 281] on p "Good" at bounding box center [256, 275] width 30 height 12
click at [237, 281] on input "Good" at bounding box center [233, 275] width 7 height 12
radio input "true"
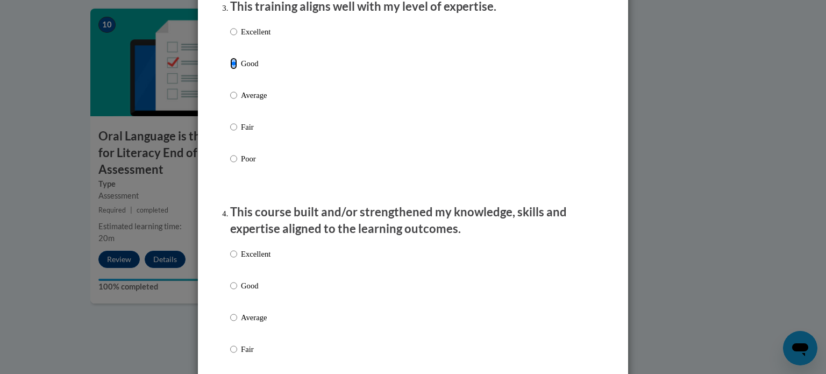
scroll to position [582, 0]
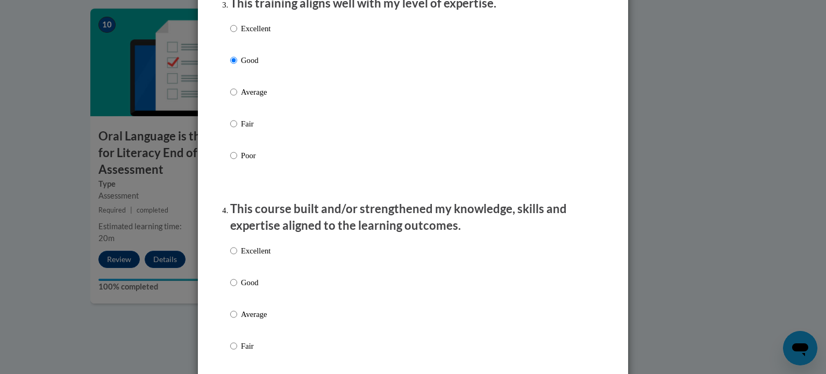
click at [245, 288] on p "Good" at bounding box center [256, 282] width 30 height 12
click at [237, 288] on input "Good" at bounding box center [233, 282] width 7 height 12
radio input "true"
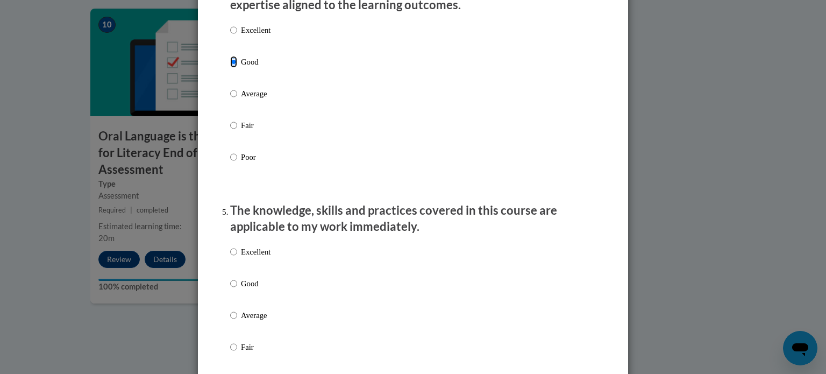
scroll to position [806, 0]
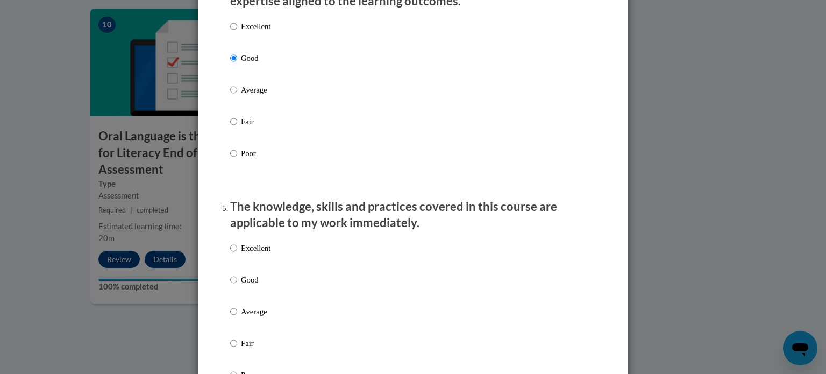
click at [245, 286] on p "Good" at bounding box center [256, 280] width 30 height 12
click at [237, 286] on input "Good" at bounding box center [233, 280] width 7 height 12
radio input "true"
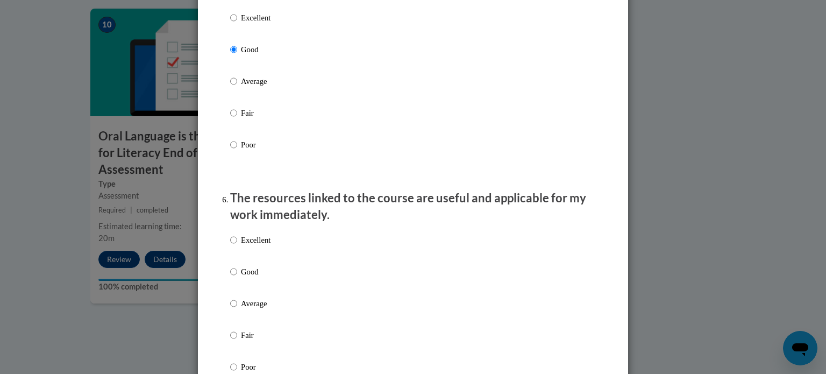
click at [245, 290] on label "Good" at bounding box center [250, 280] width 40 height 29
click at [237, 278] on input "Good" at bounding box center [233, 272] width 7 height 12
radio input "true"
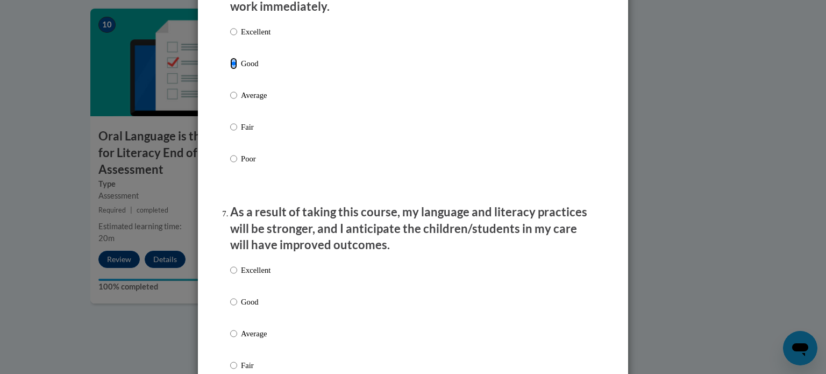
scroll to position [1245, 0]
click at [241, 305] on div "Excellent Good Average Fair Poor" at bounding box center [250, 341] width 40 height 167
click at [236, 312] on label "Good" at bounding box center [250, 309] width 40 height 29
click at [236, 307] on input "Good" at bounding box center [233, 301] width 7 height 12
radio input "true"
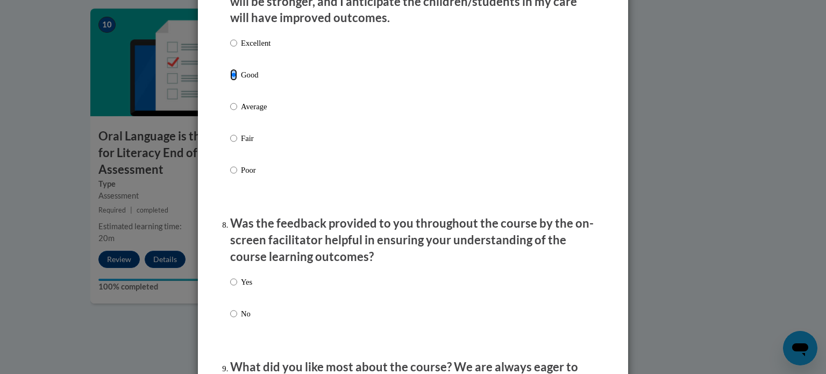
scroll to position [1487, 0]
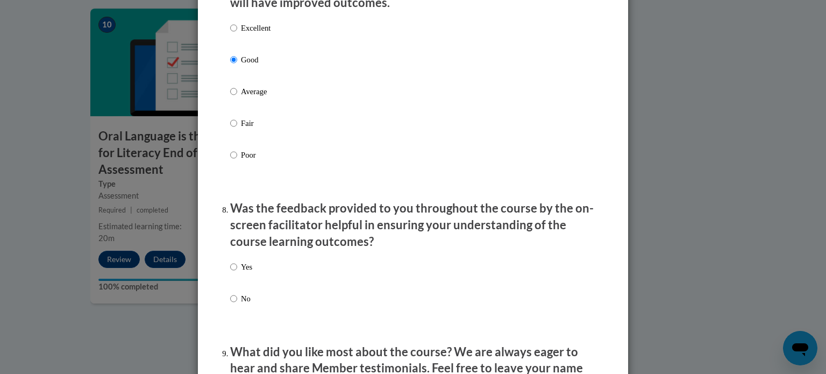
click at [245, 273] on p "Yes" at bounding box center [246, 267] width 11 height 12
click at [237, 273] on input "Yes" at bounding box center [233, 267] width 7 height 12
radio input "true"
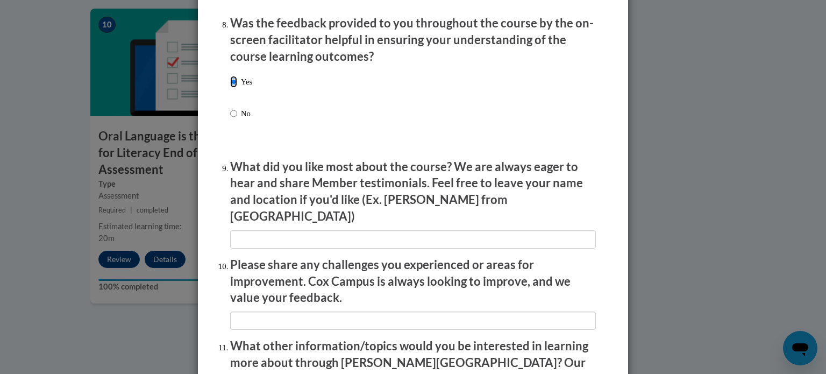
scroll to position [1673, 0]
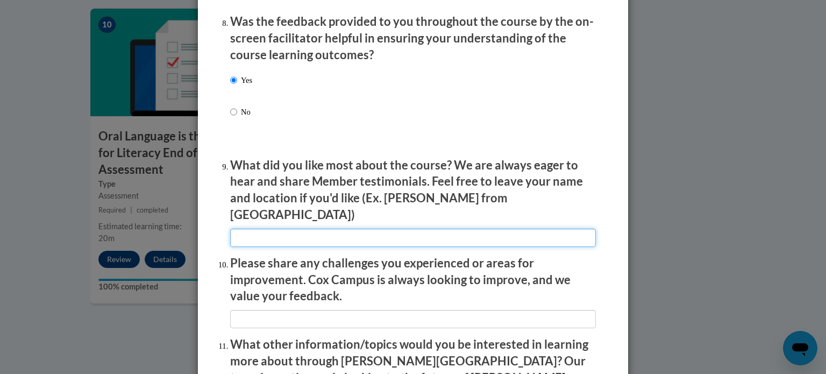
click at [252, 229] on input "textbox" at bounding box center [413, 238] width 366 height 18
type input "None"
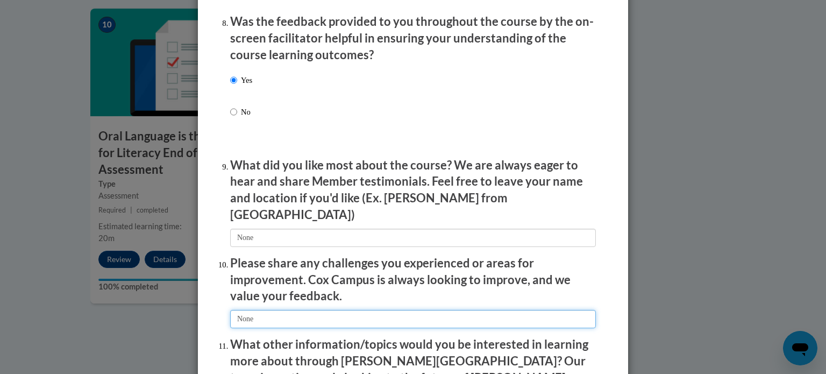
type input "None"
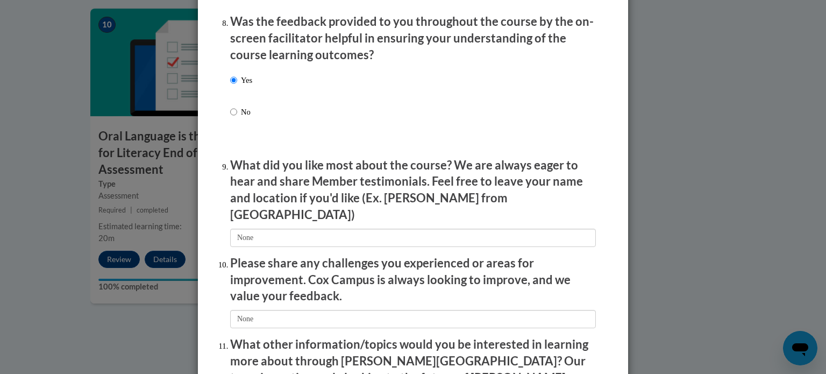
scroll to position [1866, 0]
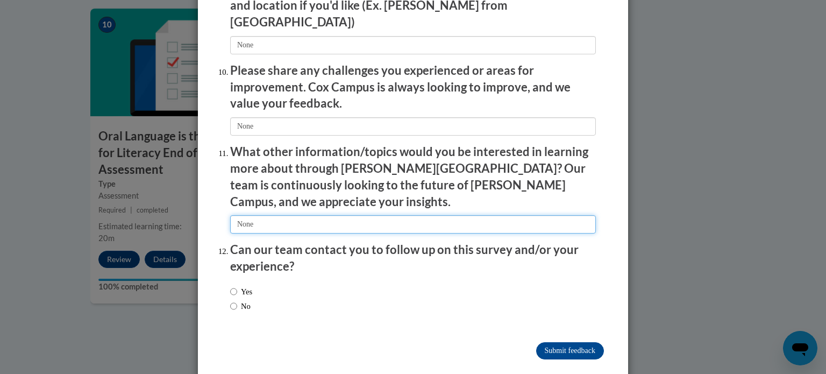
type input "None"
click at [230, 300] on input "No" at bounding box center [233, 306] width 7 height 12
radio input "true"
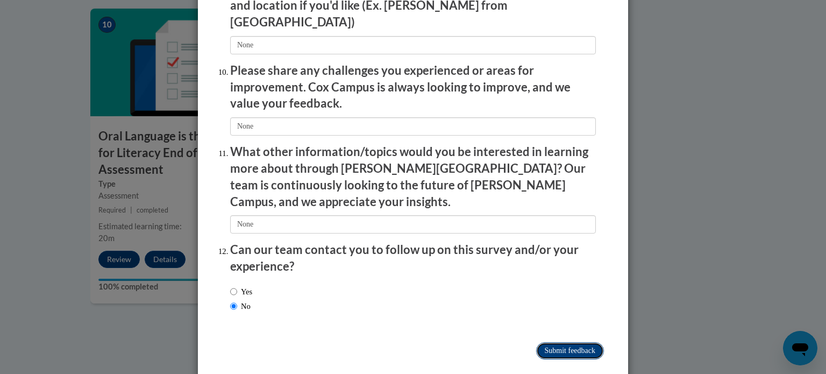
click at [536, 342] on input "Submit feedback" at bounding box center [570, 350] width 68 height 17
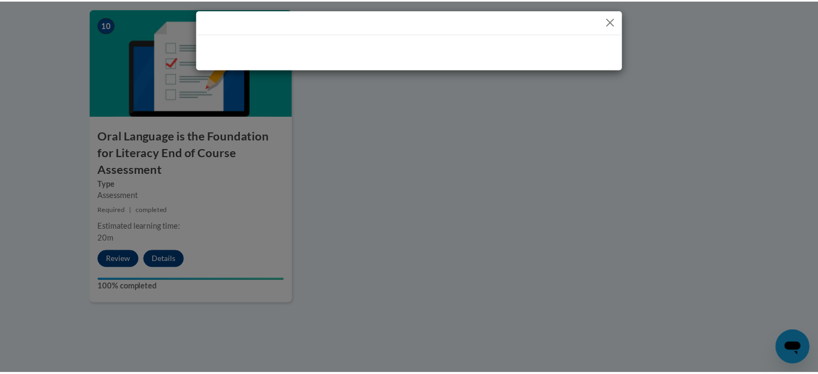
scroll to position [0, 0]
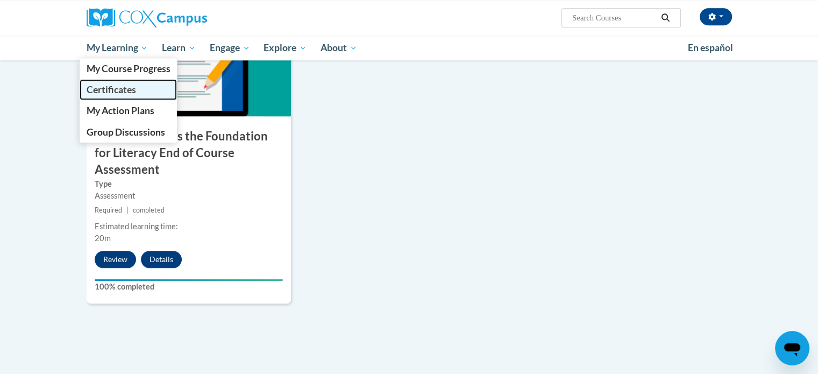
click at [120, 84] on span "Certificates" at bounding box center [110, 89] width 49 height 11
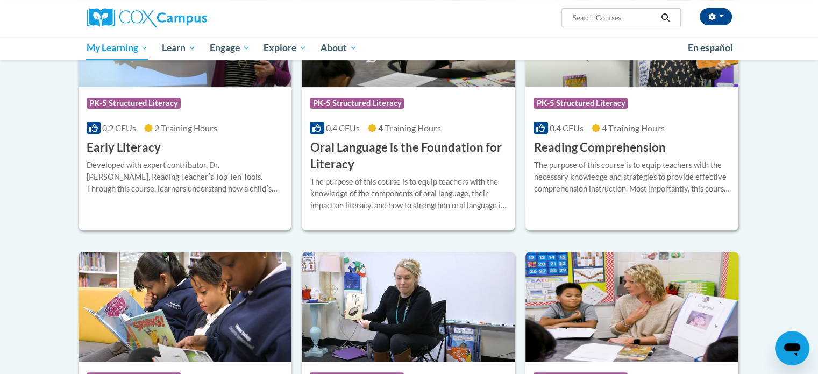
scroll to position [282, 0]
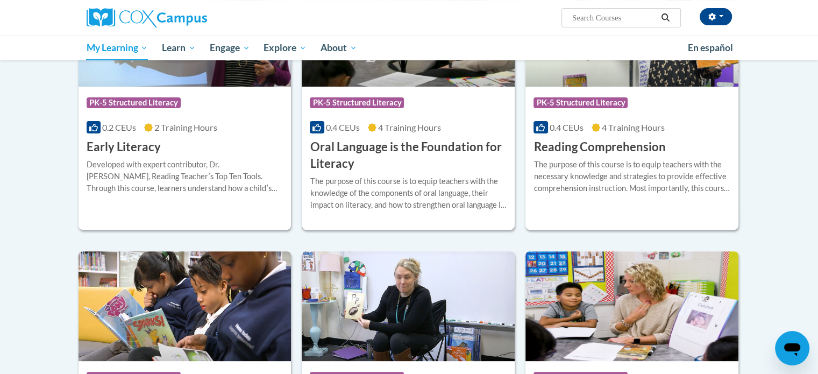
click at [396, 158] on h3 "Oral Language is the Foundation for Literacy" at bounding box center [408, 155] width 197 height 33
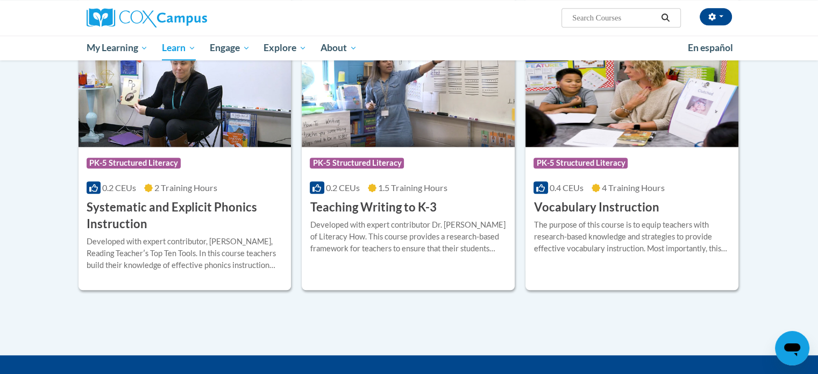
scroll to position [1184, 0]
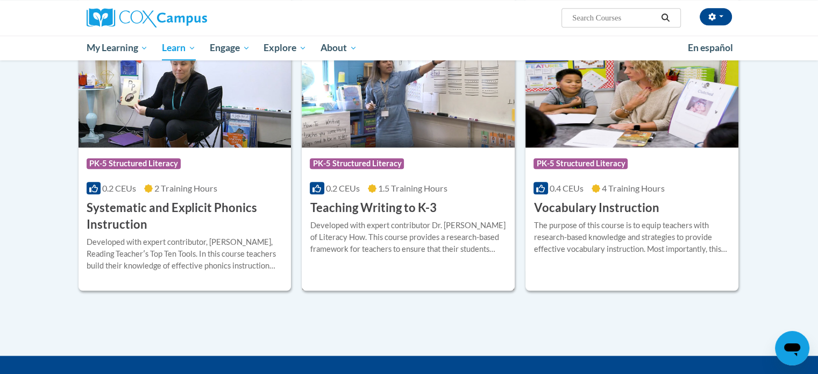
click at [411, 182] on div "0.2 CEUs 1.5 Training Hours" at bounding box center [408, 188] width 197 height 12
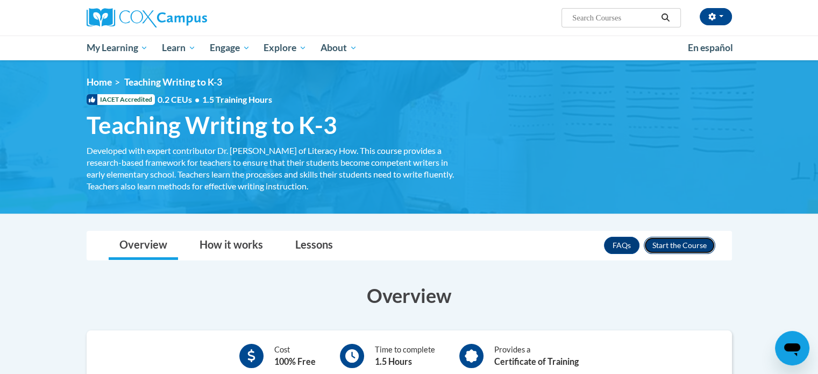
click at [678, 247] on button "Enroll" at bounding box center [680, 245] width 72 height 17
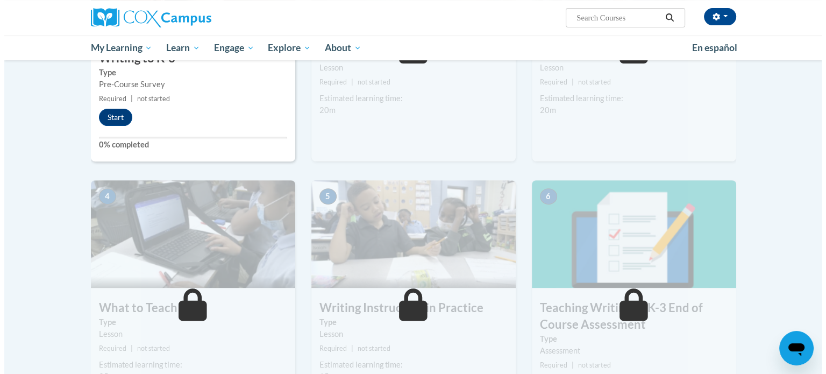
scroll to position [383, 0]
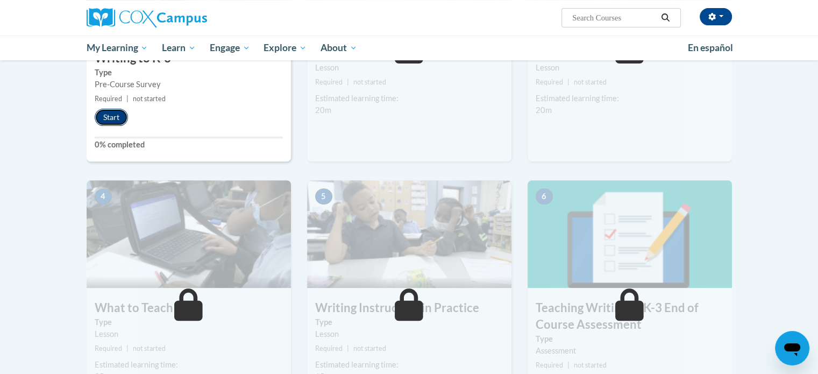
click at [105, 118] on button "Start" at bounding box center [111, 117] width 33 height 17
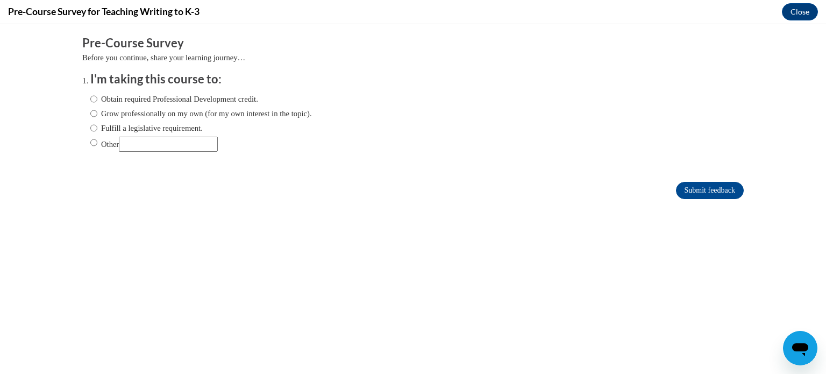
scroll to position [0, 0]
click at [134, 108] on label "Grow professionally on my own (for my own interest in the topic)." at bounding box center [201, 114] width 222 height 12
click at [97, 108] on input "Grow professionally on my own (for my own interest in the topic)." at bounding box center [93, 114] width 7 height 12
radio input "true"
click at [692, 184] on input "Submit feedback" at bounding box center [710, 190] width 68 height 17
